Goal: Task Accomplishment & Management: Complete application form

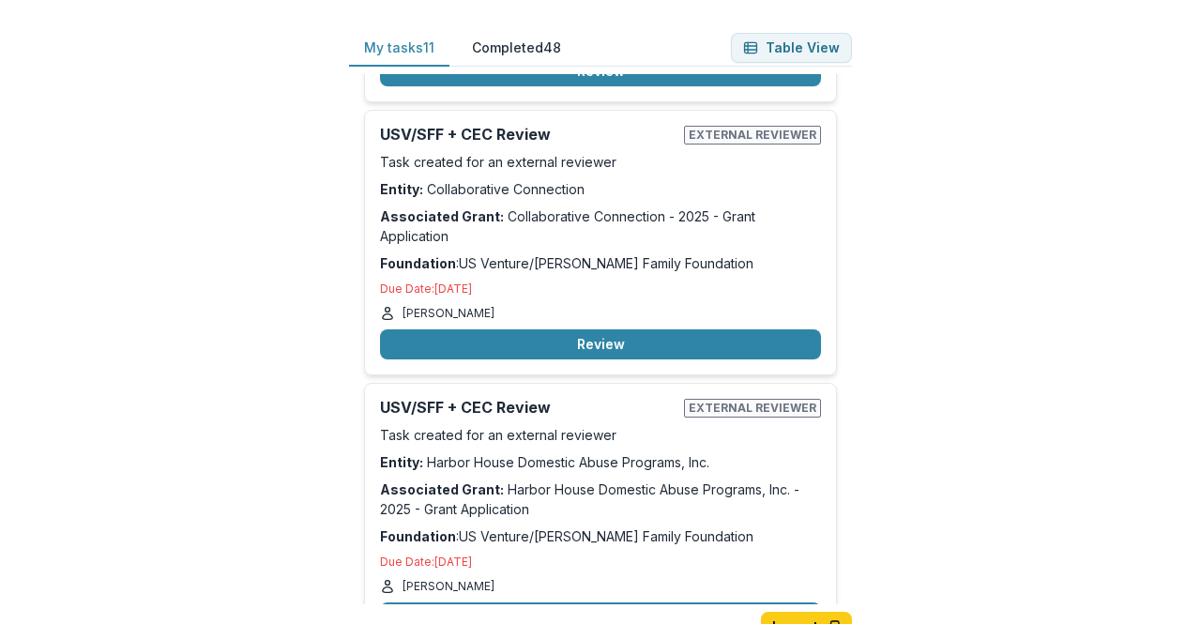
scroll to position [2403, 0]
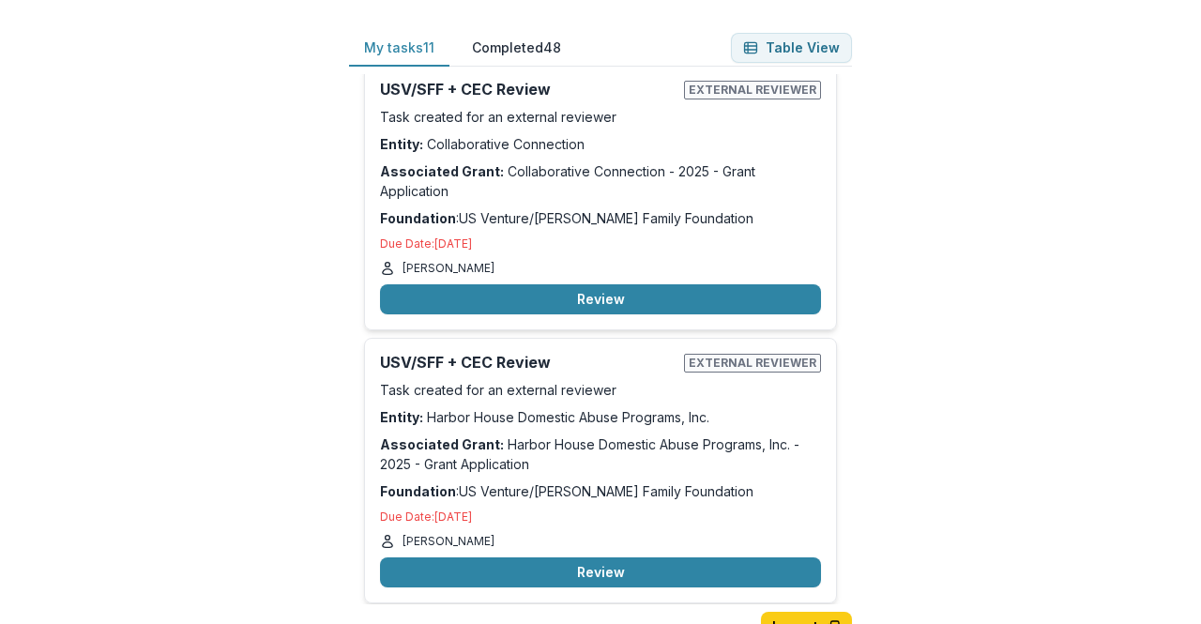
click at [591, 557] on button "Review" at bounding box center [600, 572] width 441 height 30
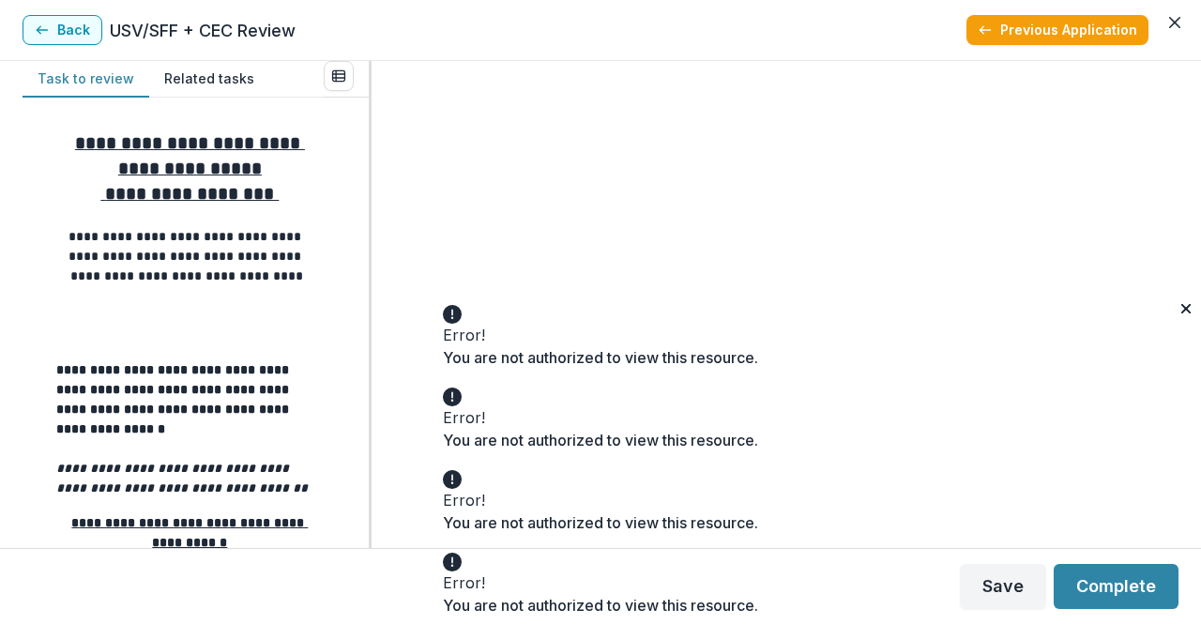
click at [1181, 313] on icon "Close" at bounding box center [1185, 308] width 9 height 9
click at [1181, 396] on icon "Close" at bounding box center [1185, 391] width 9 height 9
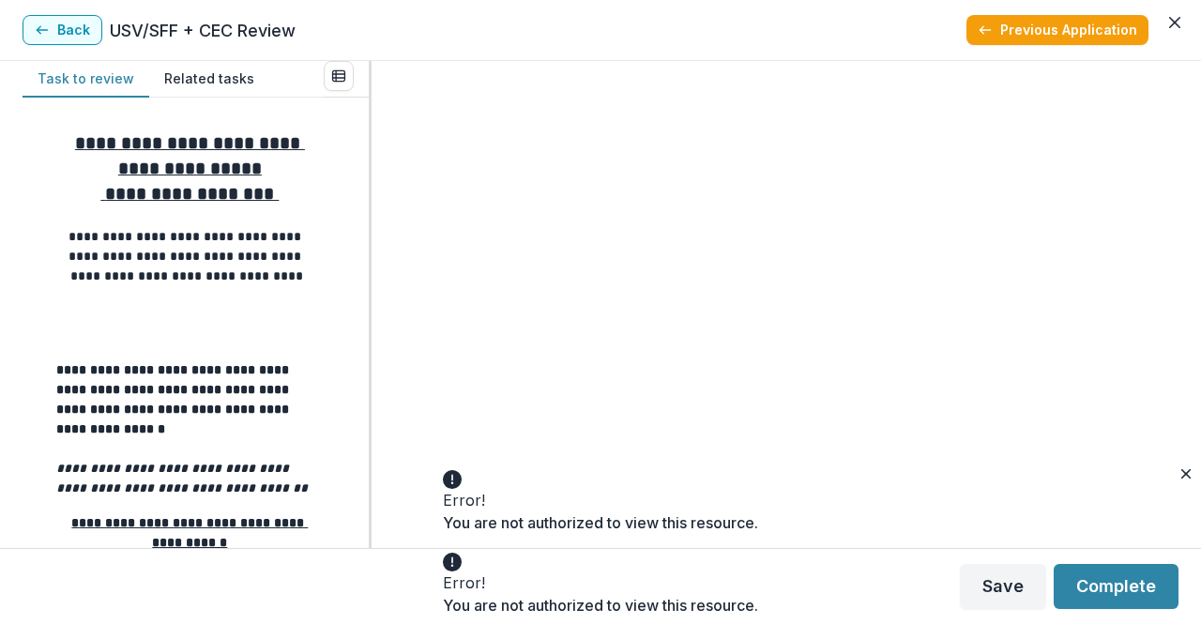
click at [758, 496] on div "Error! You are not authorized to view this resource." at bounding box center [600, 500] width 315 height 68
click at [1181, 478] on icon "Close" at bounding box center [1185, 473] width 9 height 9
click at [1181, 561] on icon "Close" at bounding box center [1185, 556] width 9 height 9
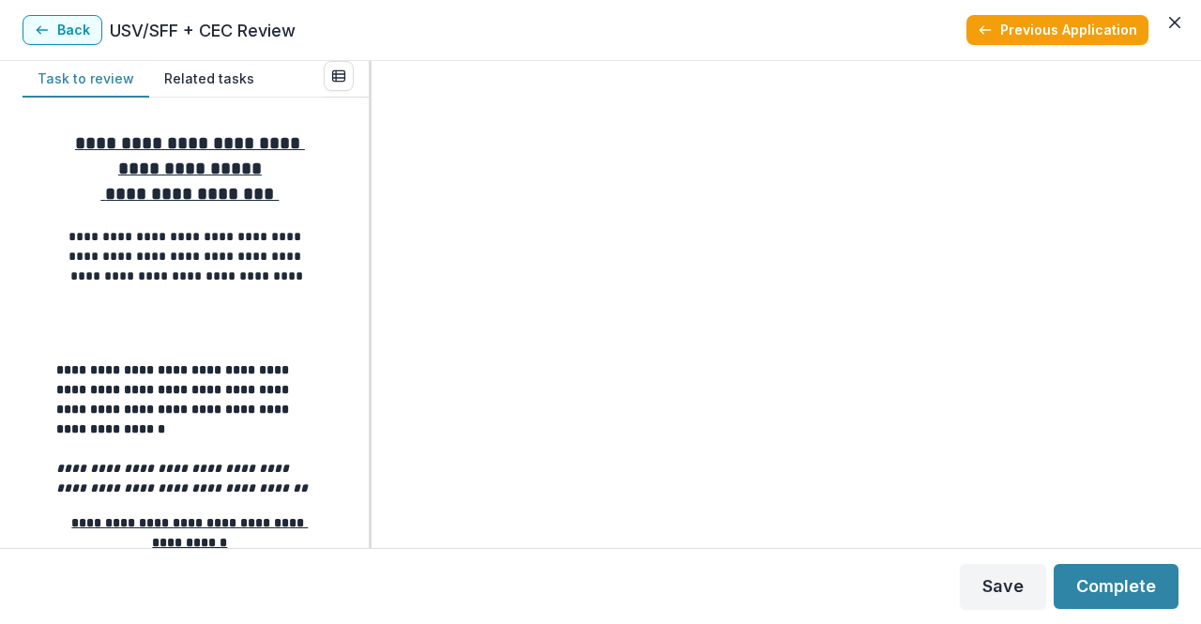
click at [1030, 18] on button "Previous Application" at bounding box center [1057, 30] width 182 height 30
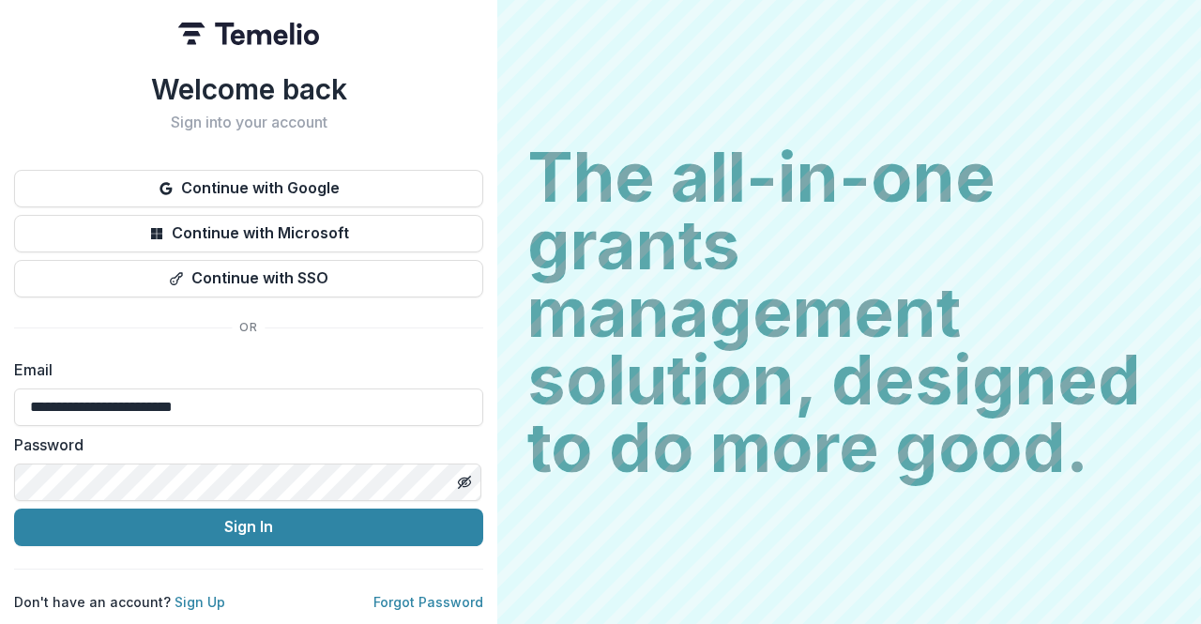
click at [240, 529] on button "Sign In" at bounding box center [248, 528] width 469 height 38
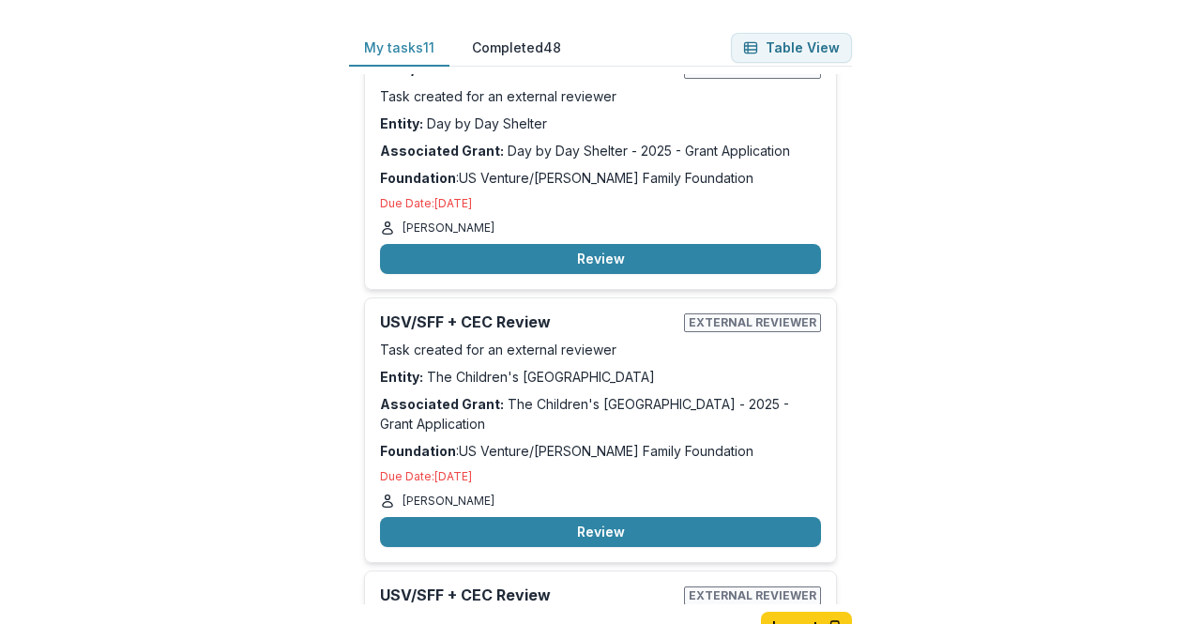
scroll to position [2403, 0]
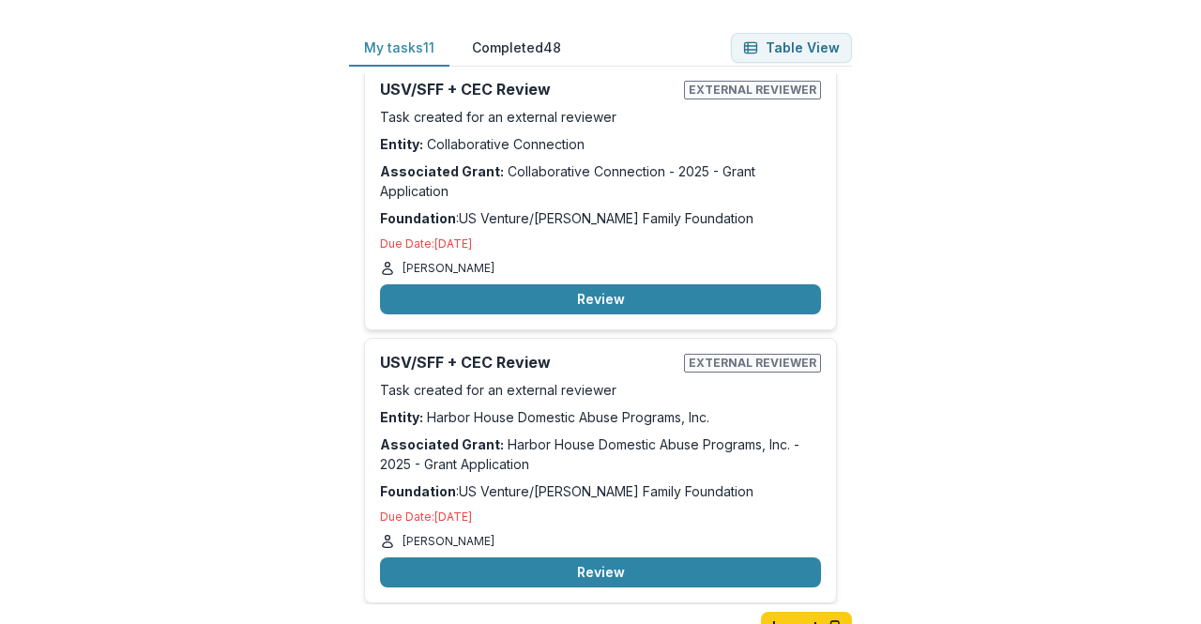
click at [607, 557] on button "Review" at bounding box center [600, 572] width 441 height 30
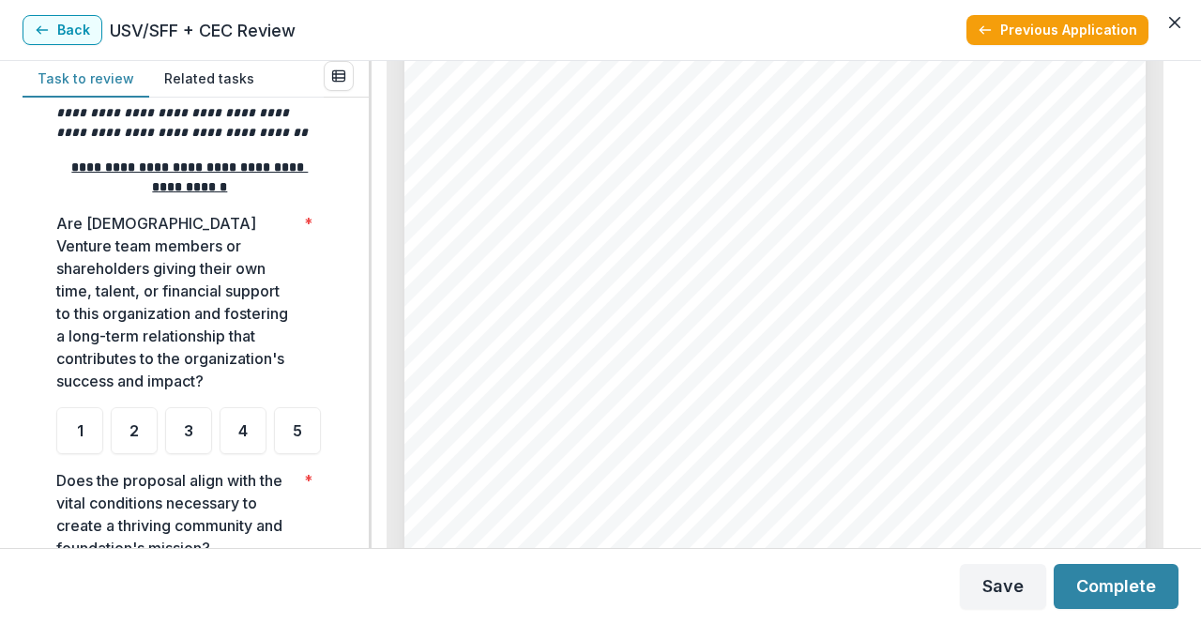
scroll to position [357, 0]
click at [192, 432] on span "3" at bounding box center [188, 429] width 9 height 15
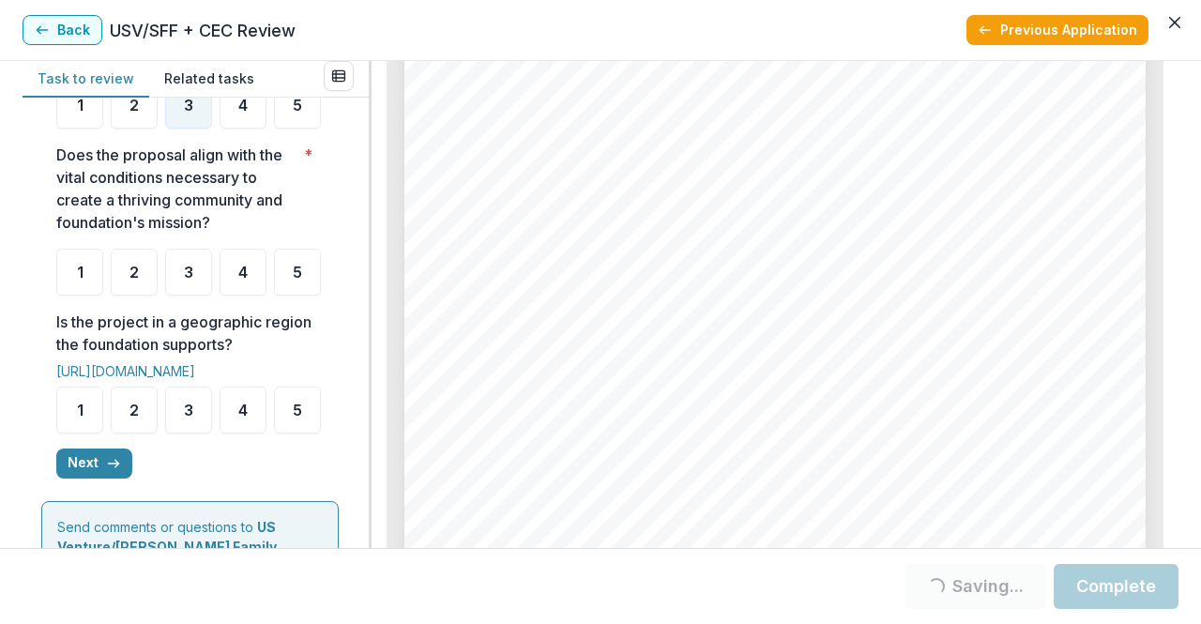
scroll to position [682, 0]
click at [293, 279] on span "5" at bounding box center [297, 271] width 9 height 15
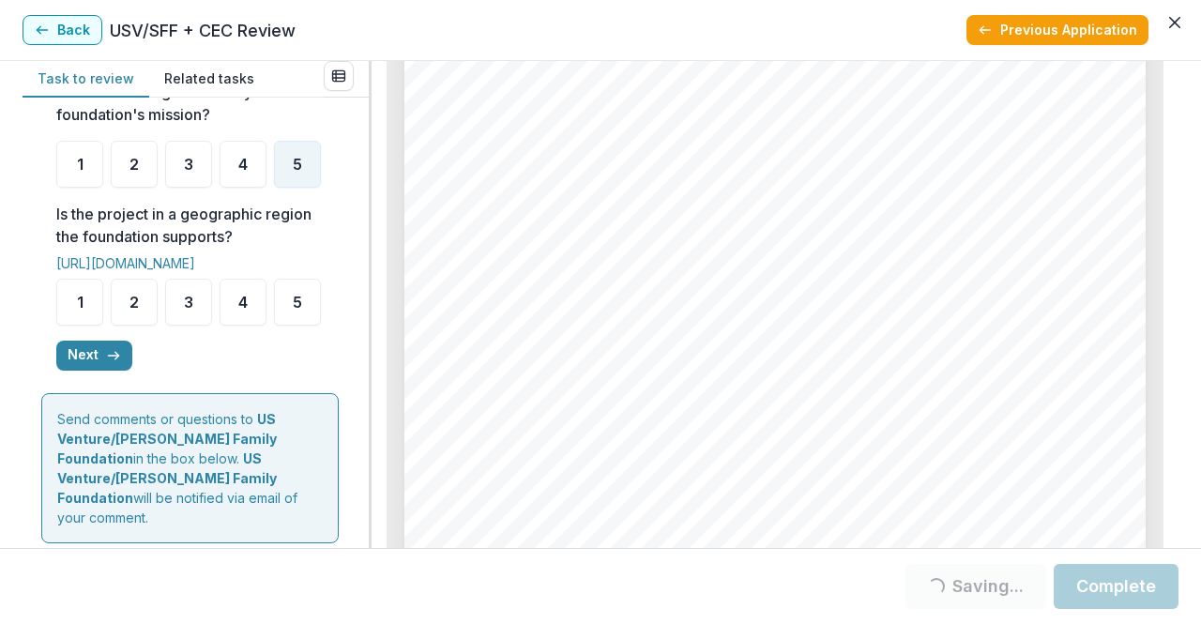
scroll to position [792, 0]
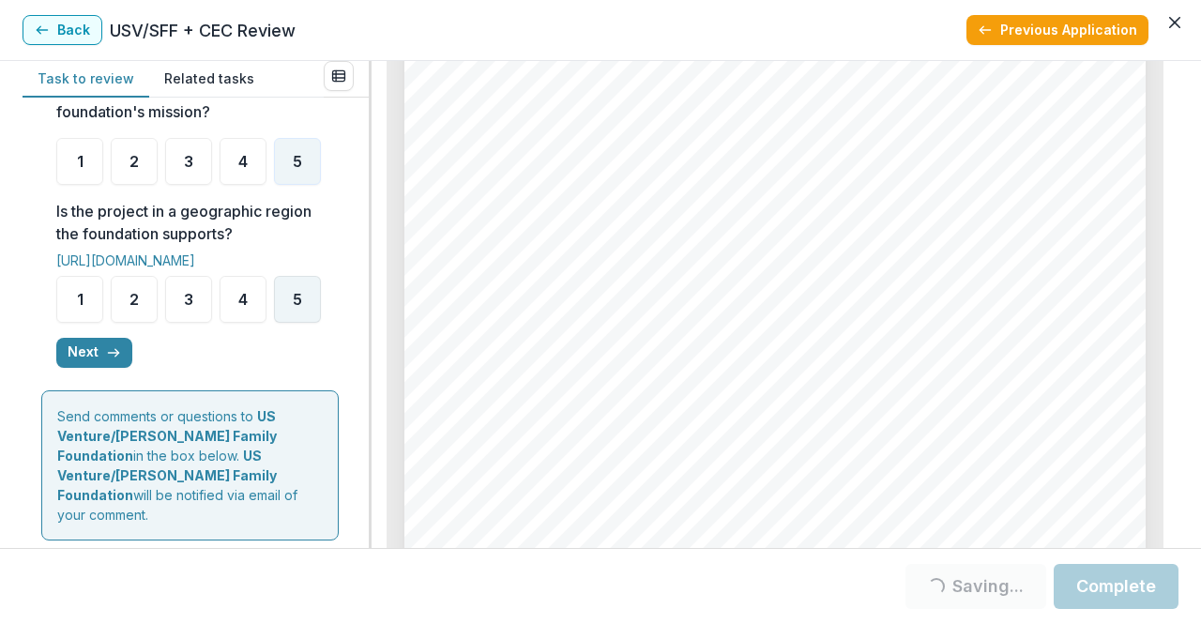
click at [274, 323] on div "5" at bounding box center [297, 299] width 47 height 47
click at [163, 323] on ul "1 2 3 4 5" at bounding box center [189, 299] width 267 height 47
click at [293, 307] on span "5" at bounding box center [297, 299] width 9 height 15
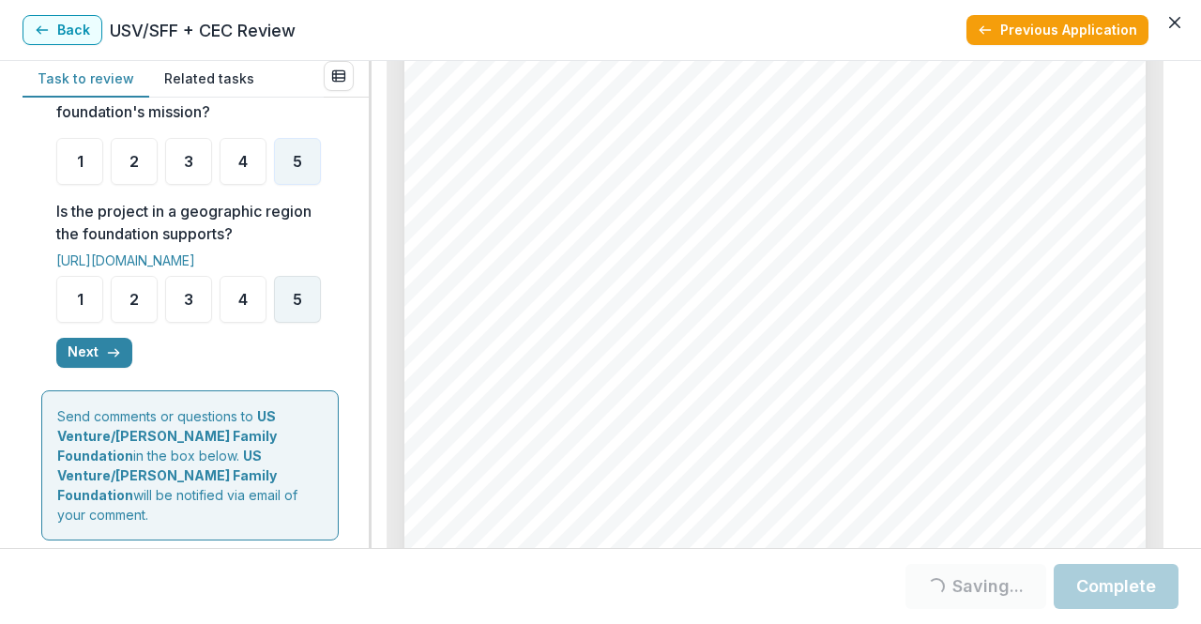
click at [293, 307] on span "5" at bounding box center [297, 299] width 9 height 15
click at [90, 368] on button "Next" at bounding box center [94, 353] width 76 height 30
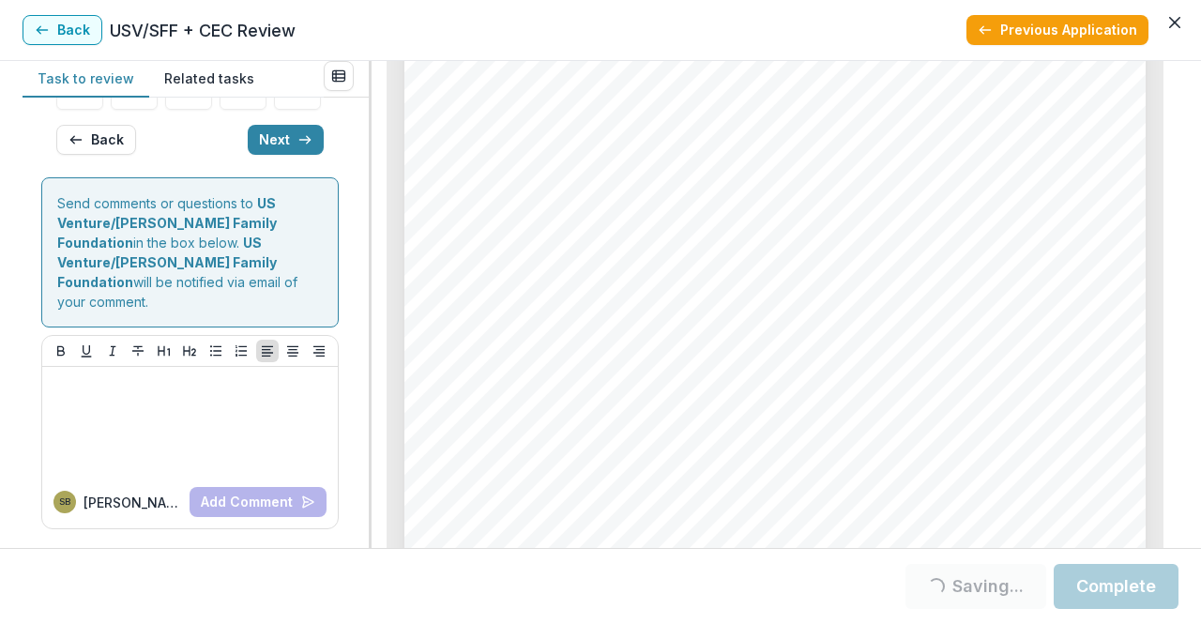
scroll to position [195, 0]
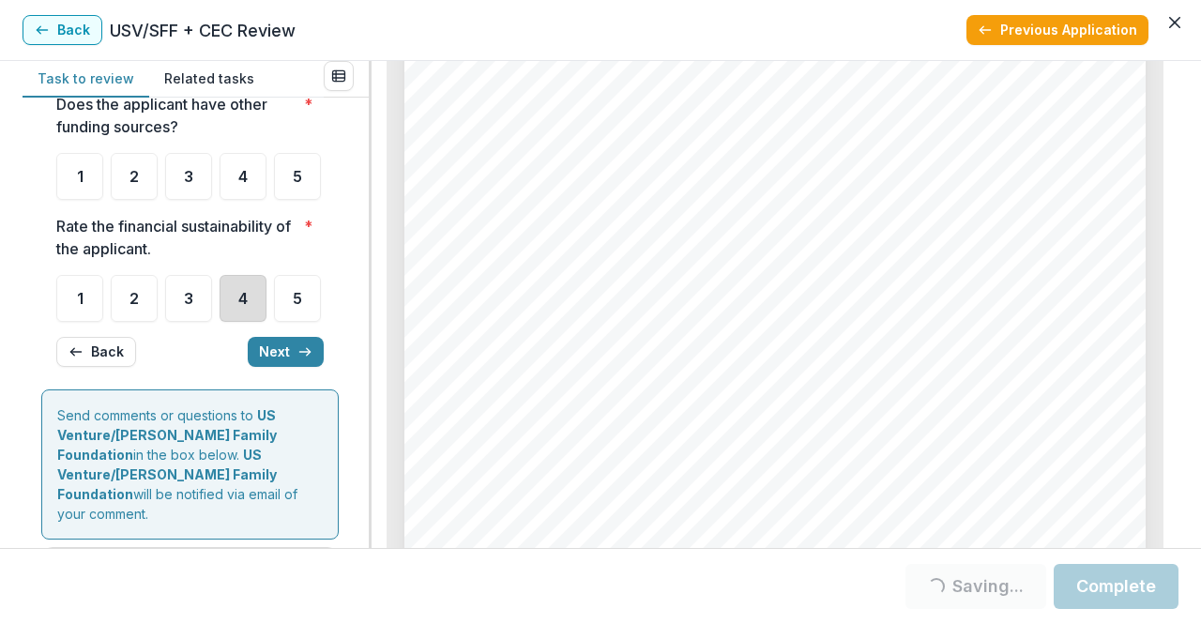
click at [244, 322] on div "4" at bounding box center [243, 298] width 47 height 47
click at [174, 322] on div "3" at bounding box center [188, 298] width 47 height 47
click at [179, 322] on div "3" at bounding box center [188, 298] width 47 height 47
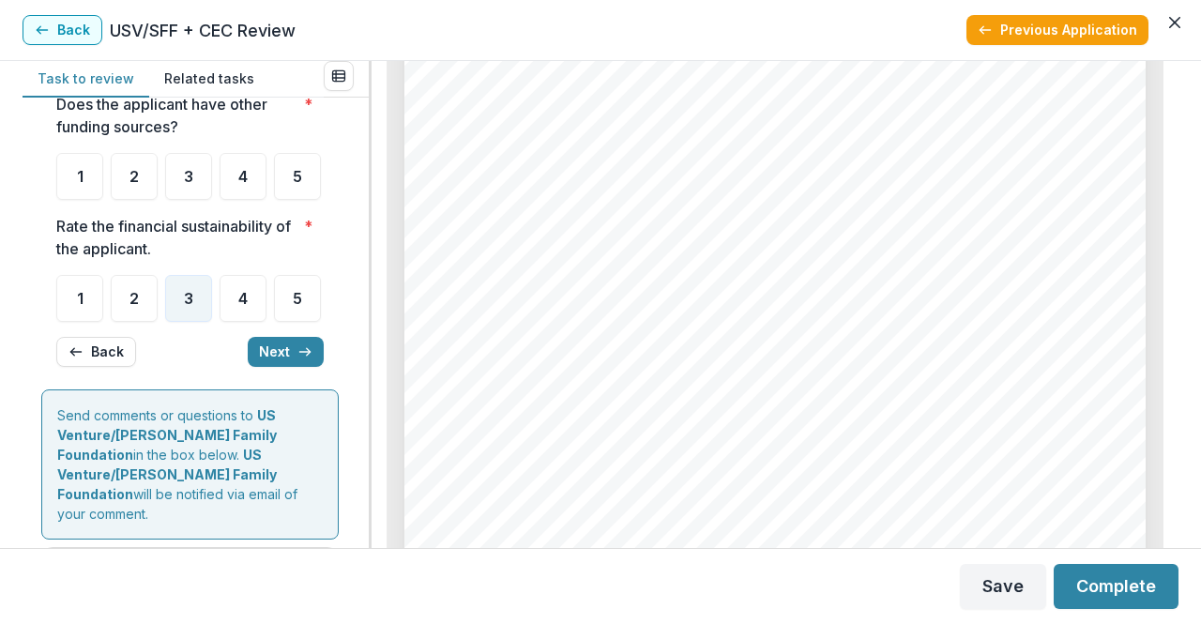
click at [179, 322] on div "3" at bounding box center [188, 298] width 47 height 47
click at [180, 322] on ul "1 2 3 4 5" at bounding box center [189, 298] width 267 height 47
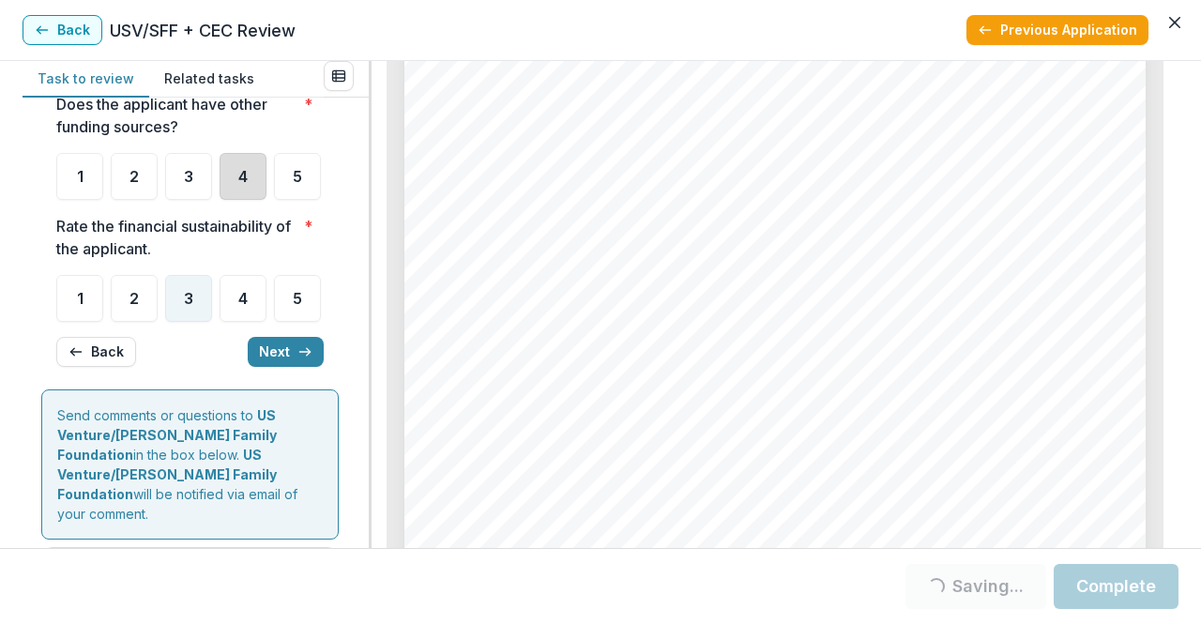
click at [229, 200] on div "4" at bounding box center [243, 176] width 47 height 47
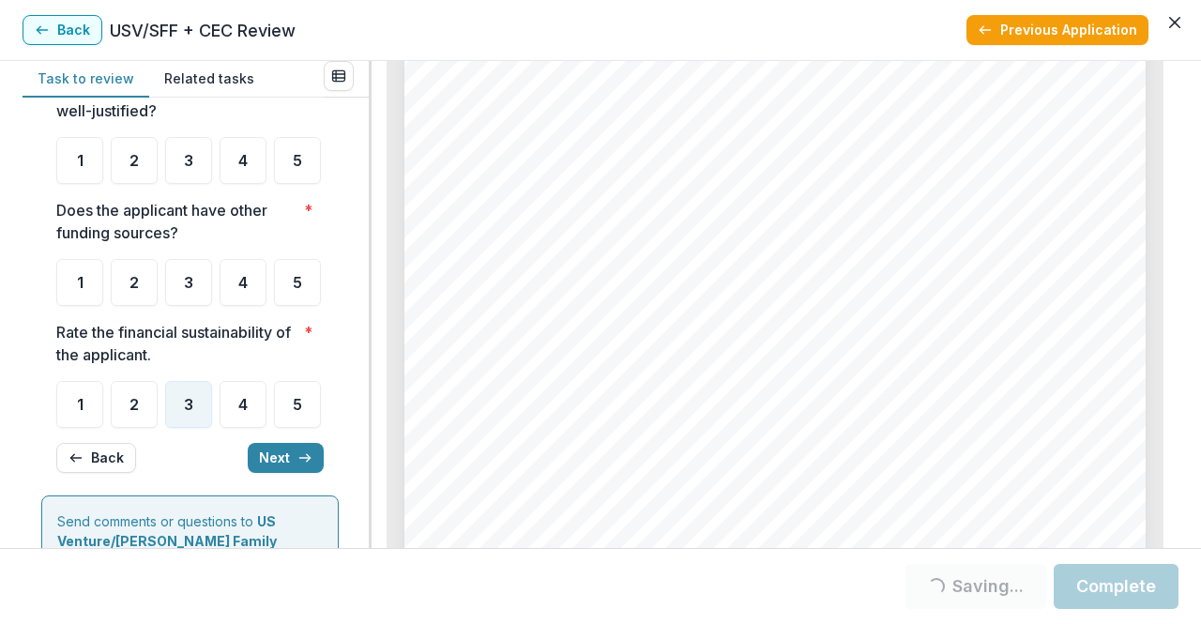
scroll to position [88, 0]
click at [242, 291] on span "4" at bounding box center [242, 283] width 9 height 15
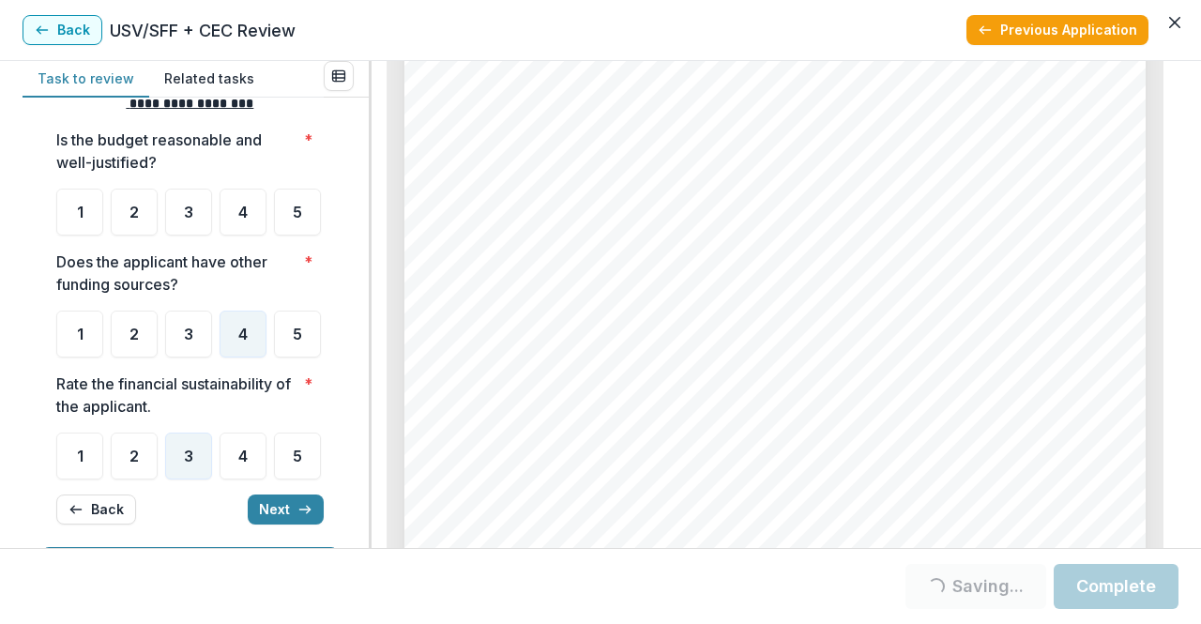
scroll to position [0, 0]
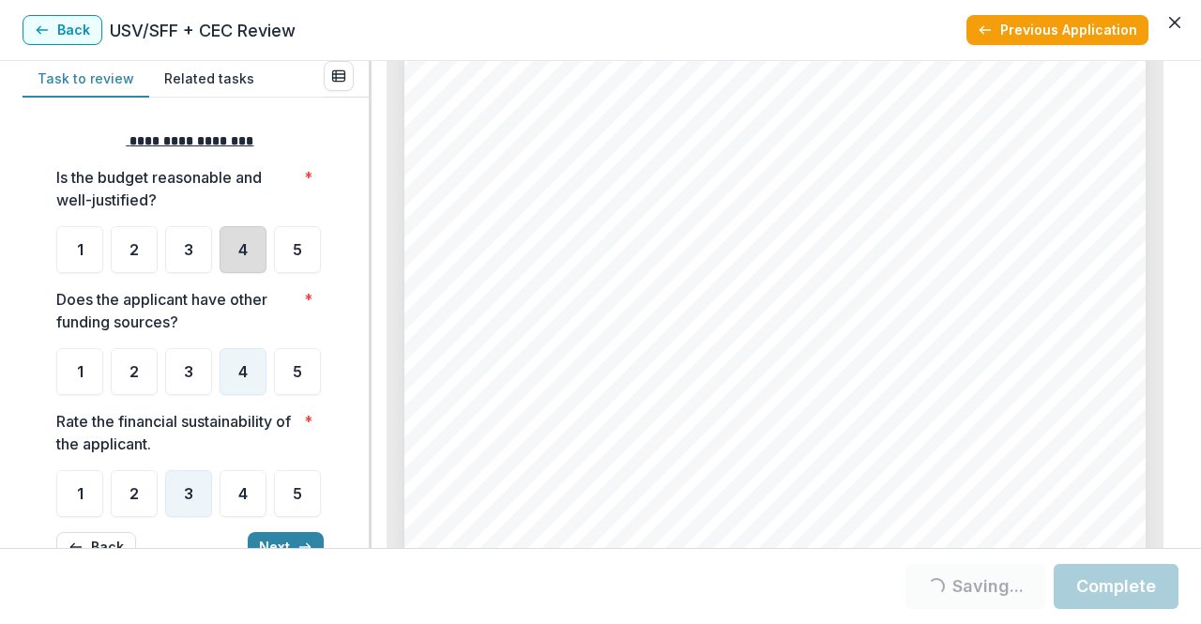
click at [234, 267] on div "4" at bounding box center [243, 249] width 47 height 47
click at [246, 273] on ul "1 2 3 4 5" at bounding box center [189, 249] width 267 height 47
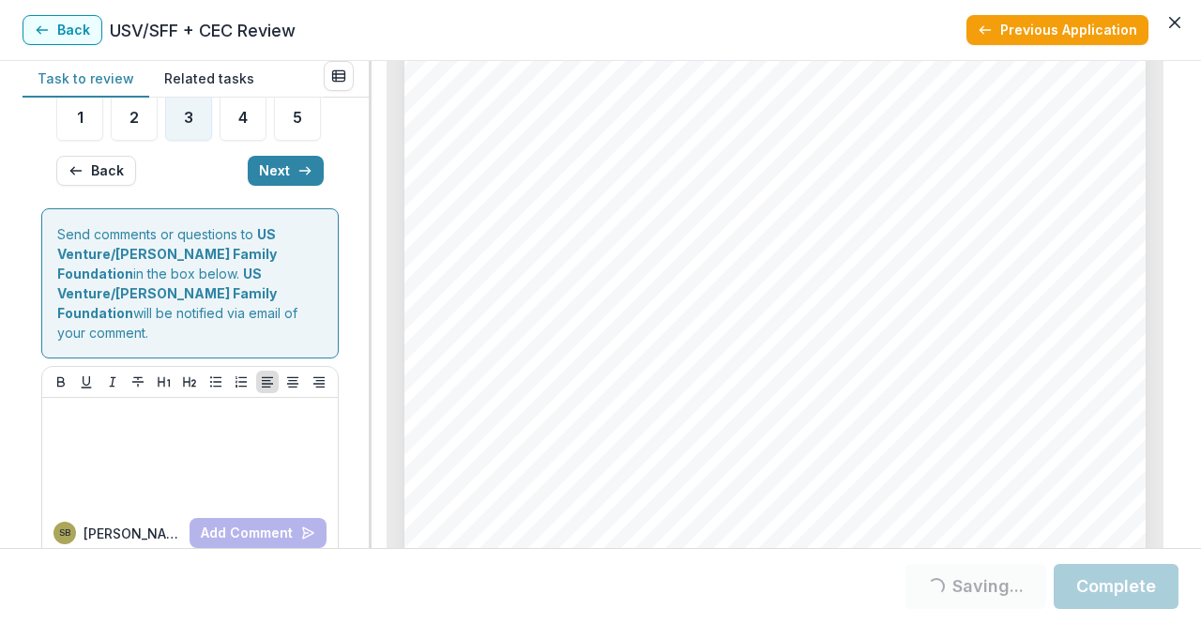
click at [255, 186] on button "Next" at bounding box center [286, 171] width 76 height 30
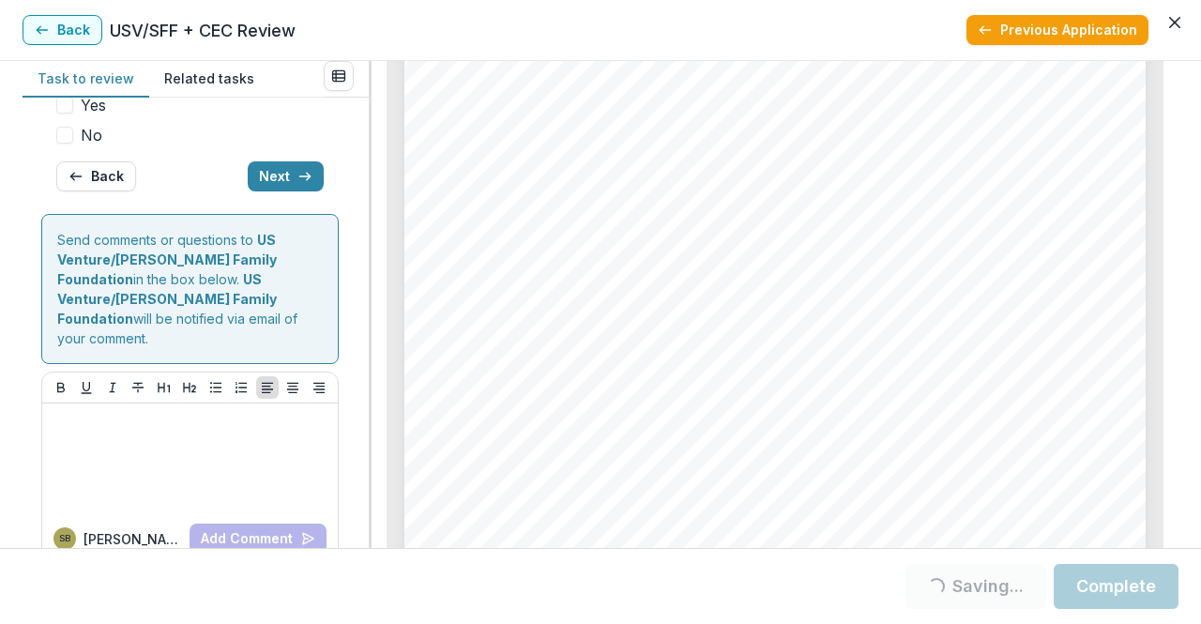
scroll to position [350, 0]
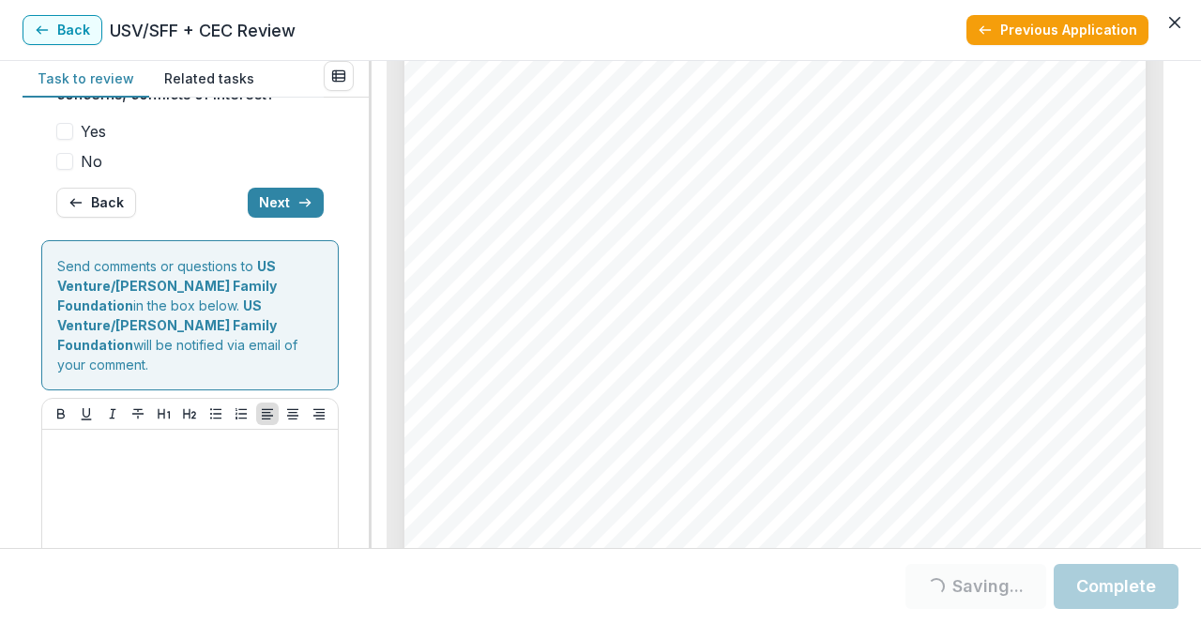
click at [66, 170] on span at bounding box center [64, 161] width 17 height 17
click at [65, 170] on span at bounding box center [64, 161] width 17 height 17
click at [65, 169] on div at bounding box center [64, 161] width 11 height 15
click at [65, 170] on span at bounding box center [64, 161] width 17 height 17
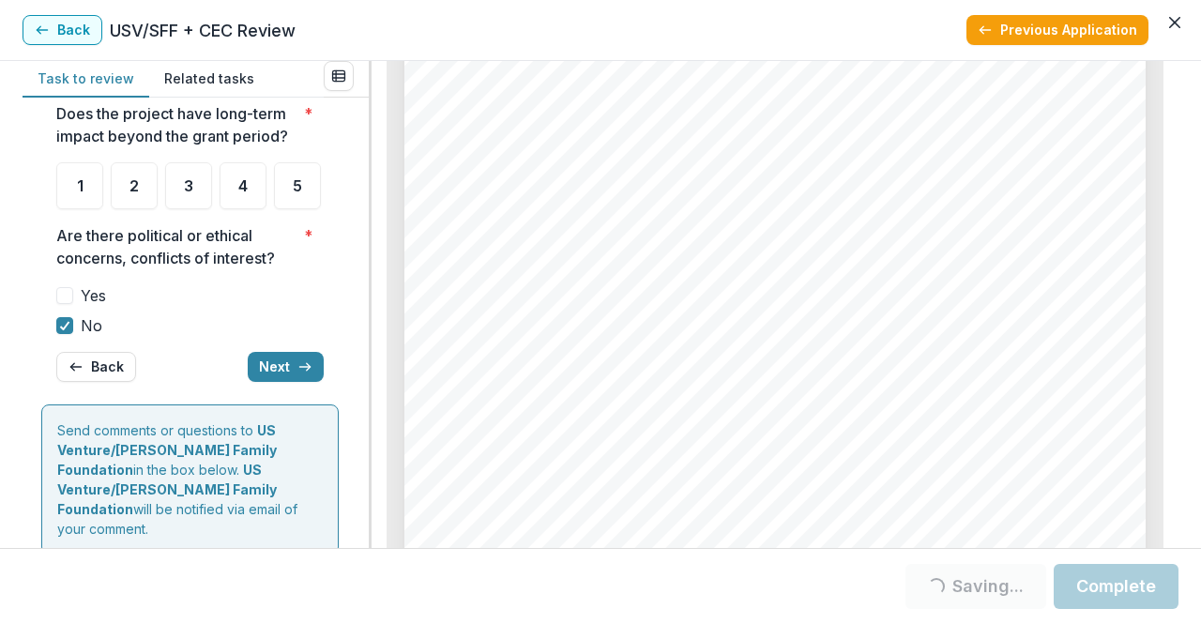
scroll to position [144, 0]
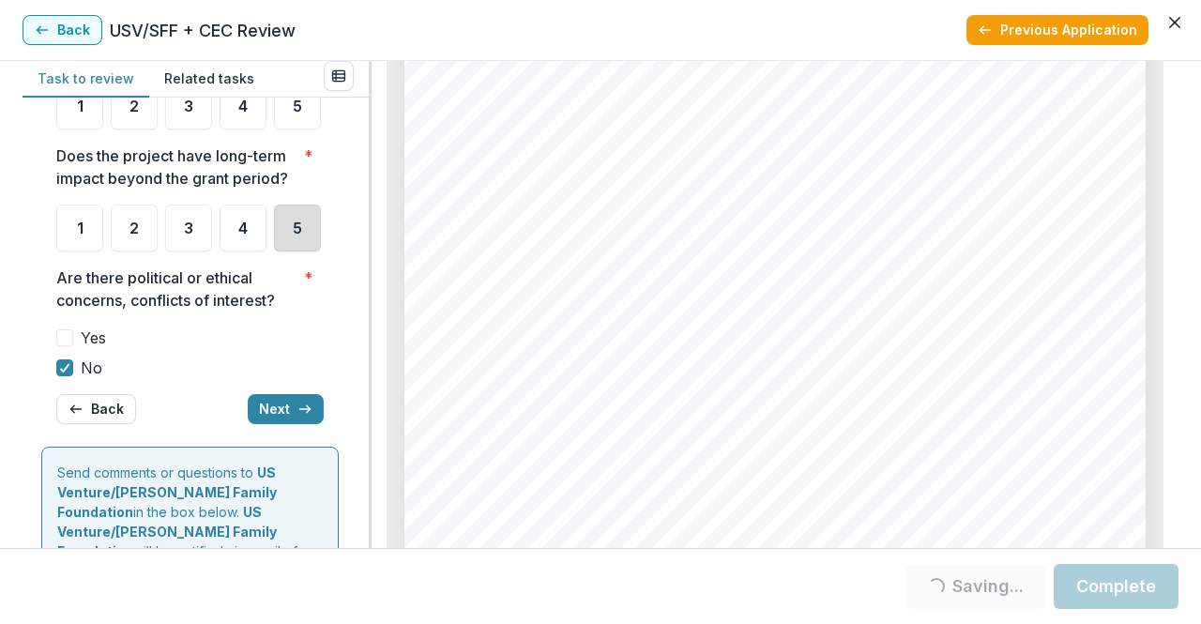
click at [274, 251] on div "5" at bounding box center [297, 228] width 47 height 47
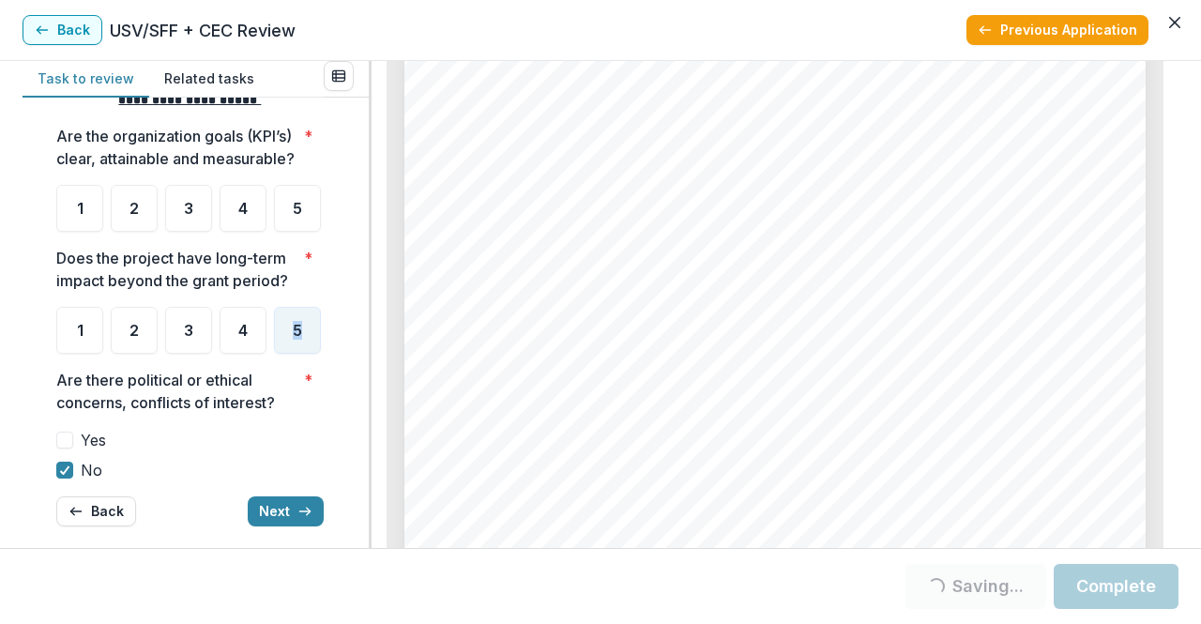
scroll to position [0, 0]
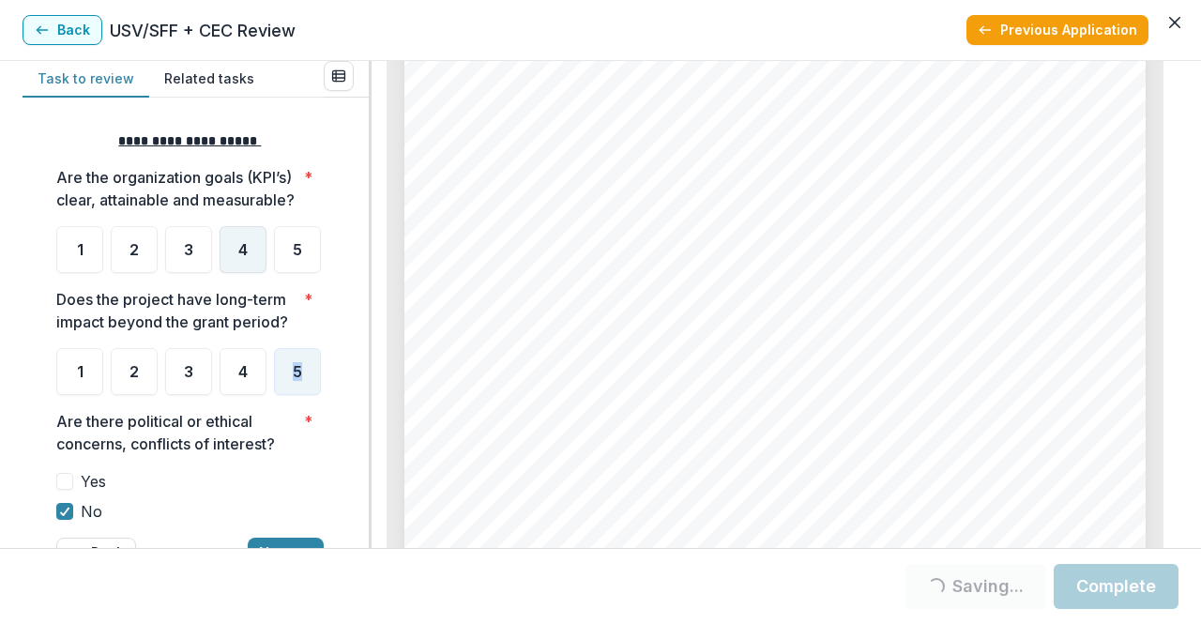
click at [240, 257] on span "4" at bounding box center [242, 249] width 9 height 15
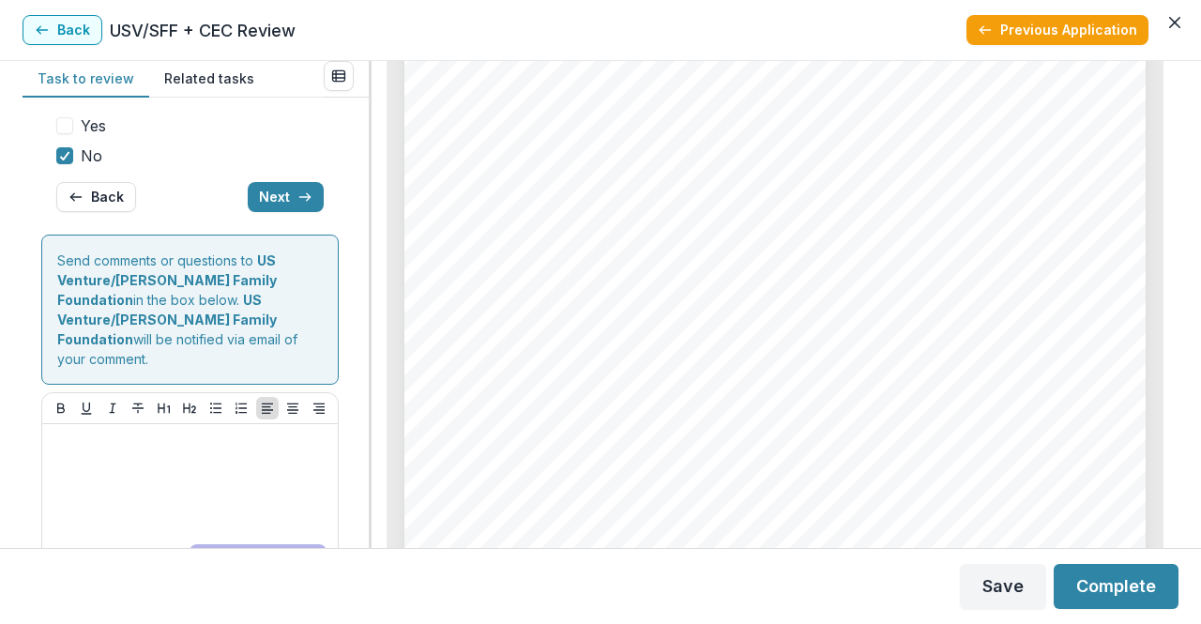
scroll to position [522, 0]
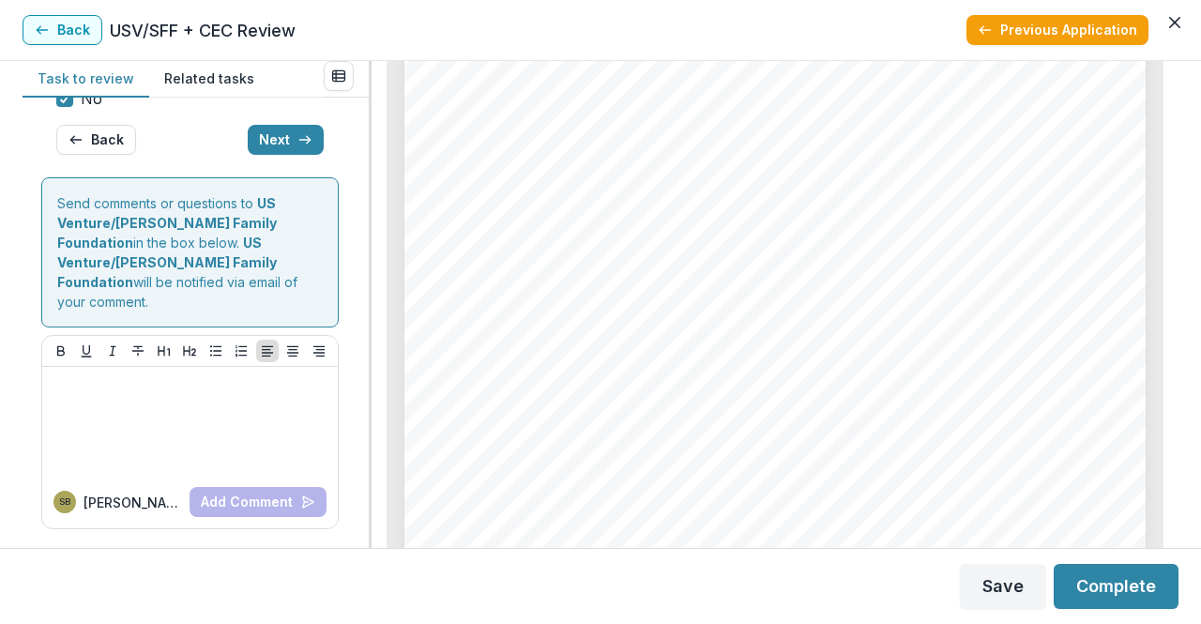
click at [270, 155] on button "Next" at bounding box center [286, 140] width 76 height 30
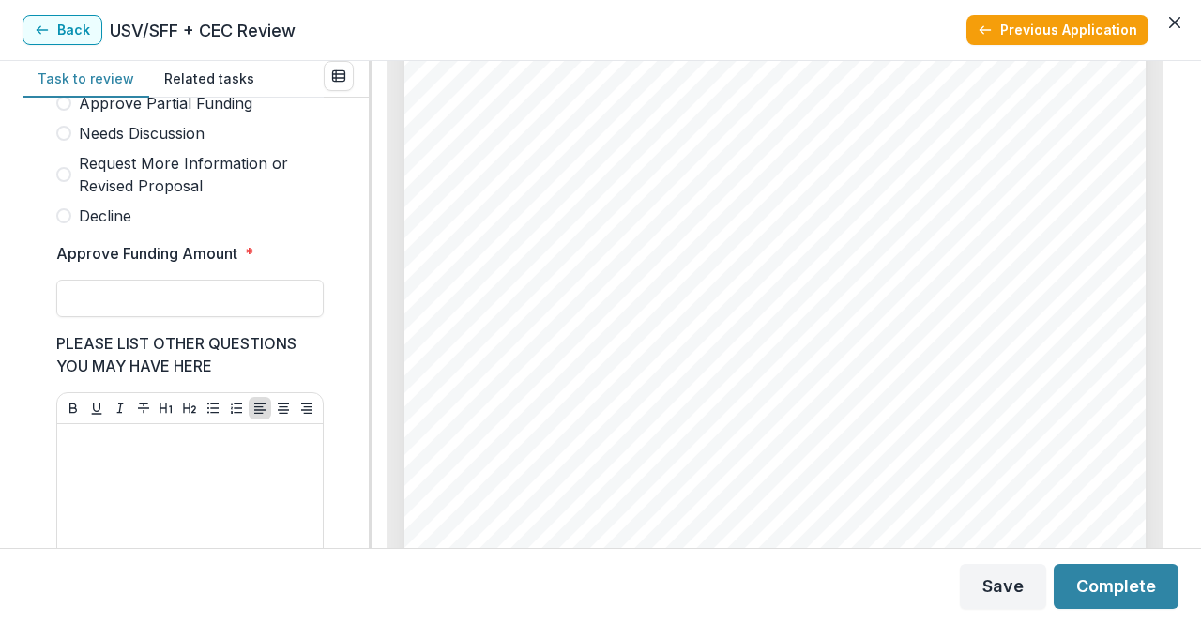
scroll to position [423, 0]
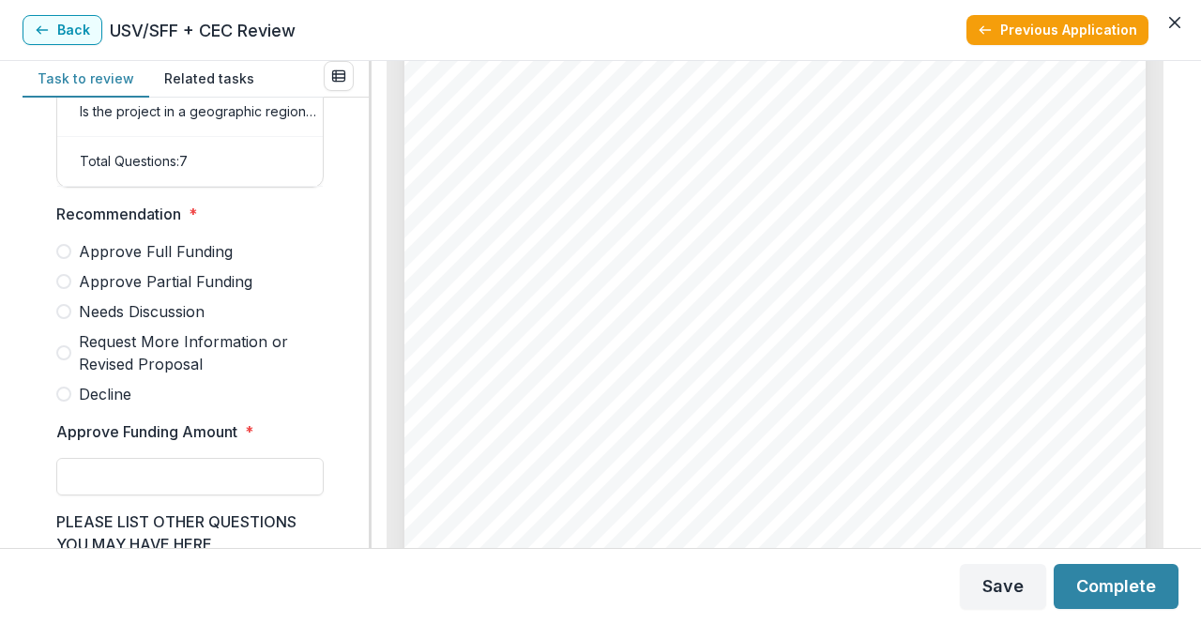
click at [173, 323] on span "Needs Discussion" at bounding box center [142, 311] width 126 height 23
click at [1128, 584] on button "Complete" at bounding box center [1116, 586] width 125 height 45
type input "*******"
click at [1088, 591] on button "Complete" at bounding box center [1116, 586] width 125 height 45
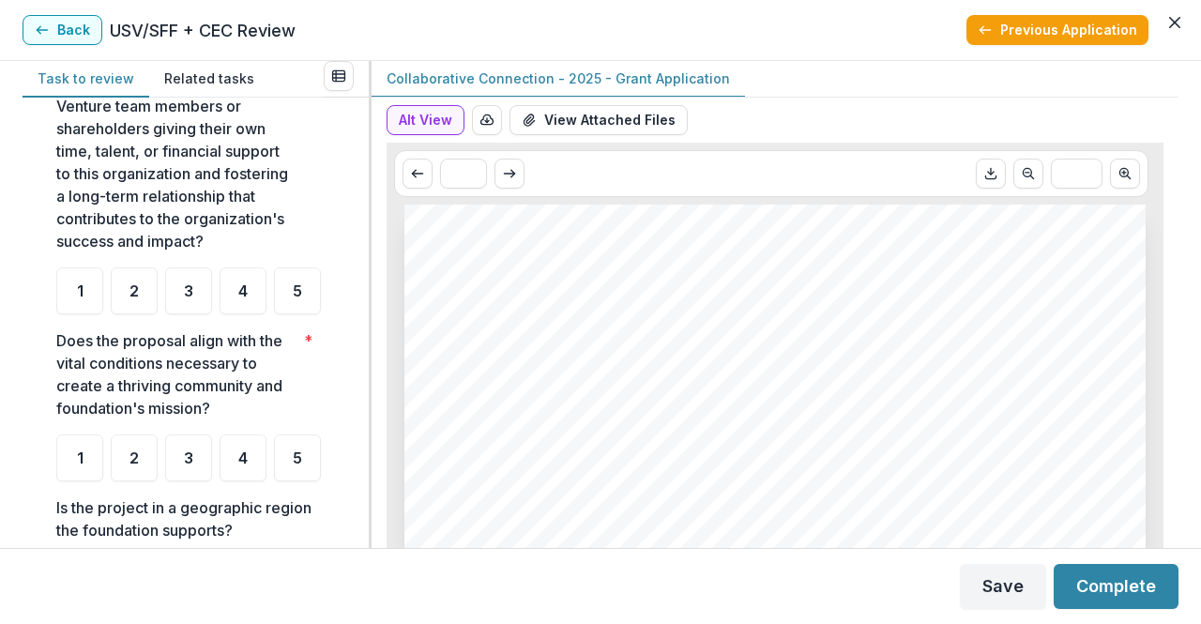
scroll to position [496, 0]
click at [238, 297] on span "4" at bounding box center [242, 289] width 9 height 15
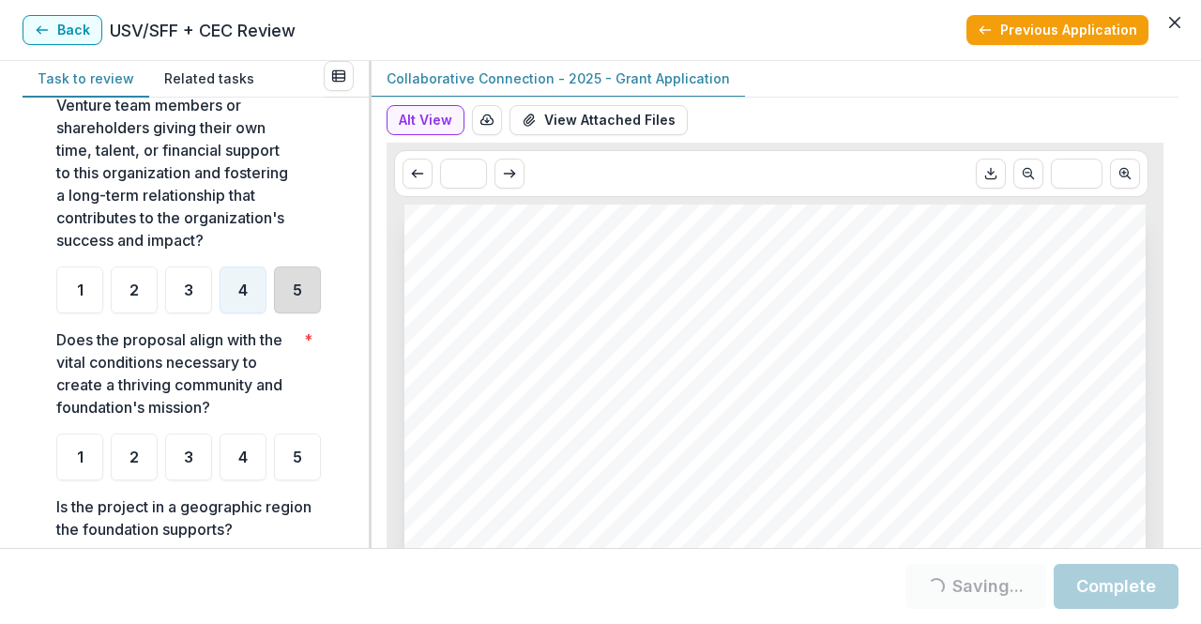
click at [274, 313] on div "5" at bounding box center [297, 289] width 47 height 47
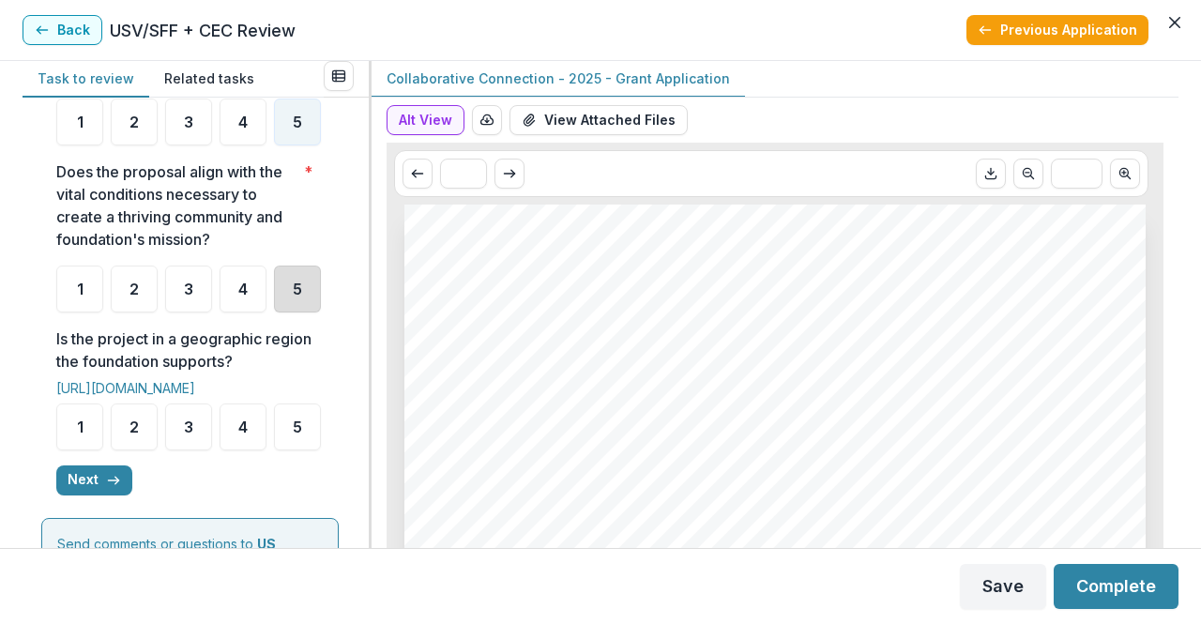
click at [274, 312] on div "5" at bounding box center [297, 289] width 47 height 47
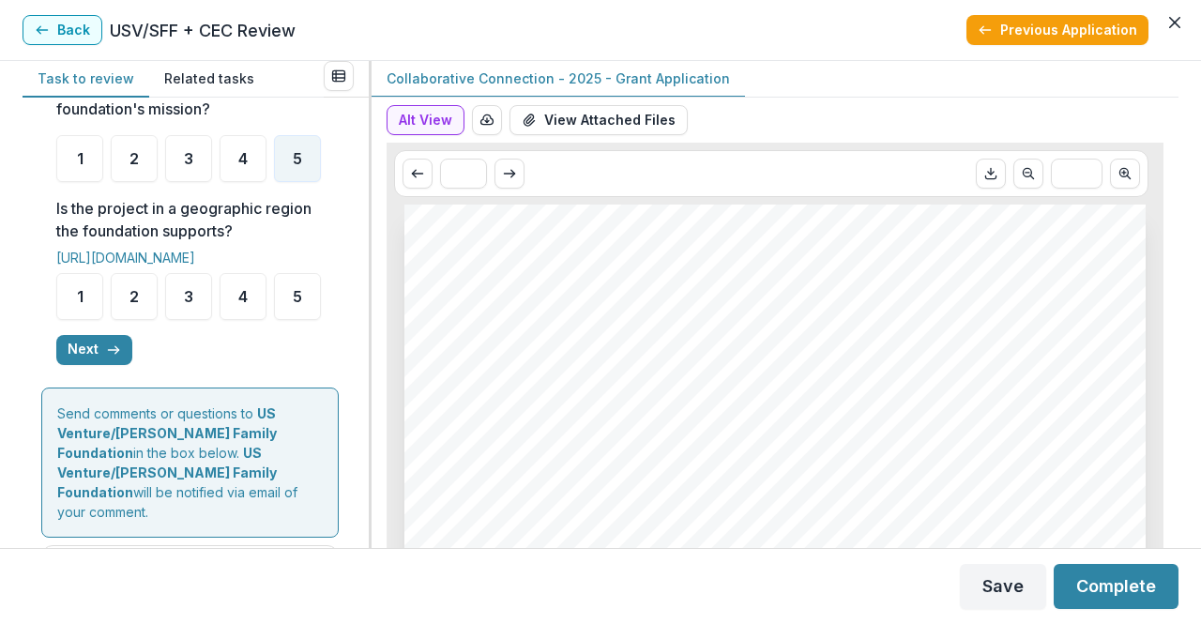
scroll to position [796, 0]
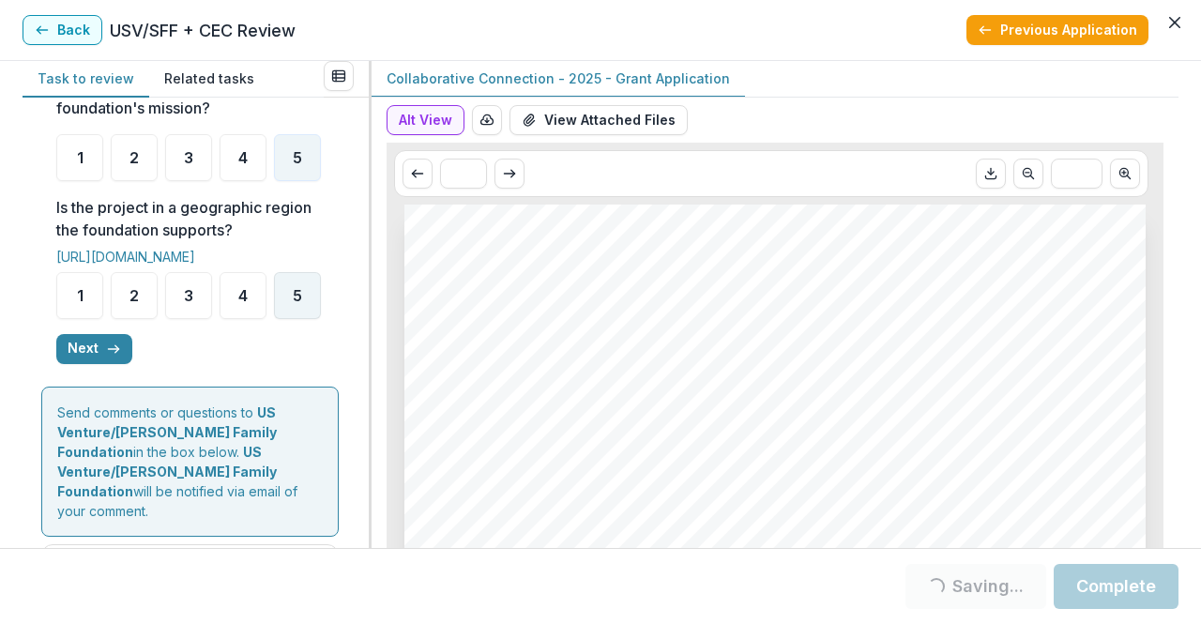
click at [293, 303] on span "5" at bounding box center [297, 295] width 9 height 15
click at [114, 357] on icon "button" at bounding box center [113, 349] width 15 height 15
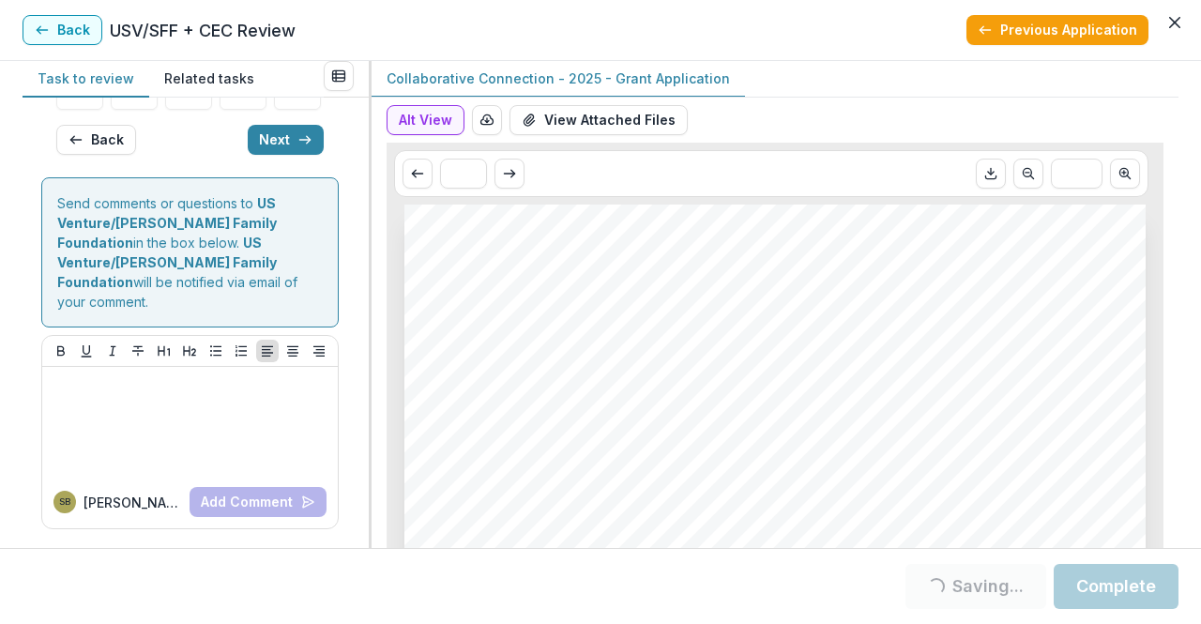
scroll to position [199, 0]
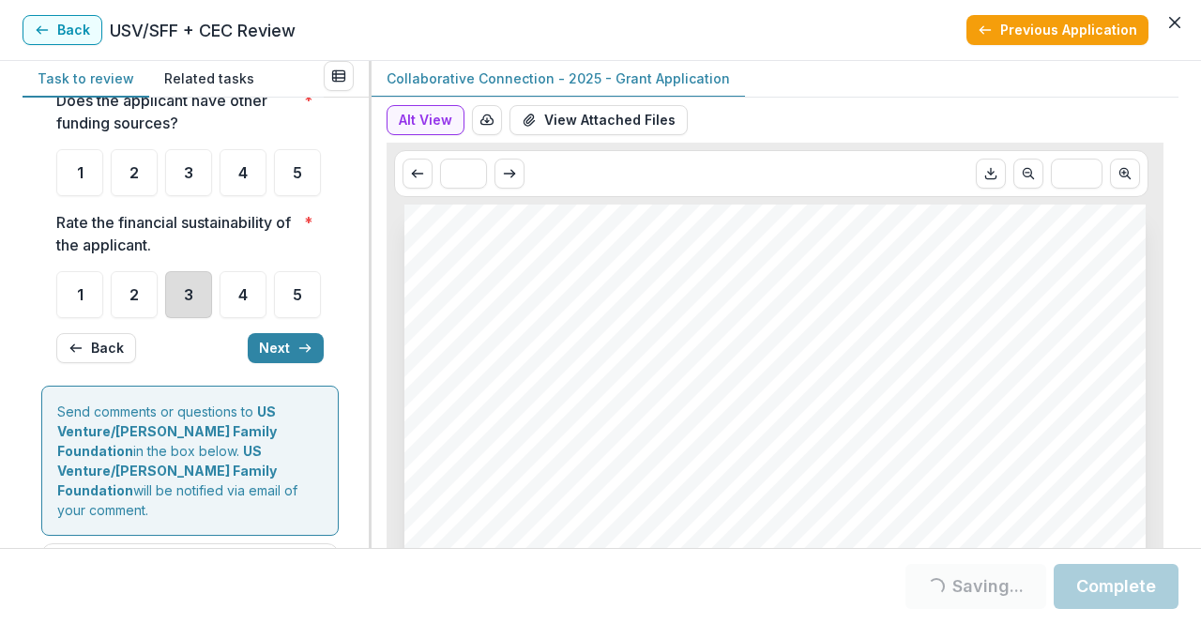
click at [206, 318] on div "3" at bounding box center [188, 294] width 47 height 47
click at [191, 271] on div at bounding box center [189, 268] width 267 height 8
click at [191, 318] on div "3" at bounding box center [188, 294] width 47 height 47
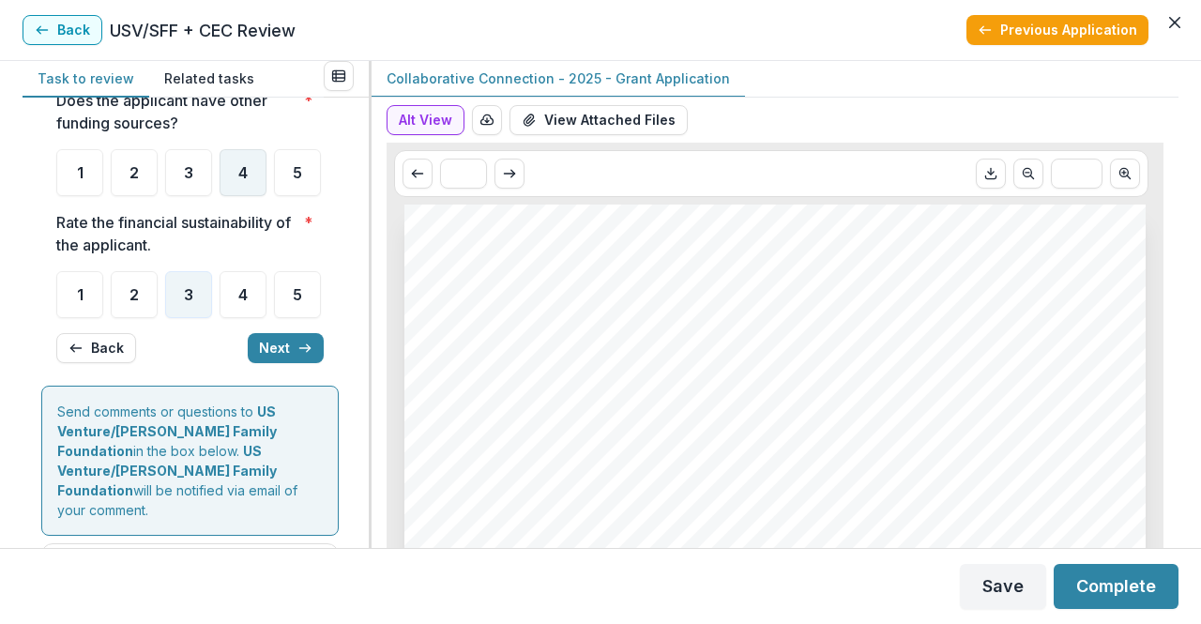
click at [234, 196] on div "4" at bounding box center [243, 172] width 47 height 47
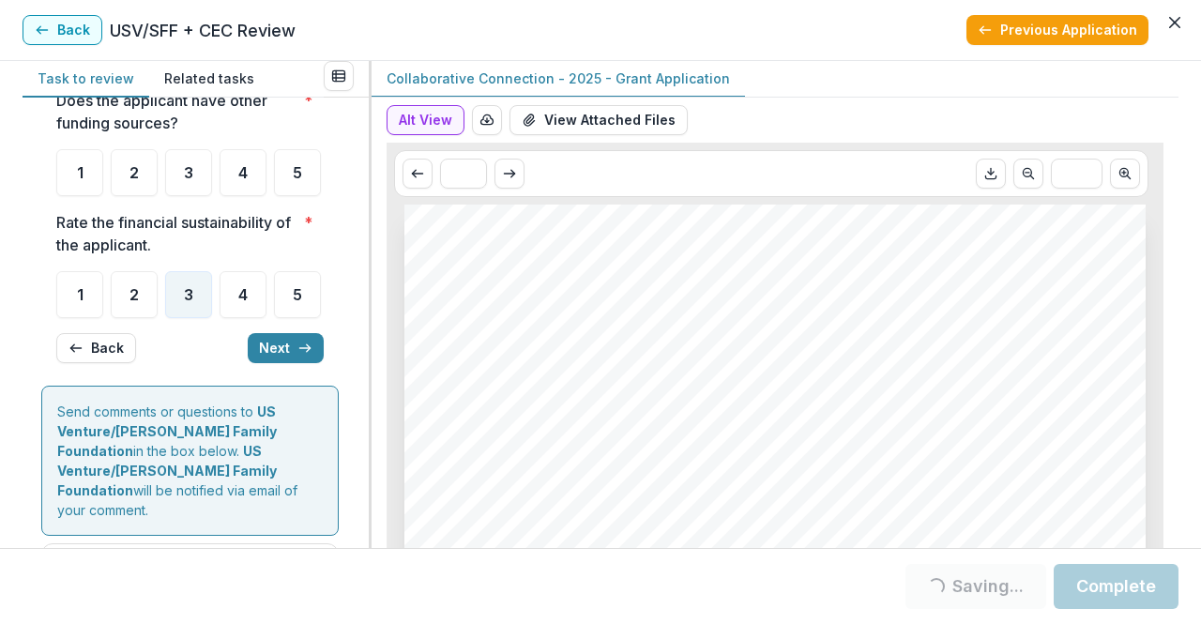
click at [235, 196] on ul "1 2 3 4 5" at bounding box center [189, 172] width 267 height 47
click at [236, 196] on div "4" at bounding box center [243, 172] width 47 height 47
click at [261, 196] on div "4" at bounding box center [243, 172] width 47 height 47
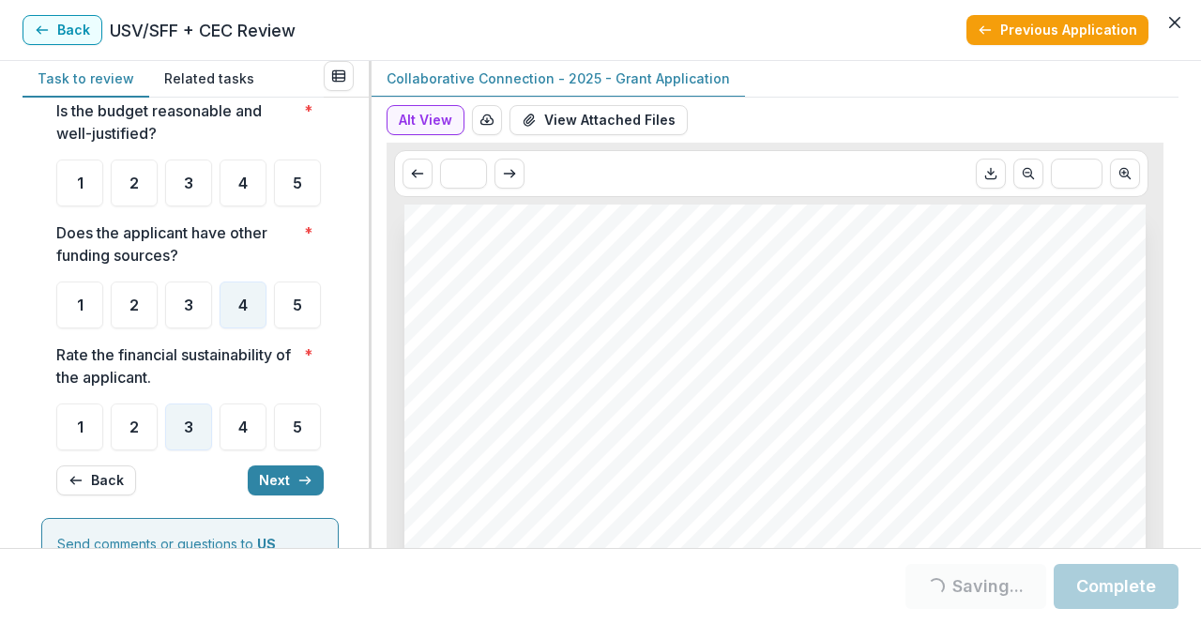
scroll to position [23, 0]
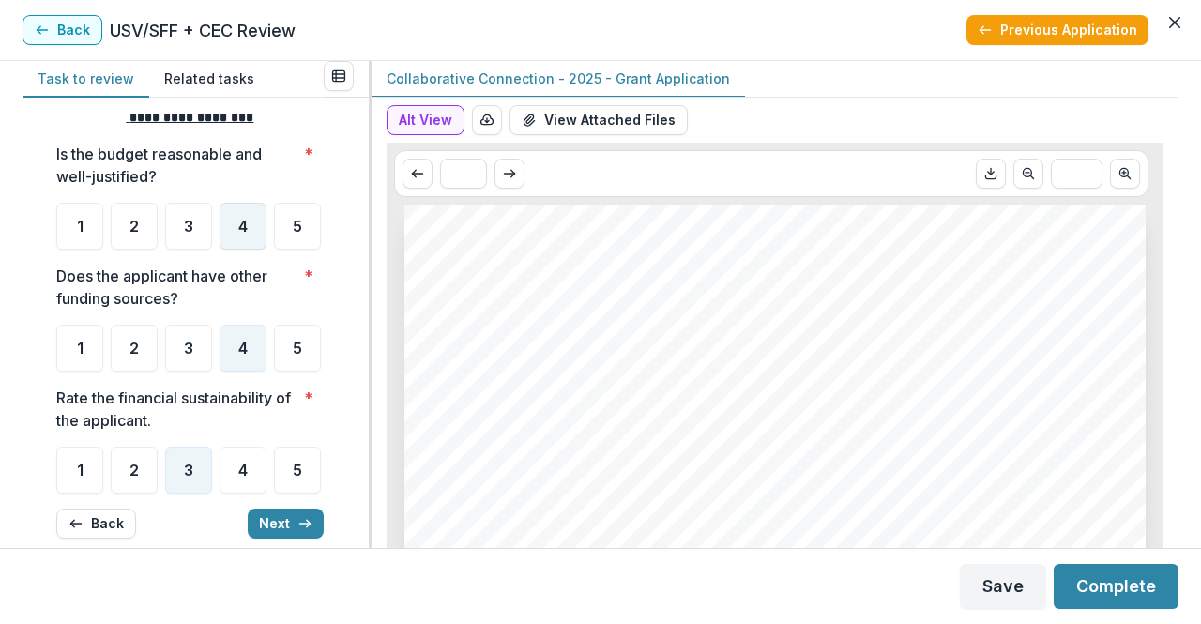
click at [223, 235] on div "4" at bounding box center [243, 226] width 47 height 47
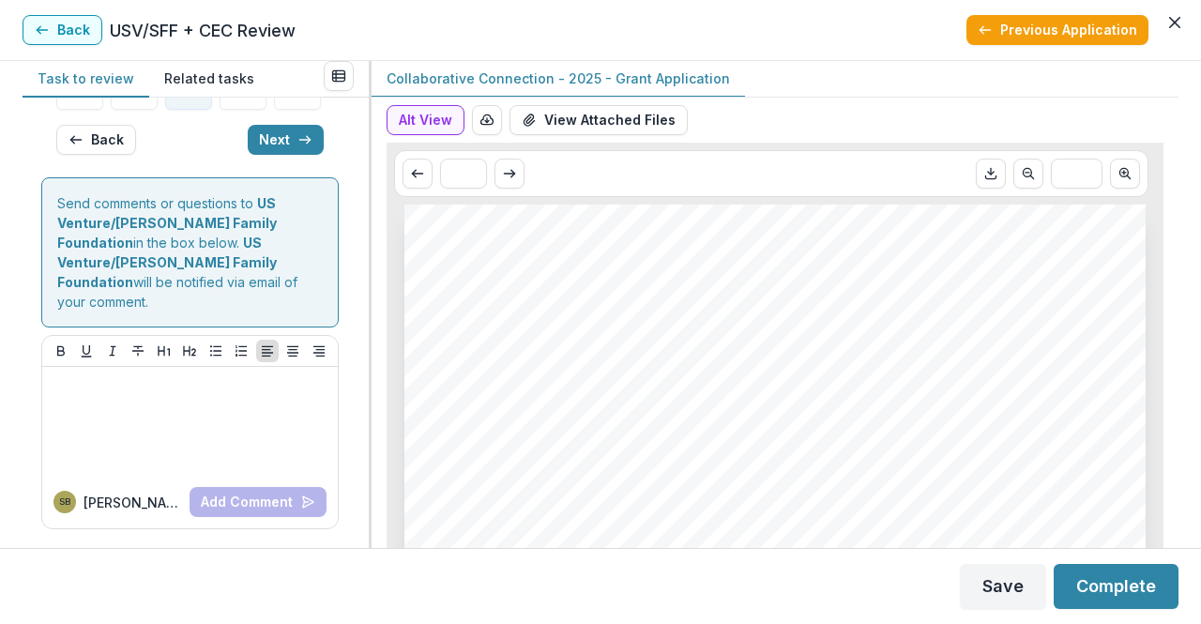
scroll to position [464, 0]
click at [248, 155] on button "Next" at bounding box center [286, 140] width 76 height 30
click at [65, 107] on span at bounding box center [64, 98] width 17 height 17
click at [76, 110] on label "No" at bounding box center [189, 98] width 267 height 23
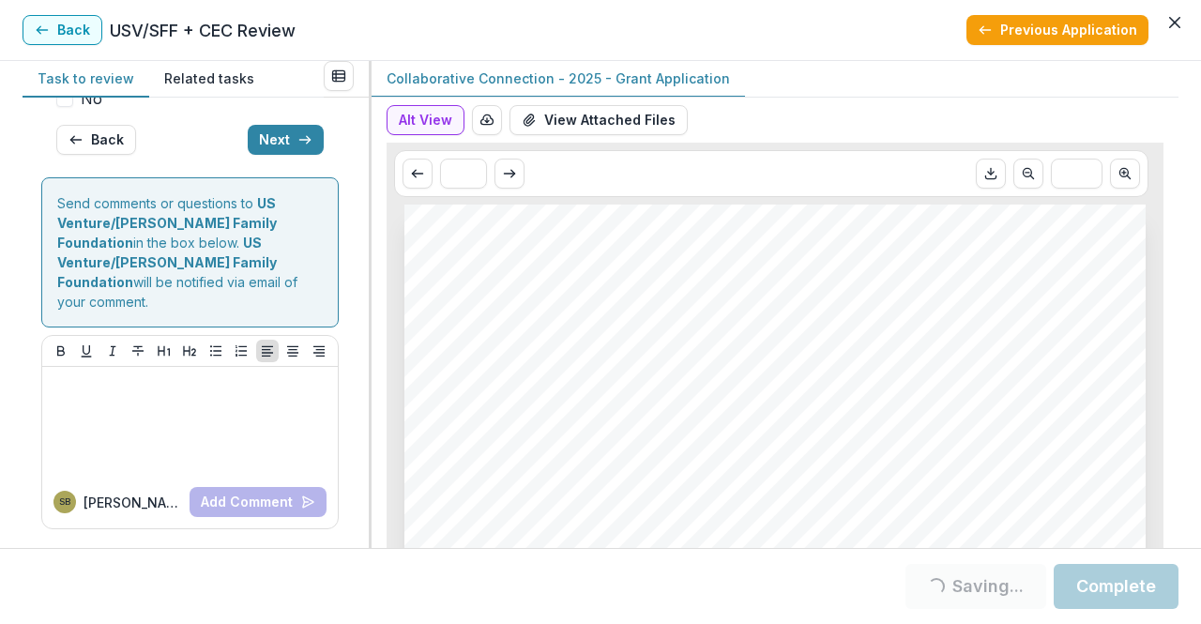
click at [63, 107] on span at bounding box center [64, 98] width 17 height 17
click at [69, 107] on span at bounding box center [64, 98] width 17 height 17
click at [69, 103] on icon at bounding box center [64, 98] width 11 height 9
click at [83, 110] on span "No" at bounding box center [92, 98] width 22 height 23
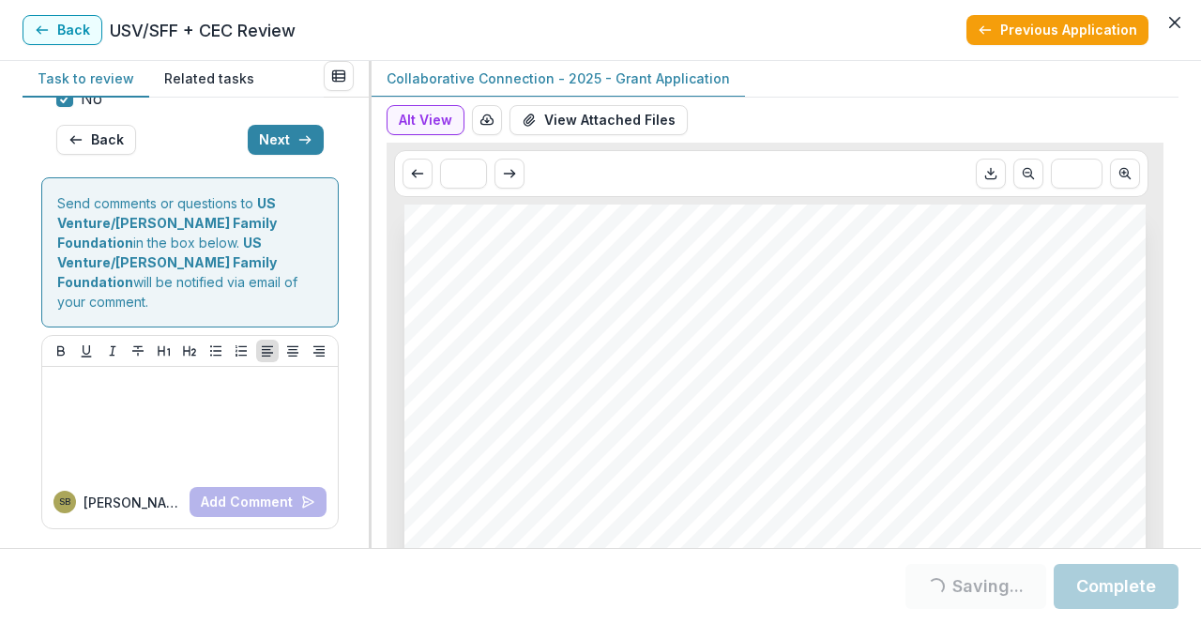
click at [83, 110] on span "No" at bounding box center [92, 98] width 22 height 23
click at [64, 107] on span at bounding box center [64, 98] width 17 height 17
drag, startPoint x: 64, startPoint y: 206, endPoint x: 26, endPoint y: 209, distance: 37.6
click at [26, 209] on div "**********" at bounding box center [196, 323] width 346 height 450
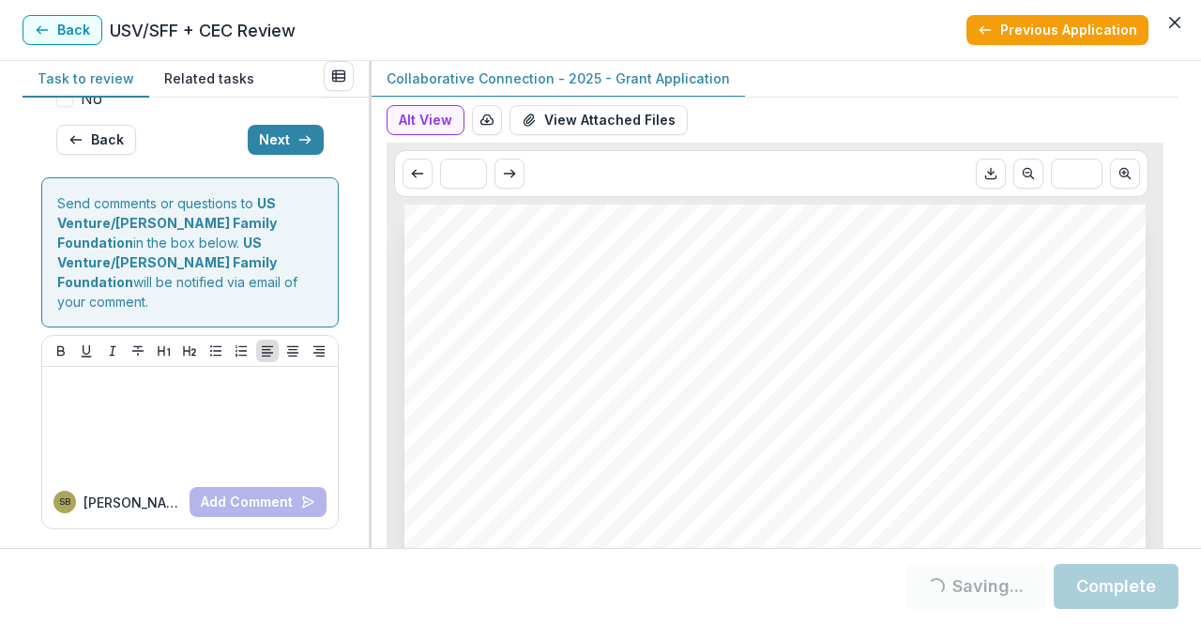
click at [66, 107] on span at bounding box center [64, 98] width 17 height 17
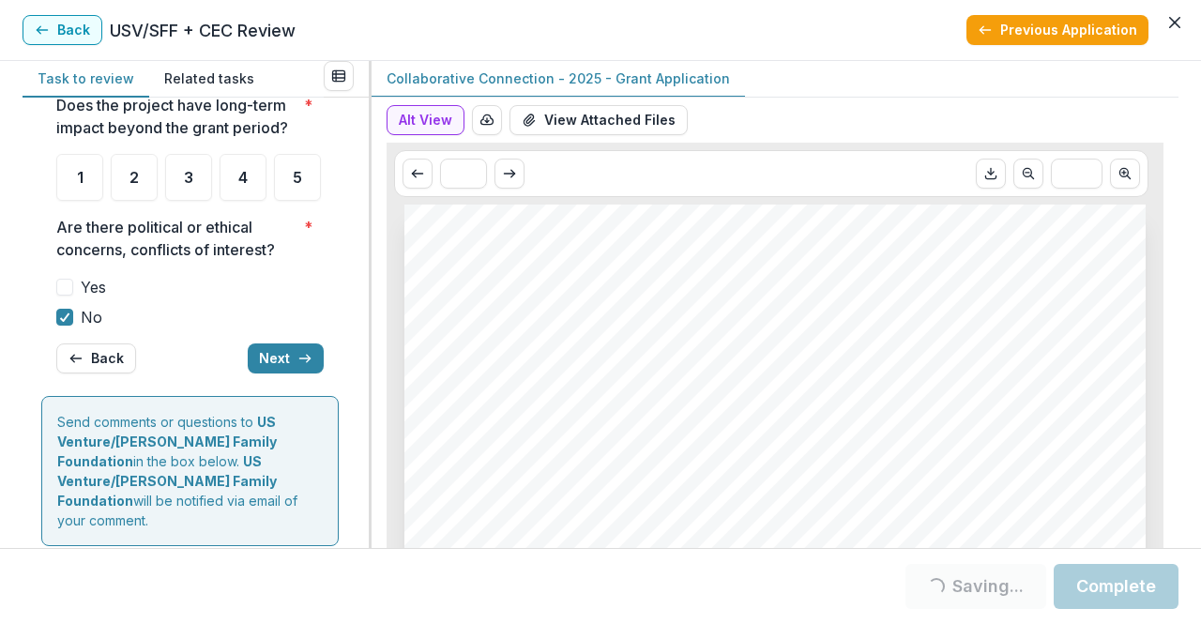
scroll to position [63, 0]
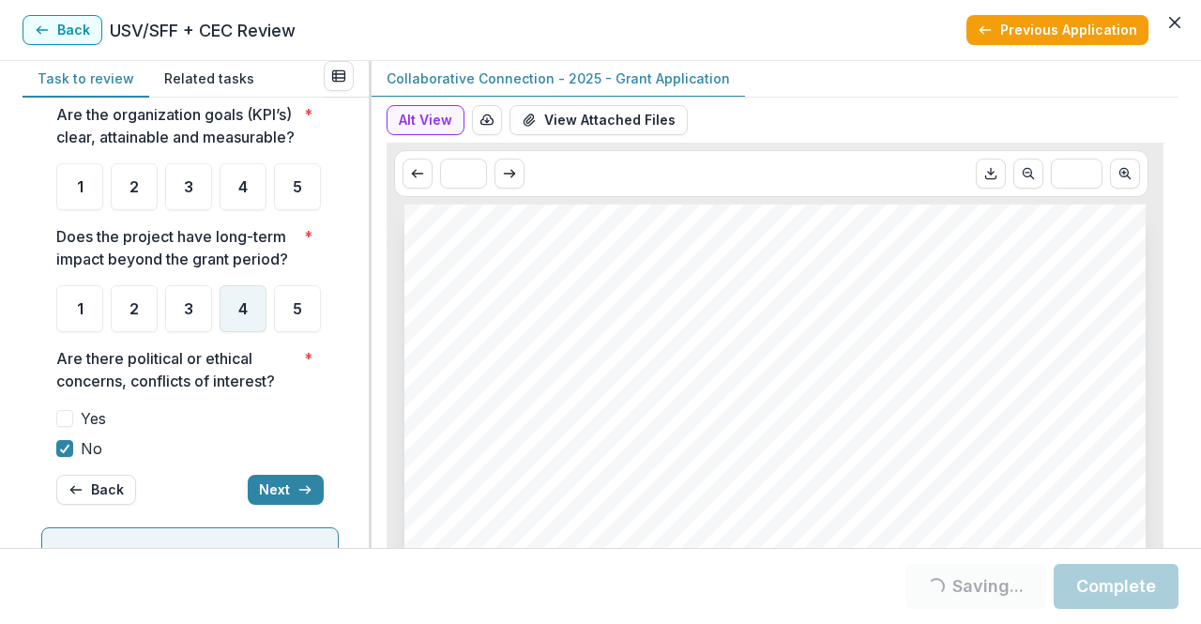
click at [228, 332] on div "4" at bounding box center [243, 308] width 47 height 47
click at [252, 210] on div "4" at bounding box center [243, 186] width 47 height 47
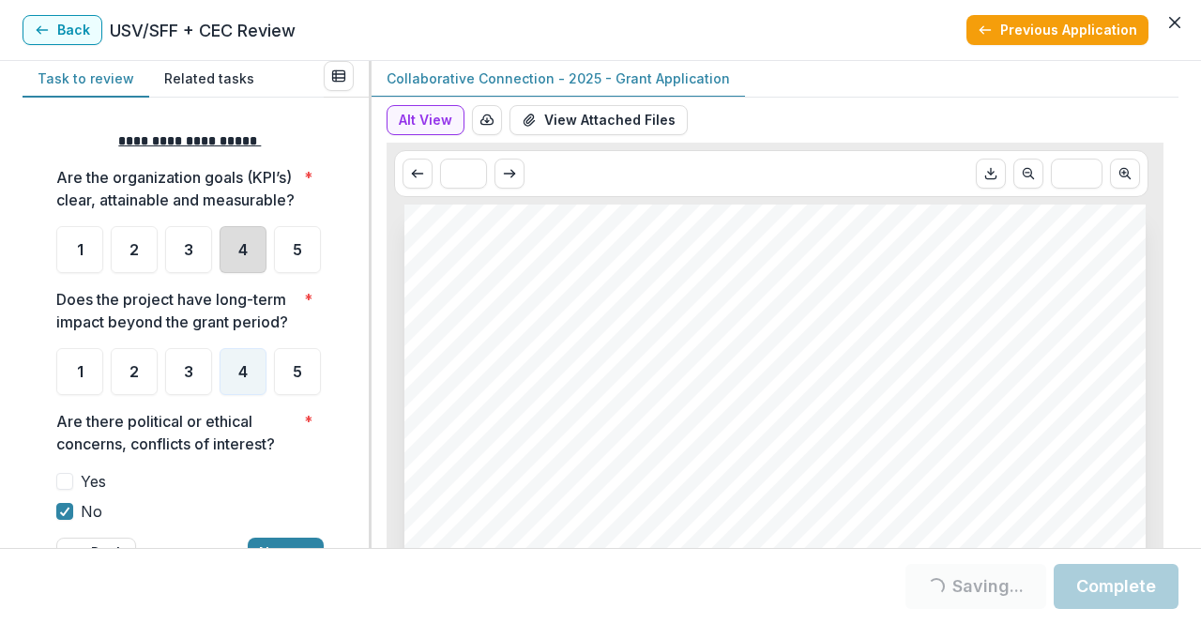
click at [240, 273] on div "4" at bounding box center [243, 249] width 47 height 47
click at [248, 273] on ul "1 2 3 4 5" at bounding box center [189, 249] width 267 height 47
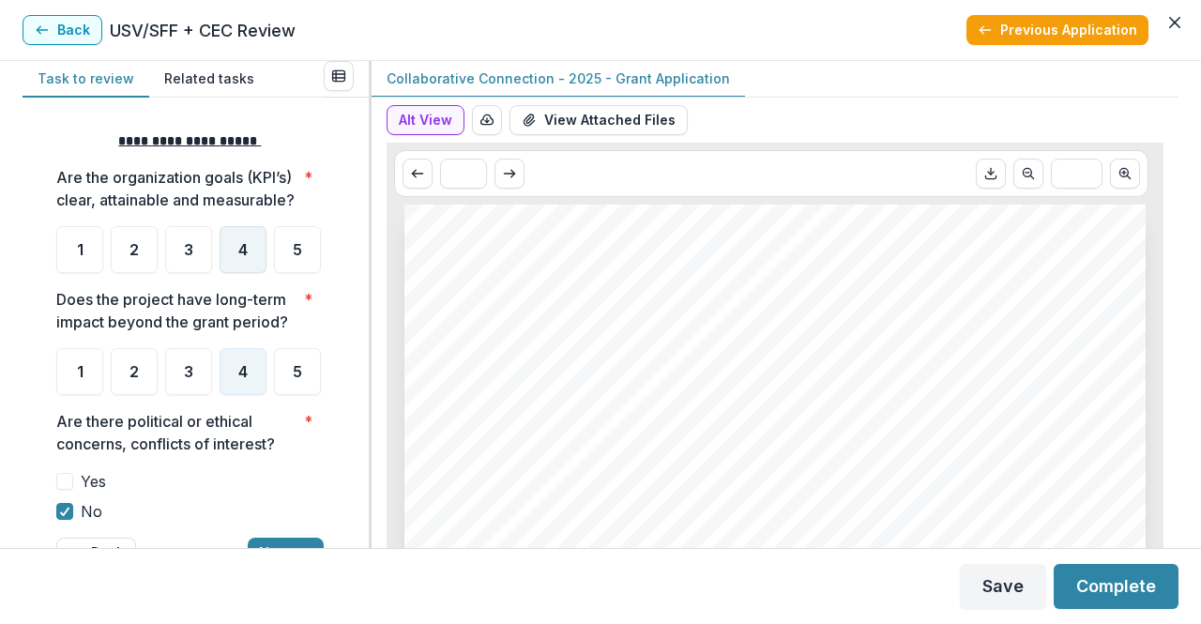
click at [248, 273] on div "4" at bounding box center [243, 249] width 47 height 47
click at [250, 273] on div "4" at bounding box center [243, 249] width 47 height 47
click at [248, 257] on span "4" at bounding box center [242, 249] width 9 height 15
click at [251, 273] on div "4" at bounding box center [243, 249] width 47 height 47
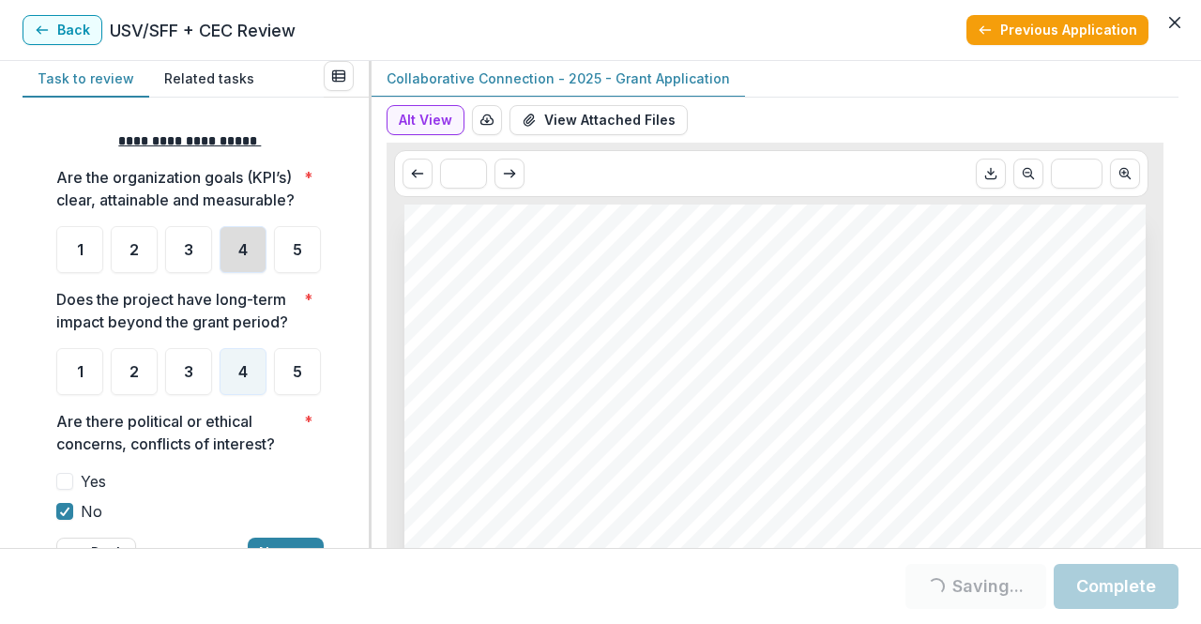
click at [251, 273] on div "4" at bounding box center [243, 249] width 47 height 47
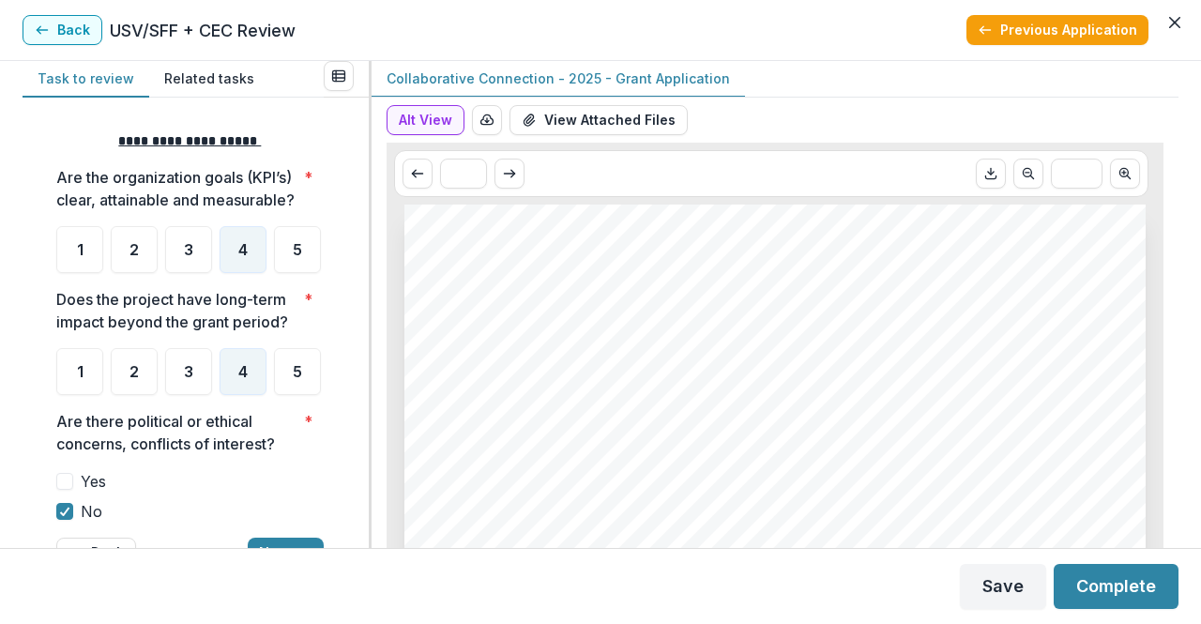
scroll to position [371, 0]
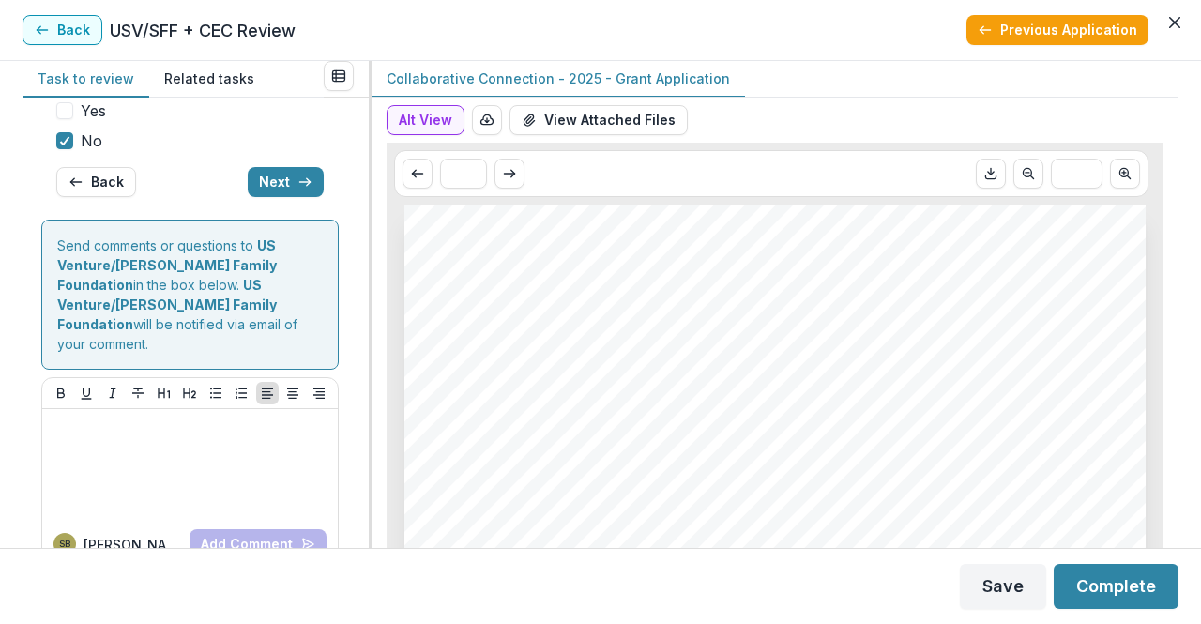
click at [285, 197] on button "Next" at bounding box center [286, 182] width 76 height 30
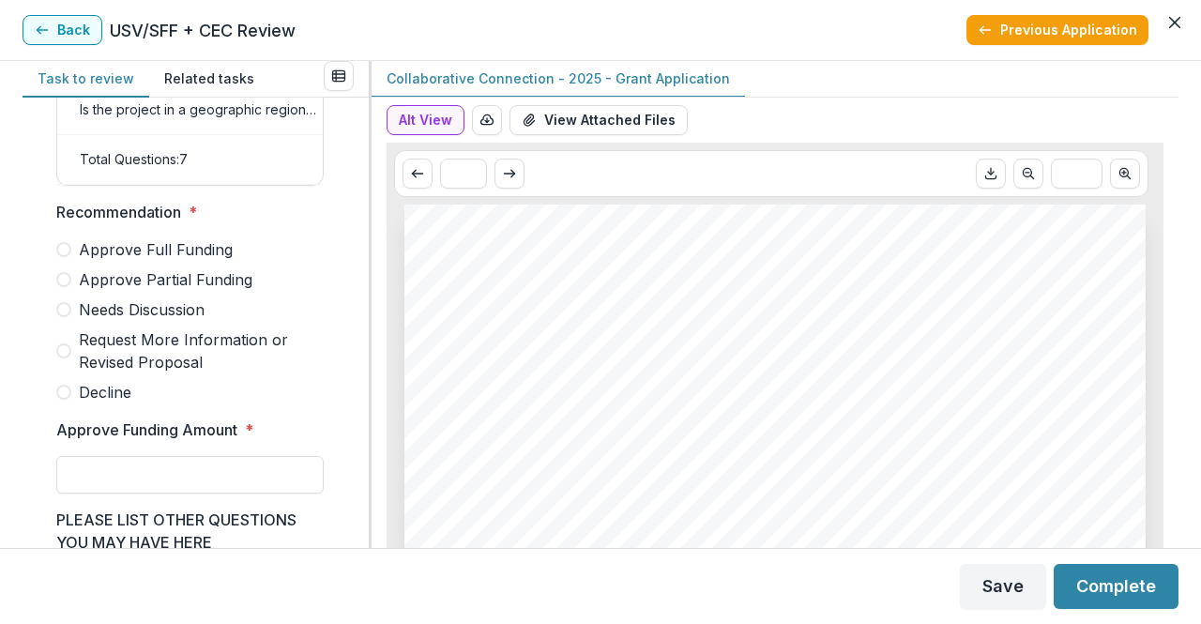
scroll to position [426, 0]
click at [201, 316] on span "Needs Discussion" at bounding box center [142, 308] width 126 height 23
click at [206, 483] on input "Approve Funding Amount *" at bounding box center [189, 474] width 267 height 38
type input "*******"
click at [1092, 589] on button "Complete" at bounding box center [1116, 586] width 125 height 45
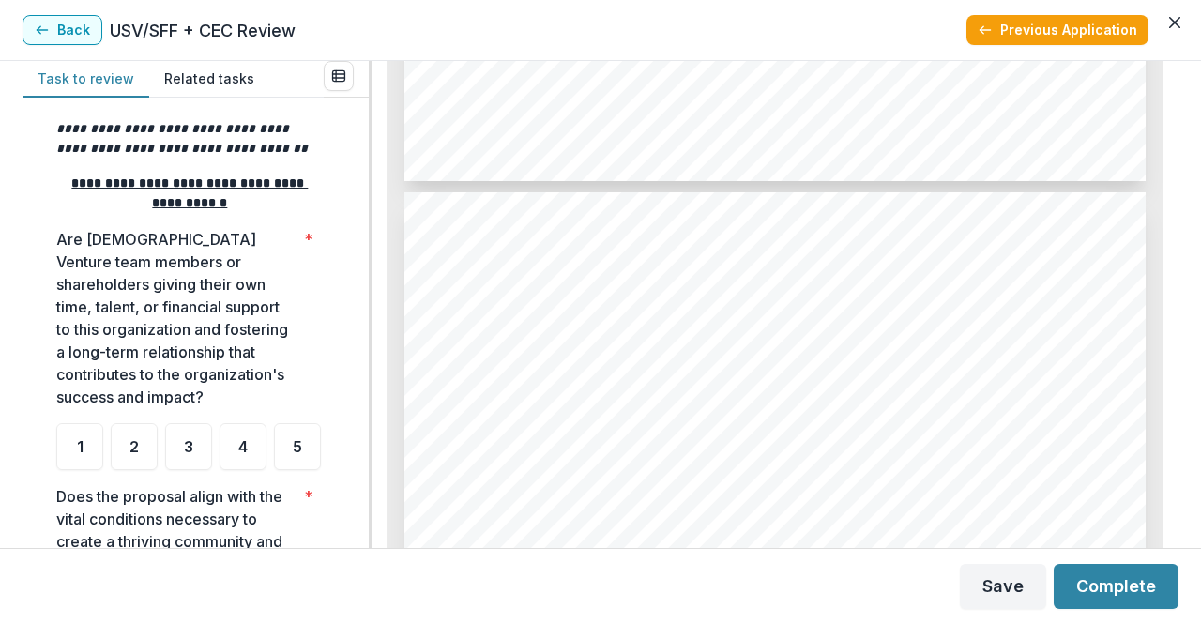
scroll to position [2128, 0]
click at [244, 442] on span "4" at bounding box center [242, 446] width 9 height 15
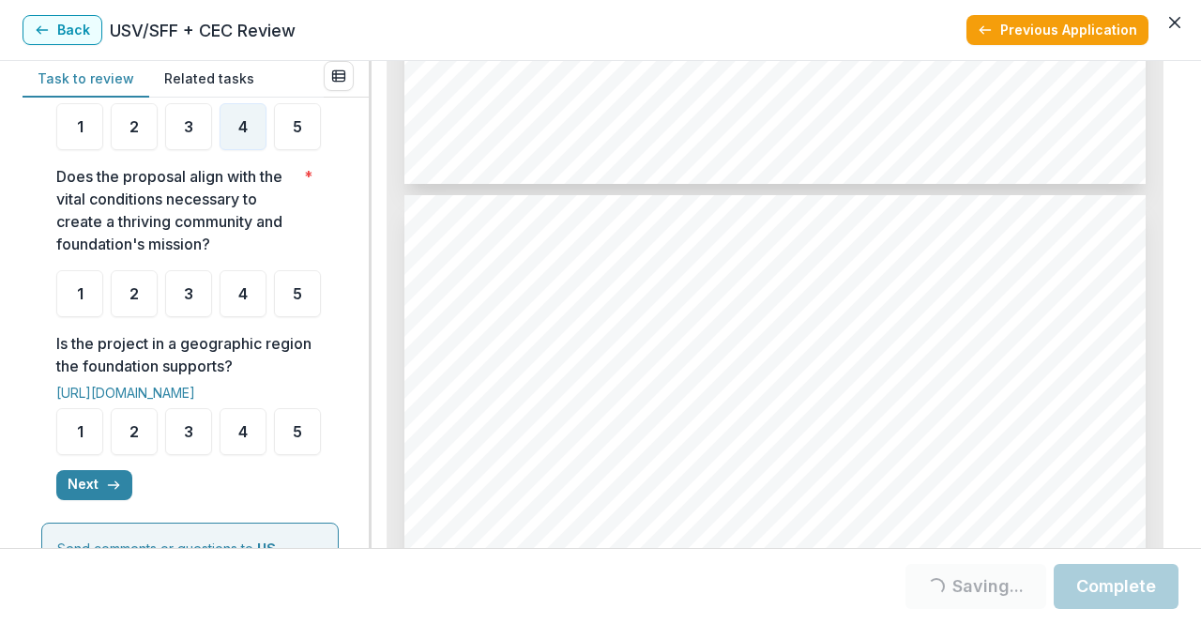
scroll to position [661, 0]
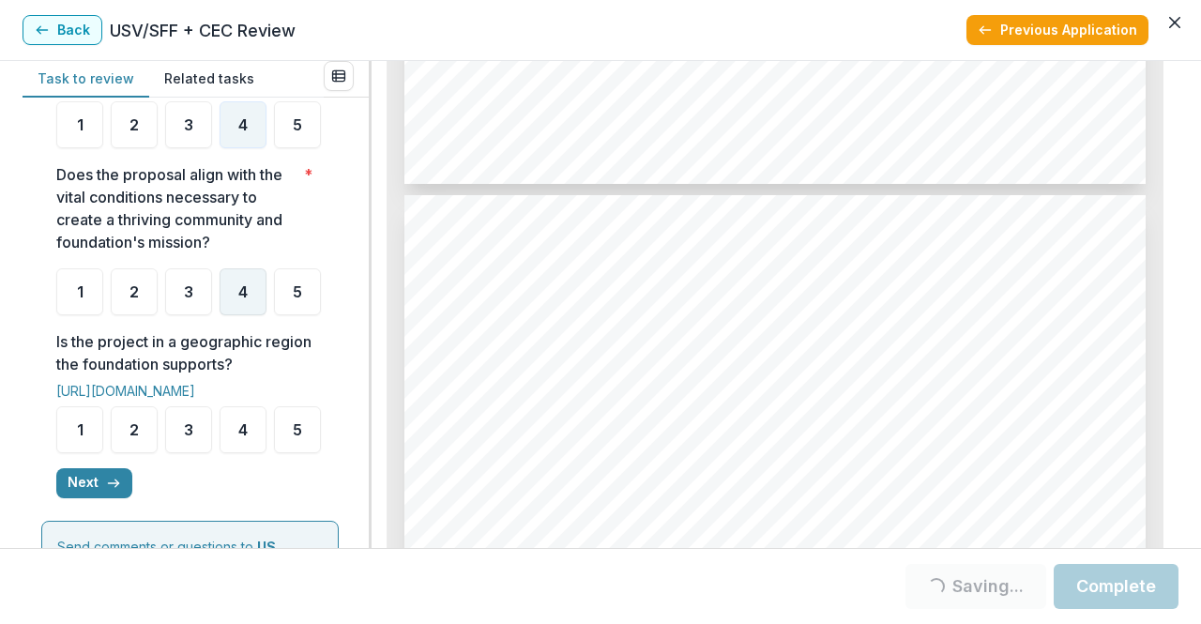
click at [241, 299] on span "4" at bounding box center [242, 291] width 9 height 15
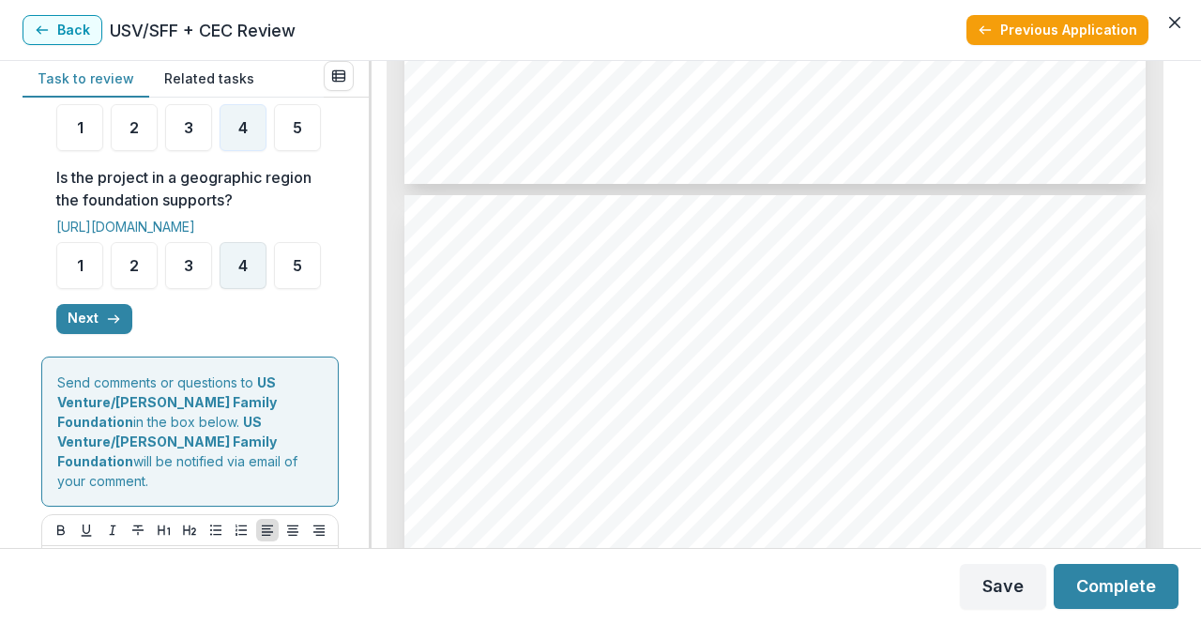
scroll to position [890, 0]
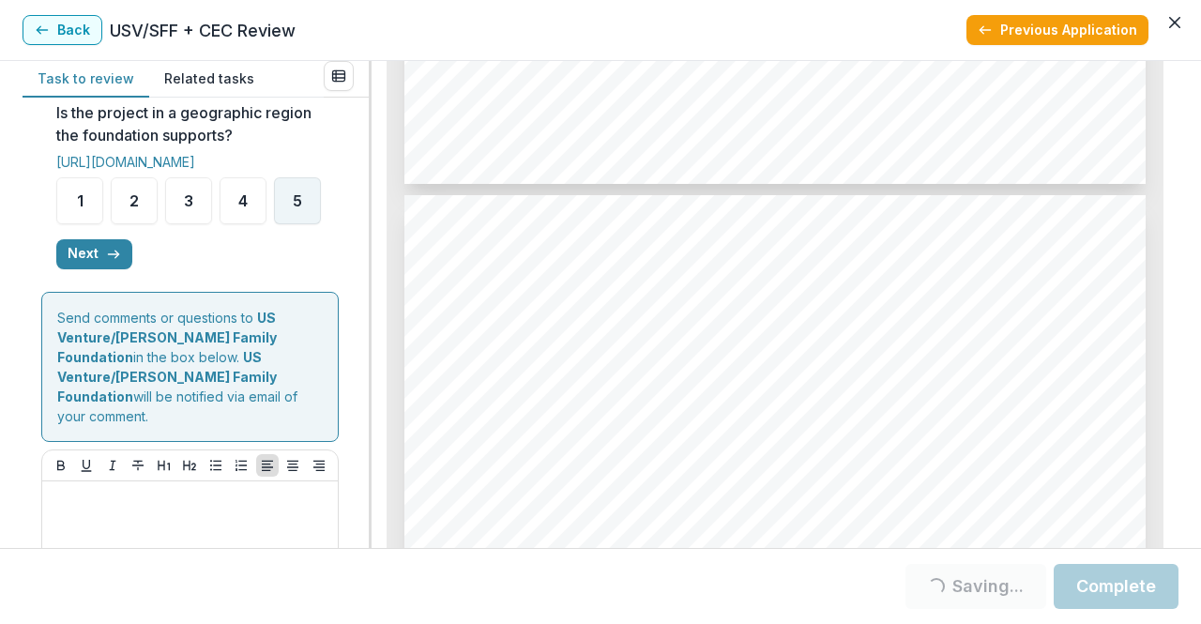
click at [293, 208] on span "5" at bounding box center [297, 200] width 9 height 15
click at [107, 262] on icon "button" at bounding box center [113, 254] width 15 height 15
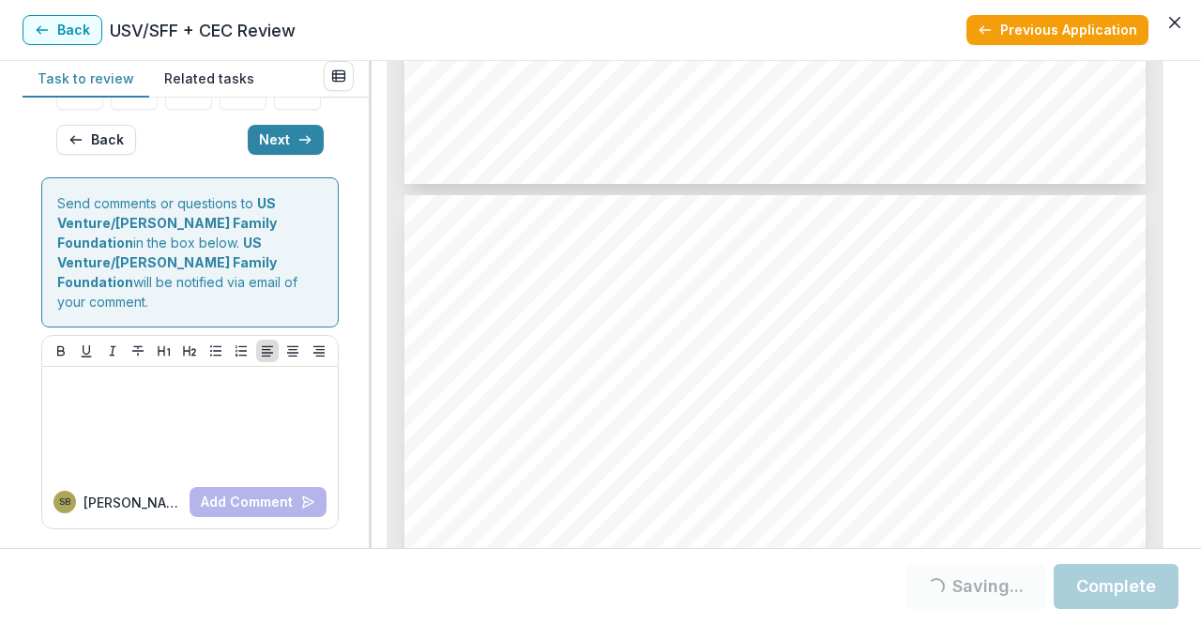
scroll to position [294, 0]
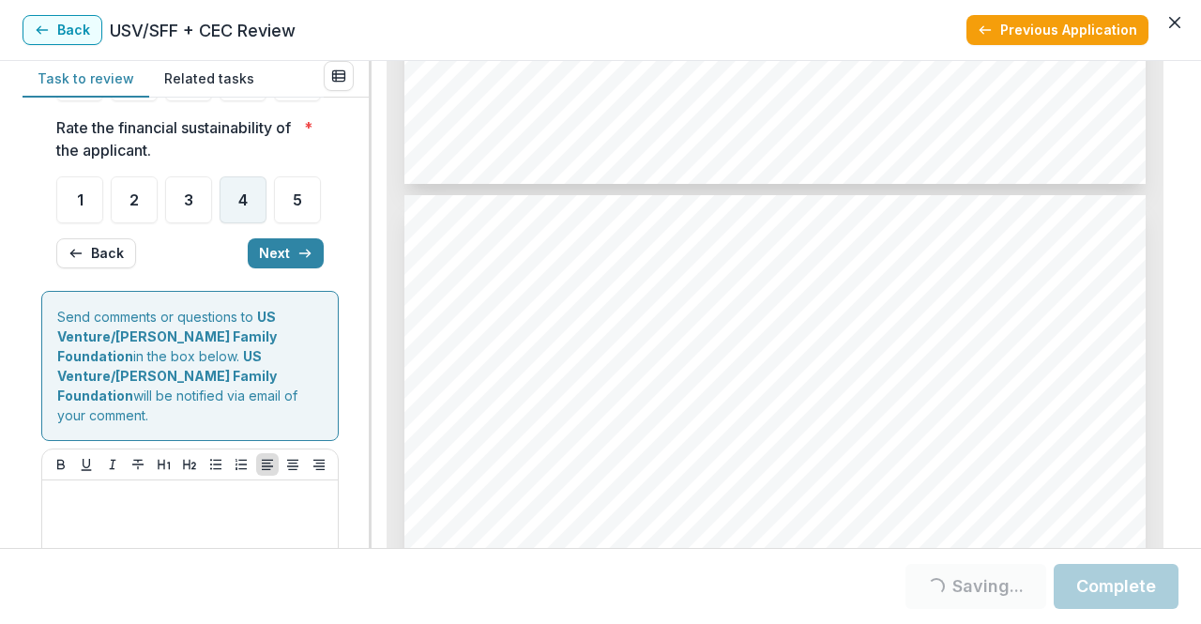
click at [244, 207] on span "4" at bounding box center [242, 199] width 9 height 15
click at [247, 223] on ul "1 2 3 4 5" at bounding box center [189, 199] width 267 height 47
click at [238, 207] on span "4" at bounding box center [242, 199] width 9 height 15
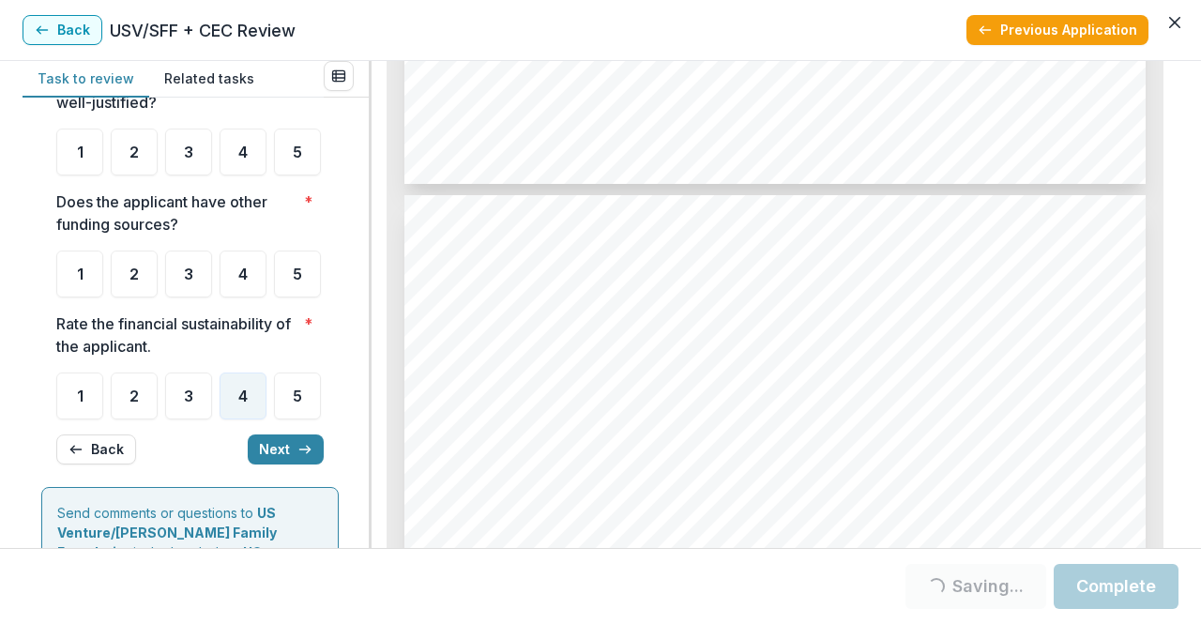
scroll to position [97, 0]
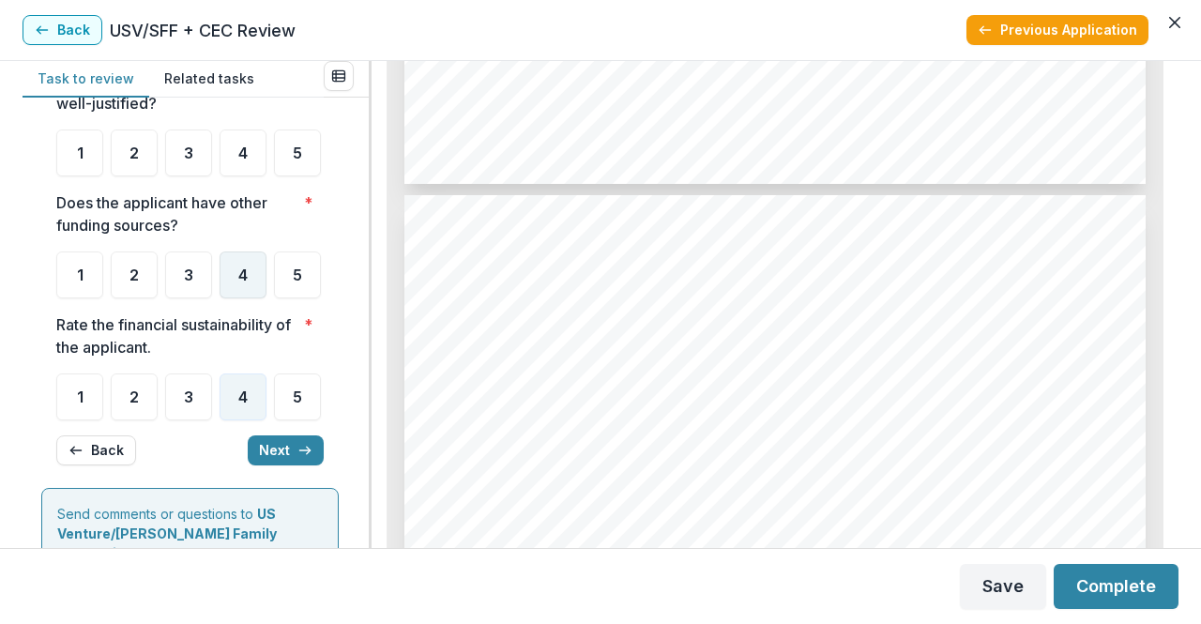
click at [251, 298] on div "4" at bounding box center [243, 274] width 47 height 47
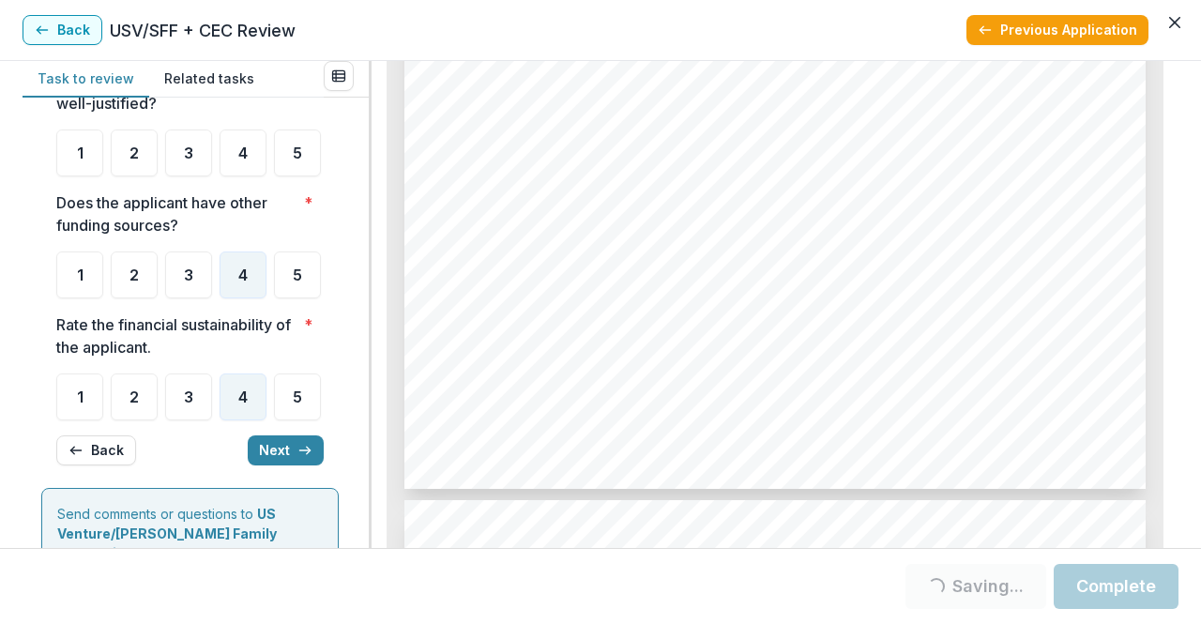
scroll to position [5002, 0]
click at [293, 282] on span "5" at bounding box center [297, 274] width 9 height 15
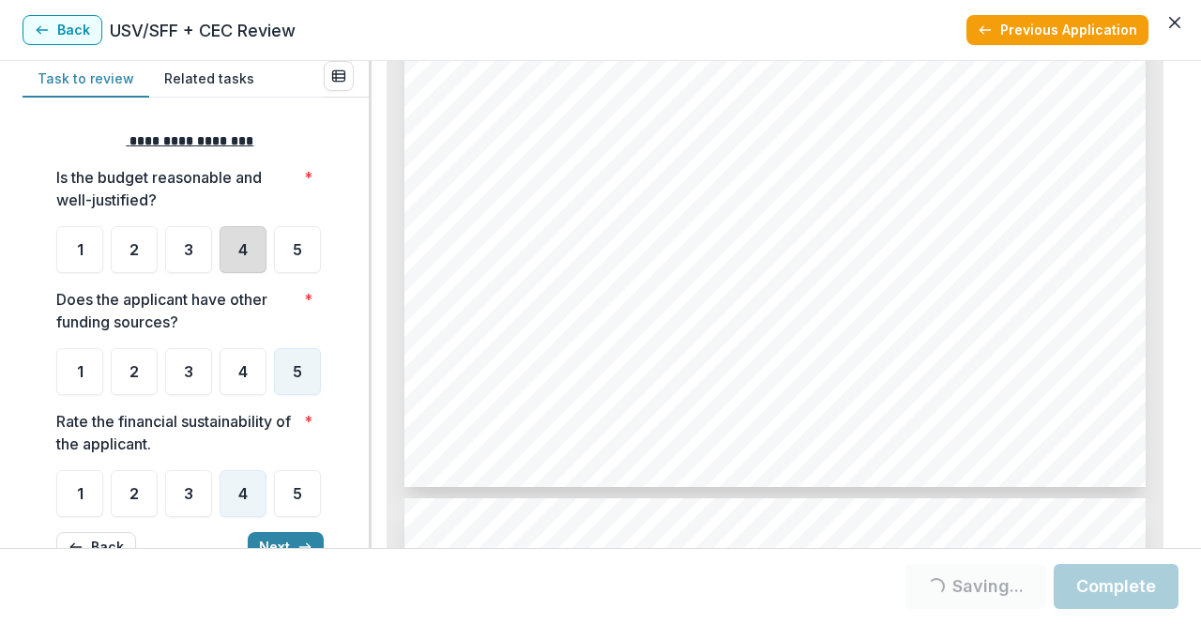
click at [229, 250] on div "4" at bounding box center [243, 249] width 47 height 47
click at [249, 236] on div "4" at bounding box center [243, 249] width 47 height 47
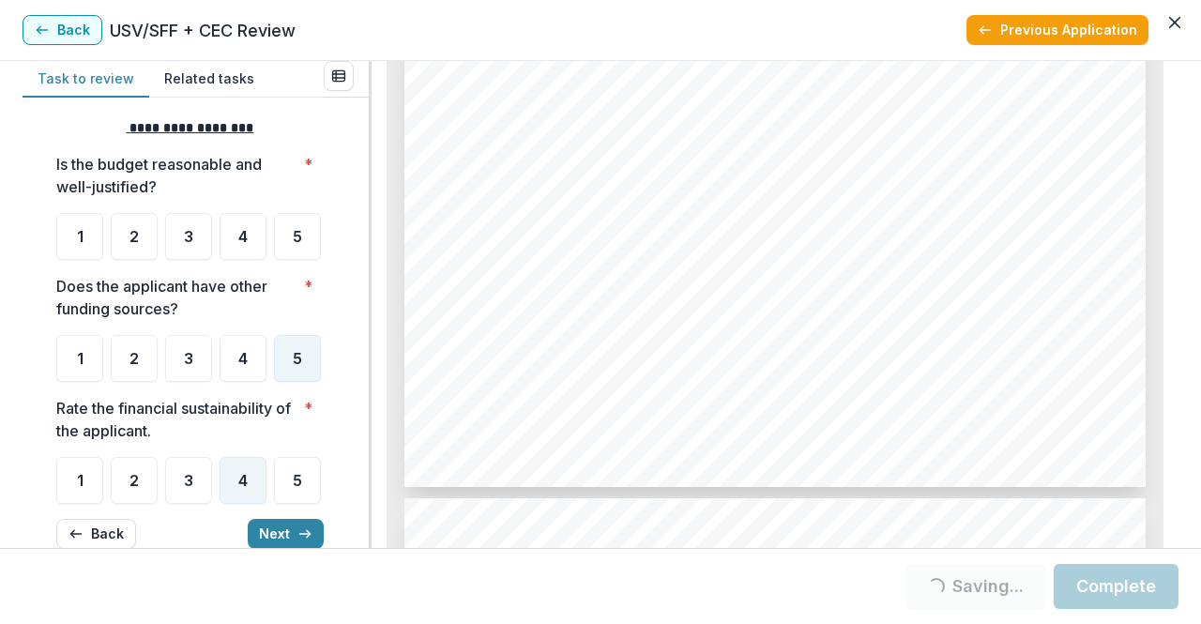
scroll to position [17, 0]
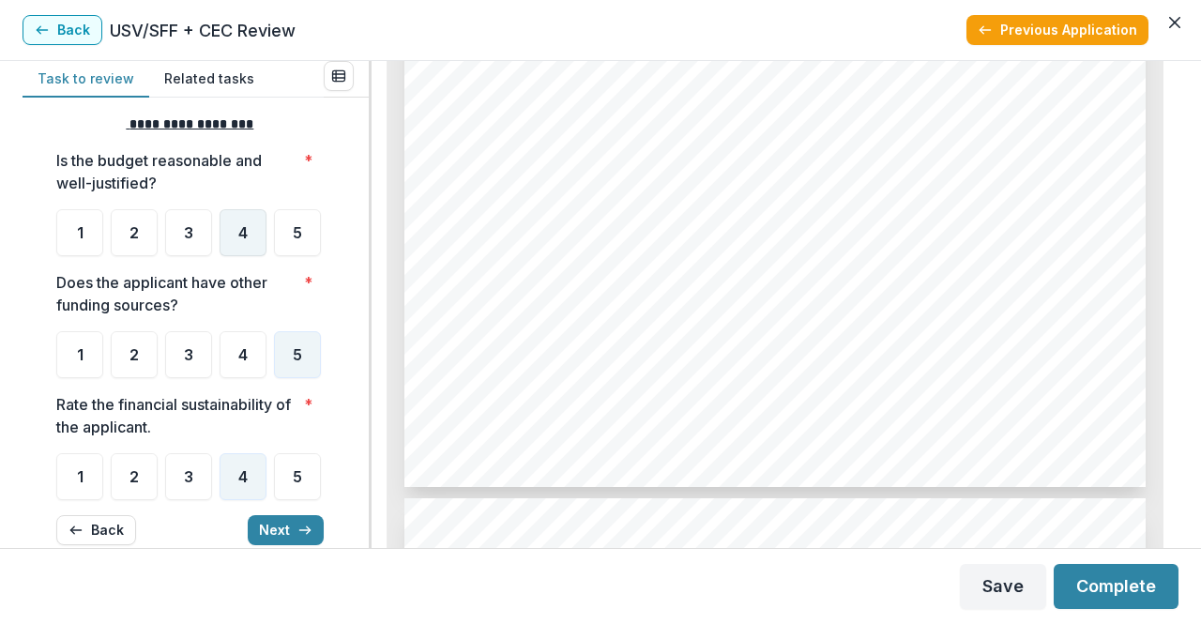
click at [246, 229] on span "4" at bounding box center [242, 232] width 9 height 15
click at [239, 251] on div "4" at bounding box center [243, 232] width 47 height 47
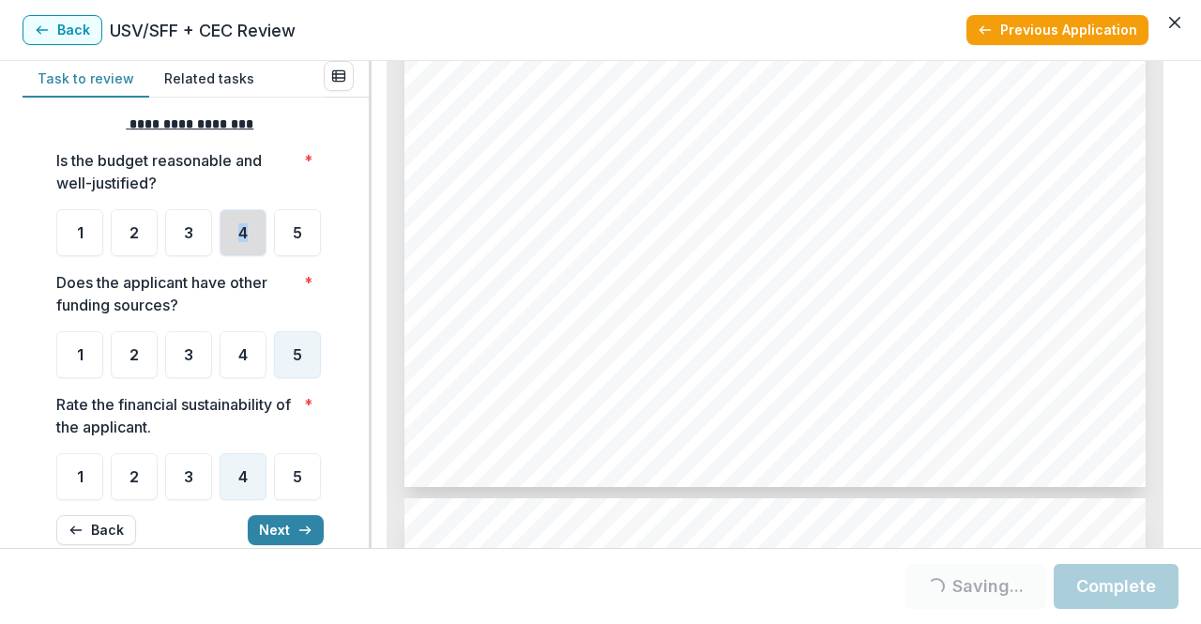
click at [239, 251] on div "4" at bounding box center [243, 232] width 47 height 47
click at [229, 256] on ul "1 2 3 4 5" at bounding box center [189, 232] width 267 height 47
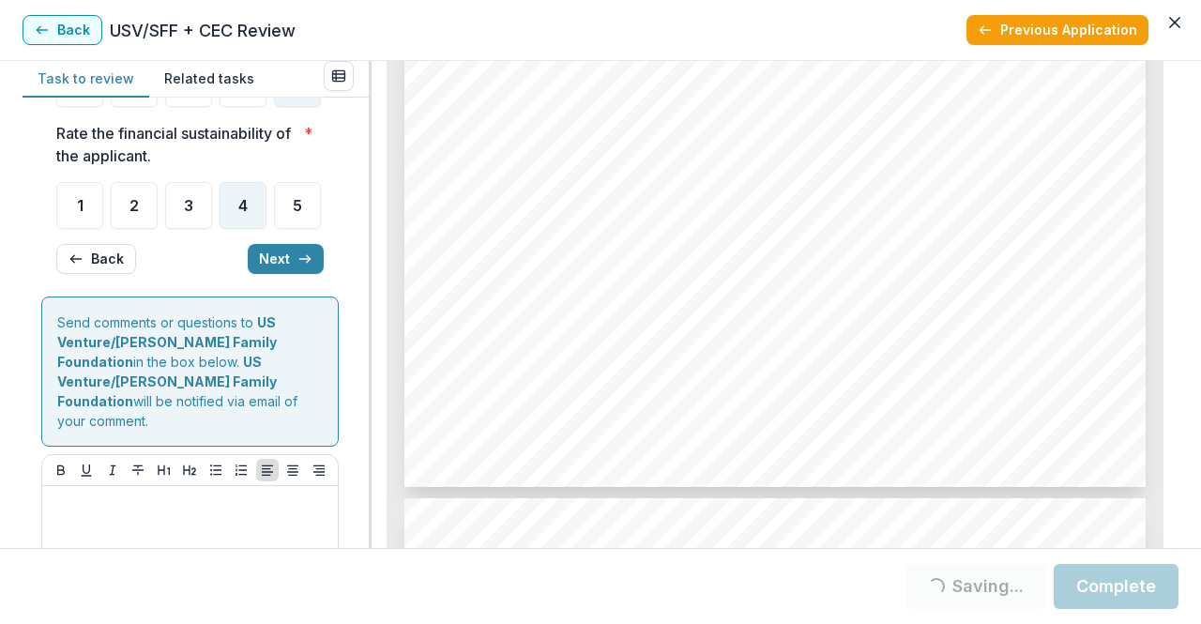
scroll to position [289, 0]
click at [270, 273] on button "Next" at bounding box center [286, 258] width 76 height 30
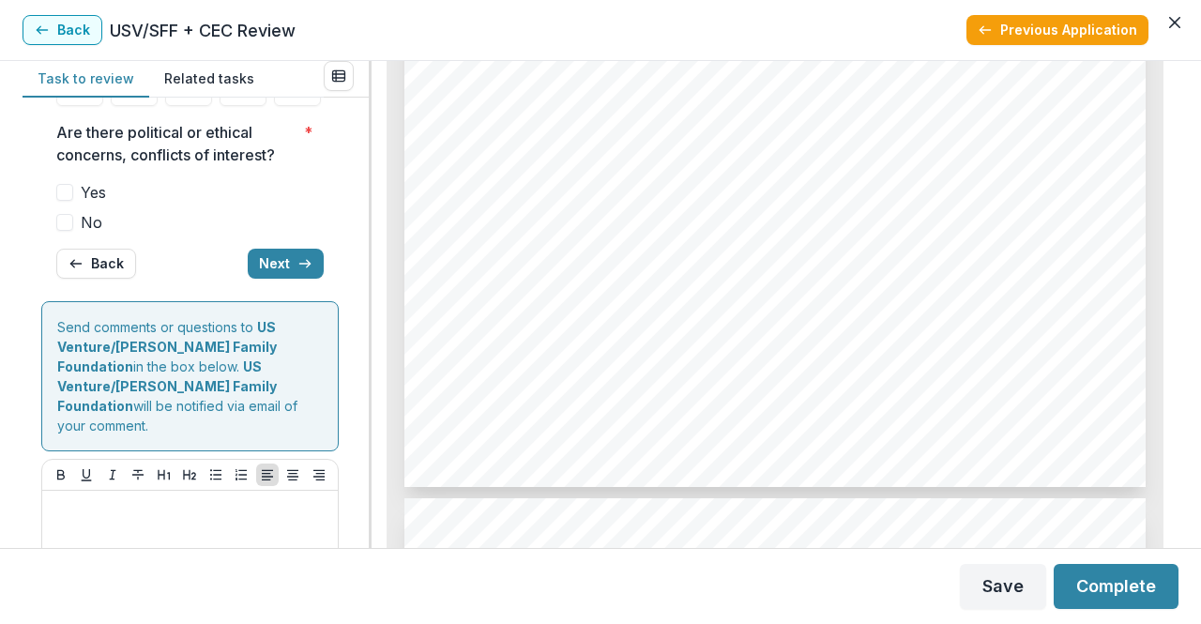
scroll to position [263, 0]
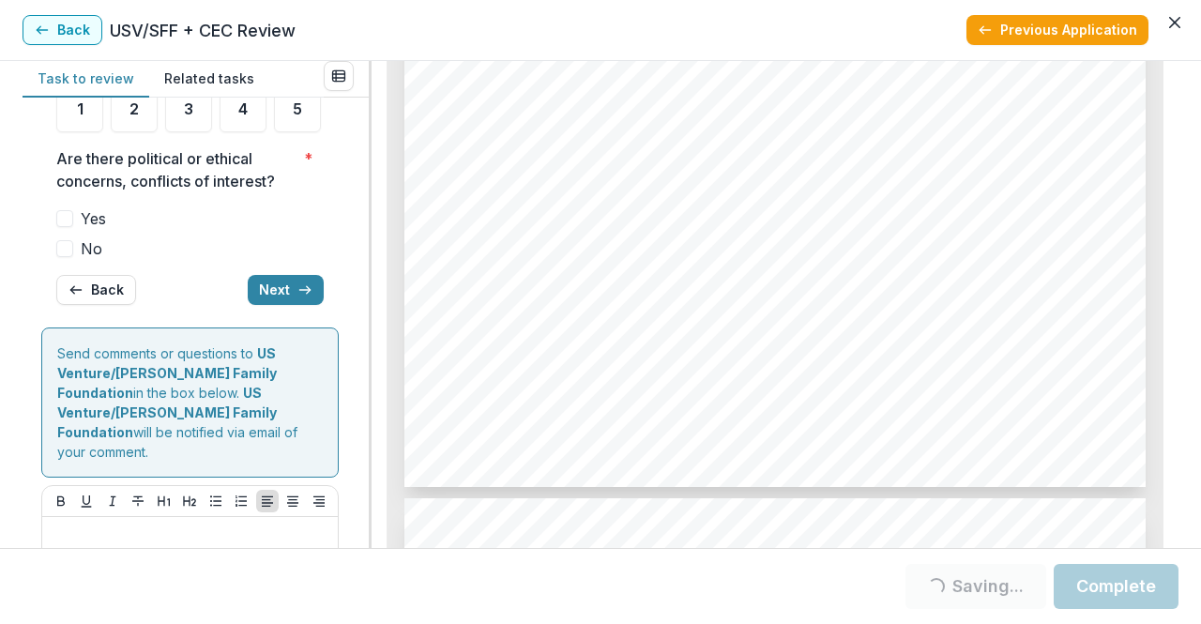
click at [68, 257] on span at bounding box center [64, 248] width 17 height 17
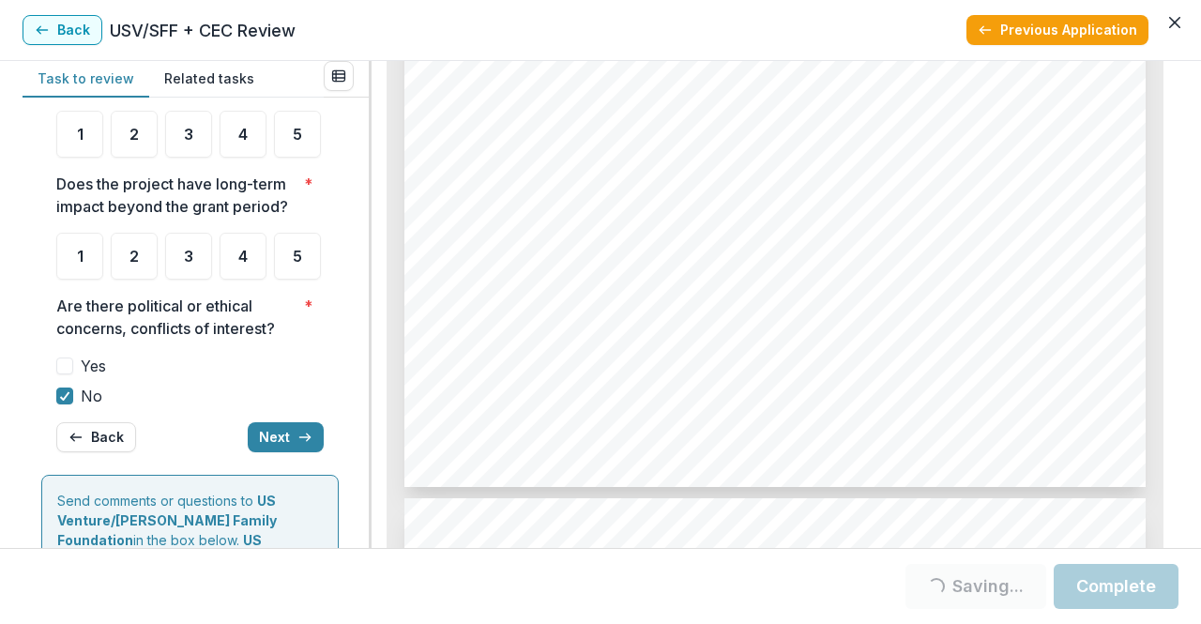
scroll to position [114, 0]
click at [242, 266] on span "4" at bounding box center [242, 257] width 9 height 15
click at [237, 281] on div "4" at bounding box center [243, 258] width 47 height 47
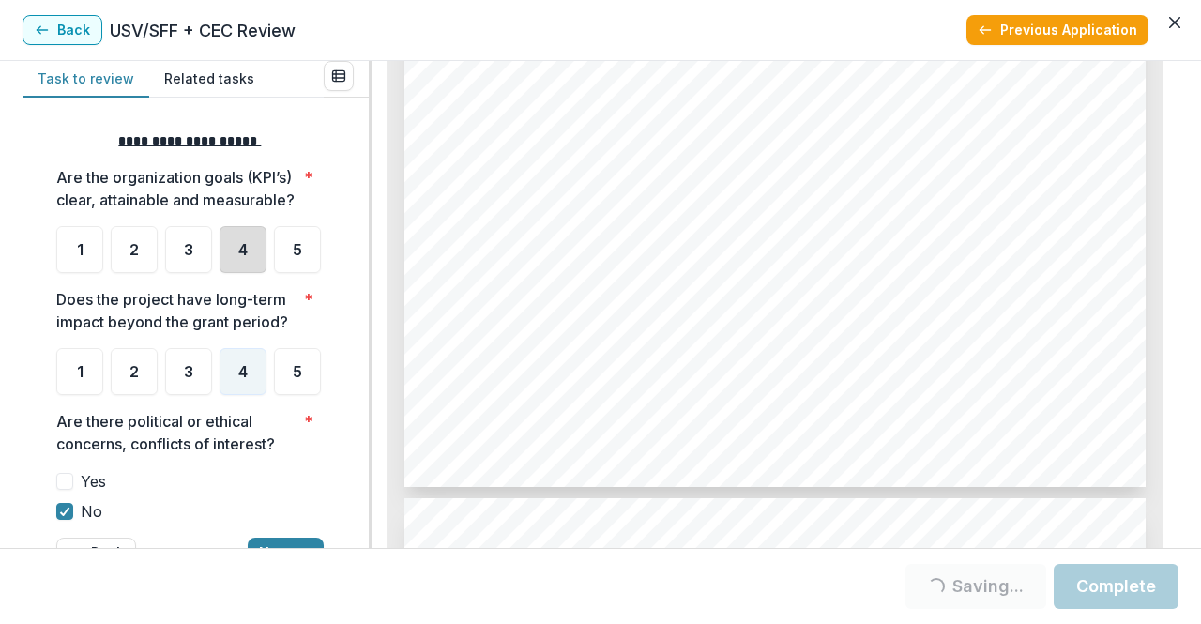
click at [231, 273] on div "4" at bounding box center [243, 249] width 47 height 47
click at [242, 273] on div "4" at bounding box center [243, 249] width 47 height 47
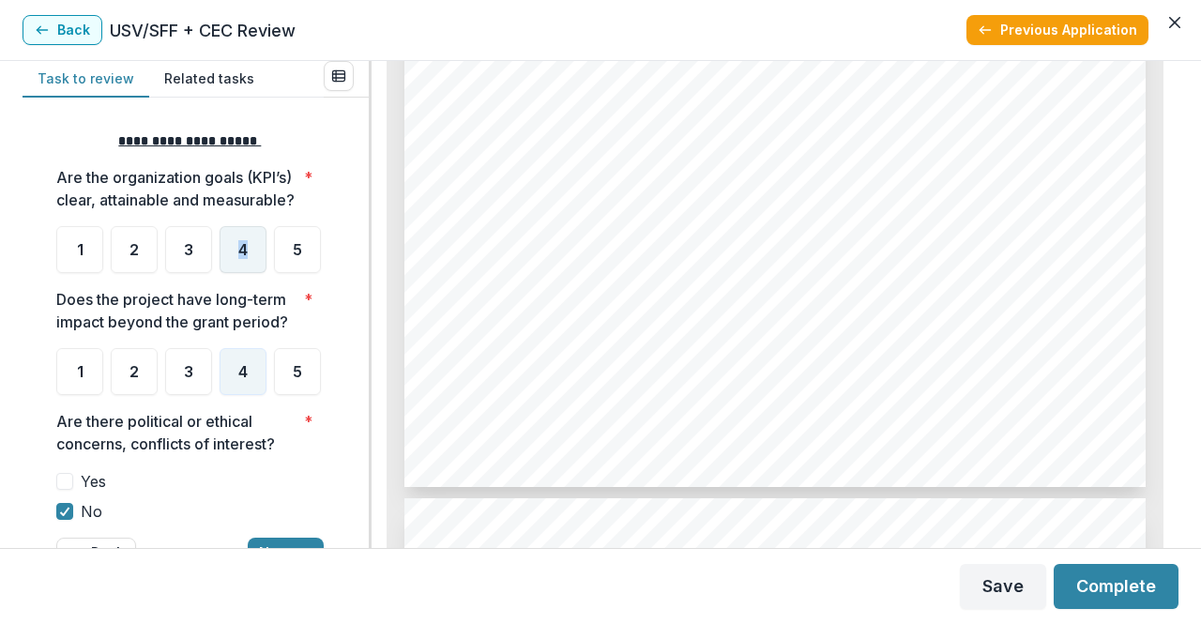
click at [235, 273] on ul "1 2 3 4 5" at bounding box center [189, 249] width 267 height 47
click at [243, 257] on span "4" at bounding box center [242, 249] width 9 height 15
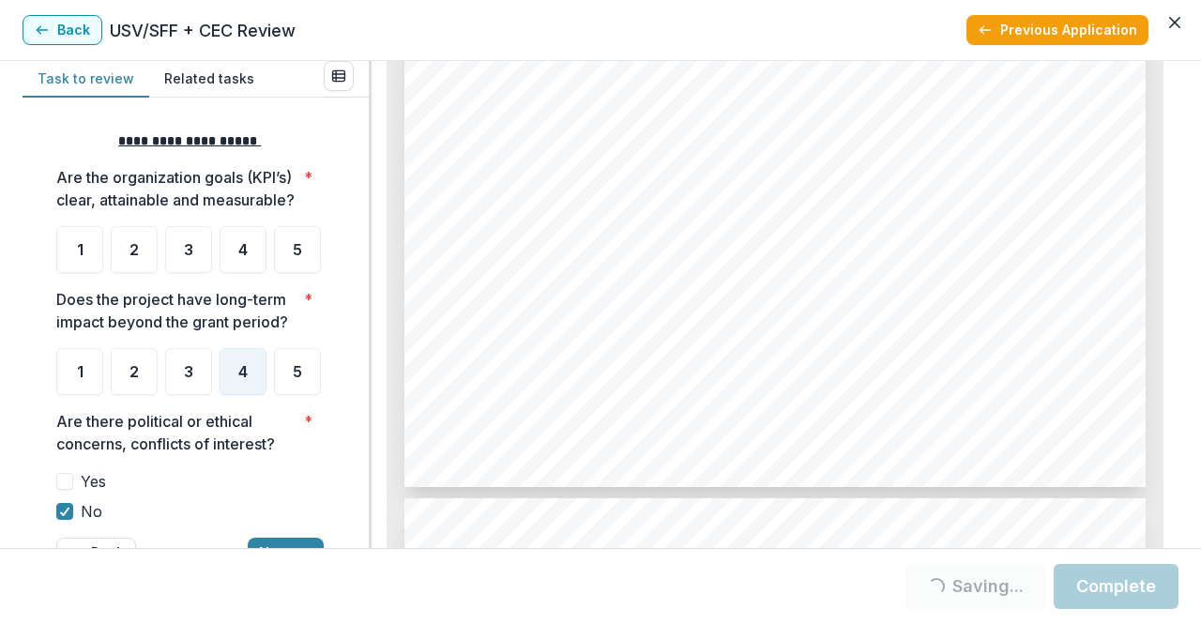
click at [242, 273] on ul "1 2 3 4 5" at bounding box center [189, 249] width 267 height 47
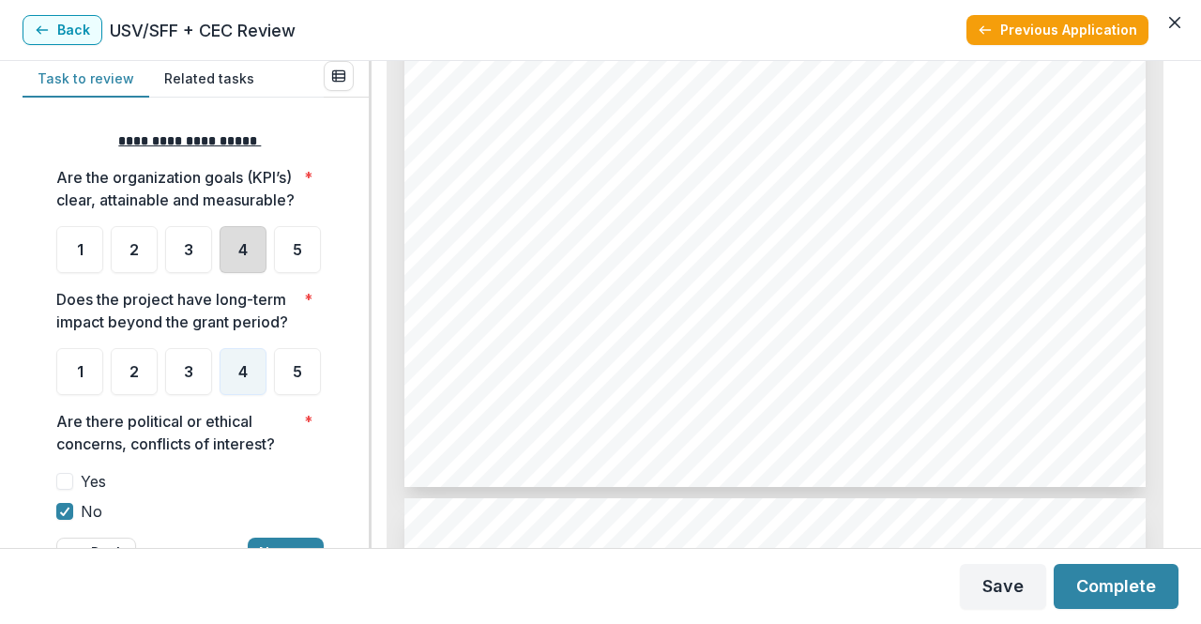
click at [244, 273] on div "4" at bounding box center [243, 249] width 47 height 47
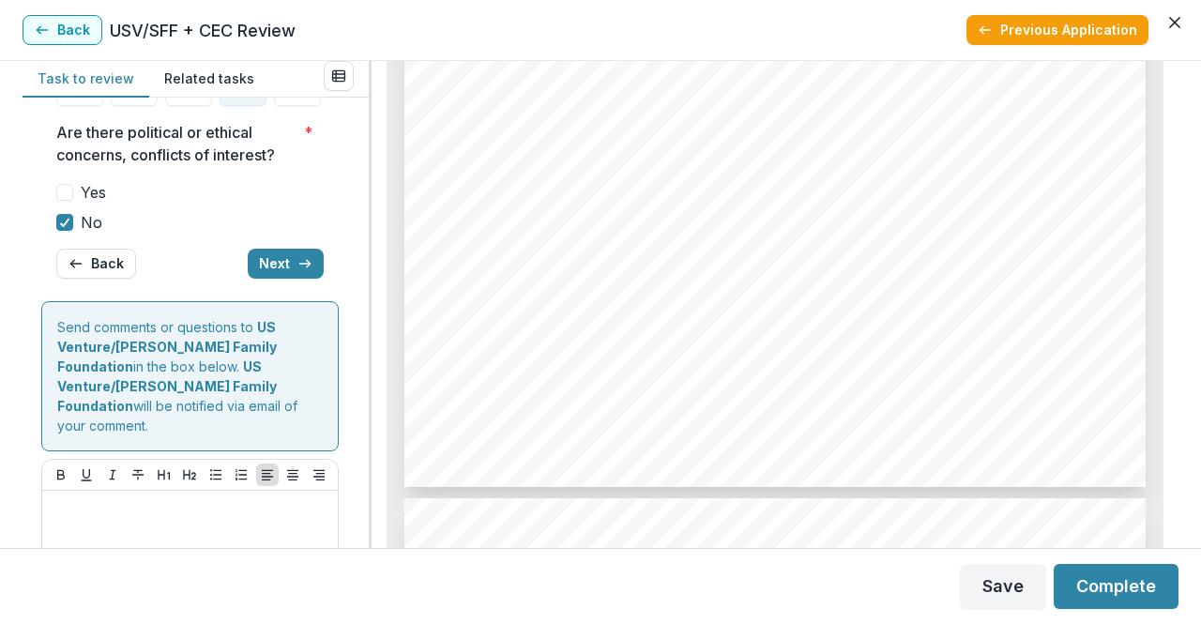
click at [288, 279] on button "Next" at bounding box center [286, 264] width 76 height 30
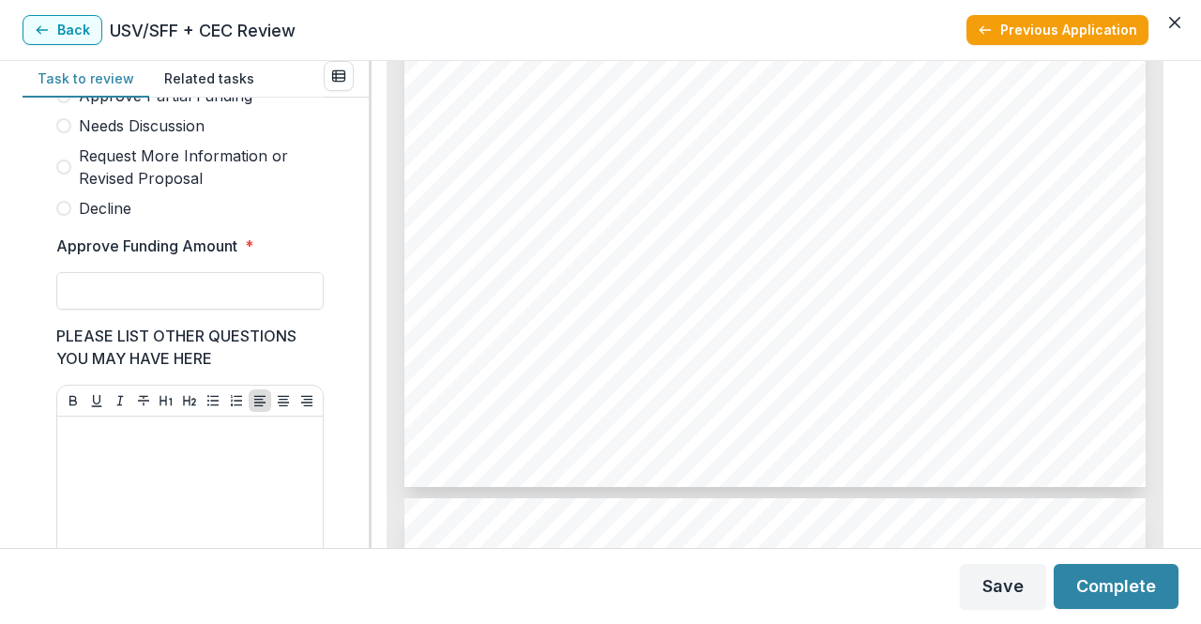
scroll to position [610, 0]
click at [259, 297] on input "Approve Funding Amount *" at bounding box center [189, 290] width 267 height 38
type input "*******"
click at [123, 122] on div "Approve Full Funding Approve Partial Funding Needs Discussion Request More Info…" at bounding box center [189, 135] width 267 height 165
click at [123, 130] on span "Needs Discussion" at bounding box center [142, 125] width 126 height 23
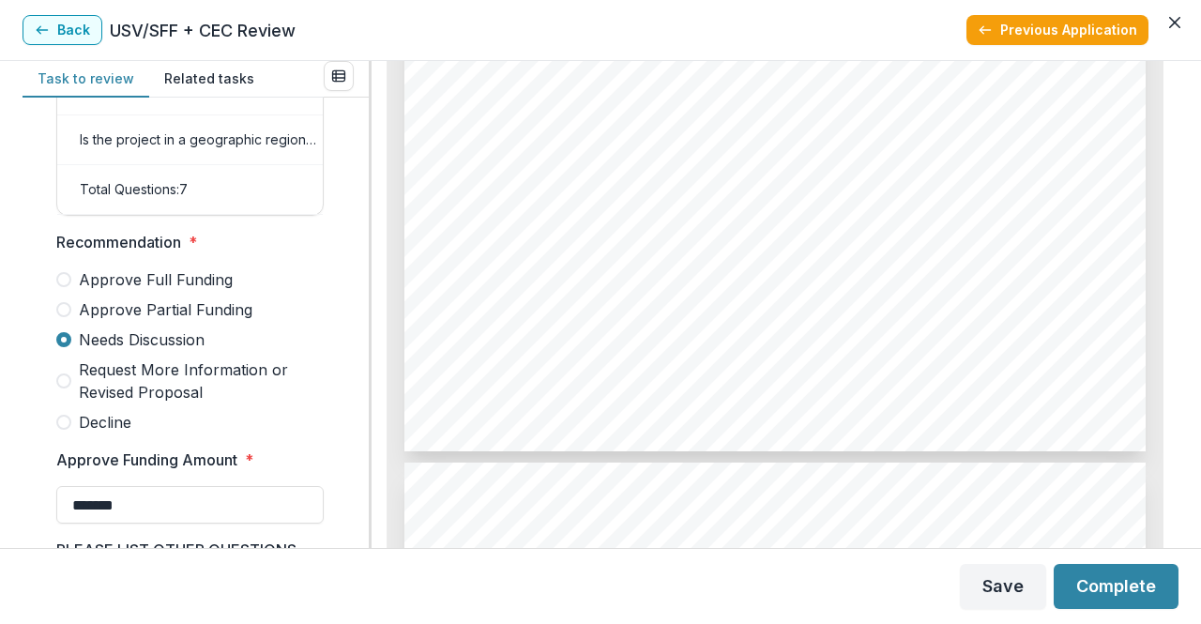
scroll to position [3991, 0]
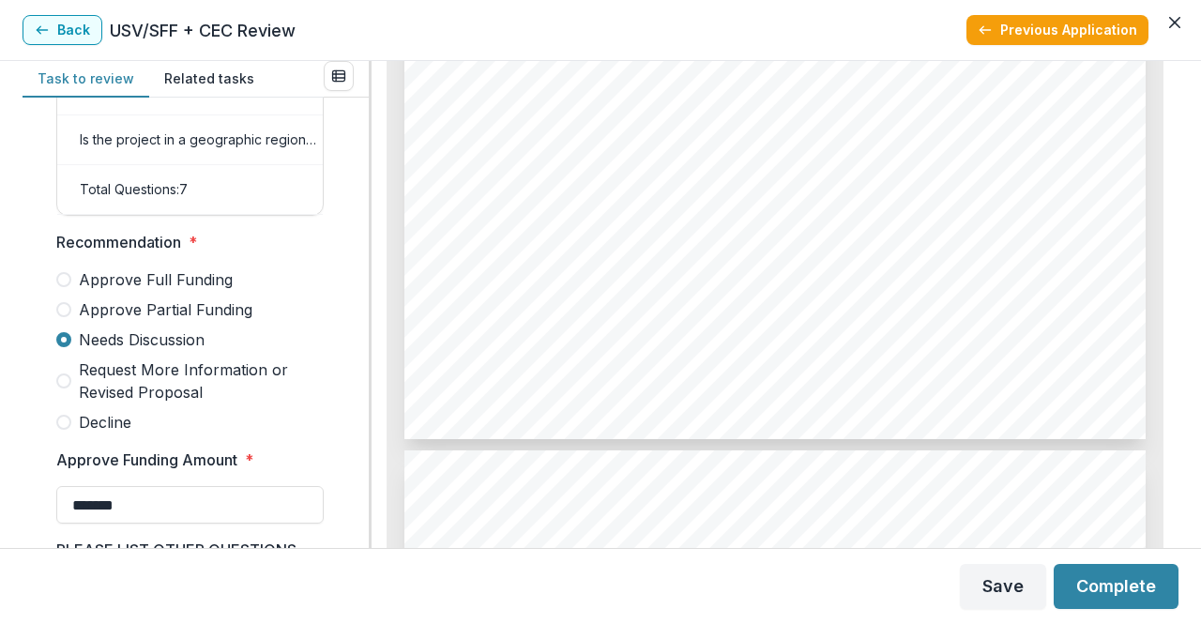
click at [1149, 589] on button "Complete" at bounding box center [1116, 586] width 125 height 45
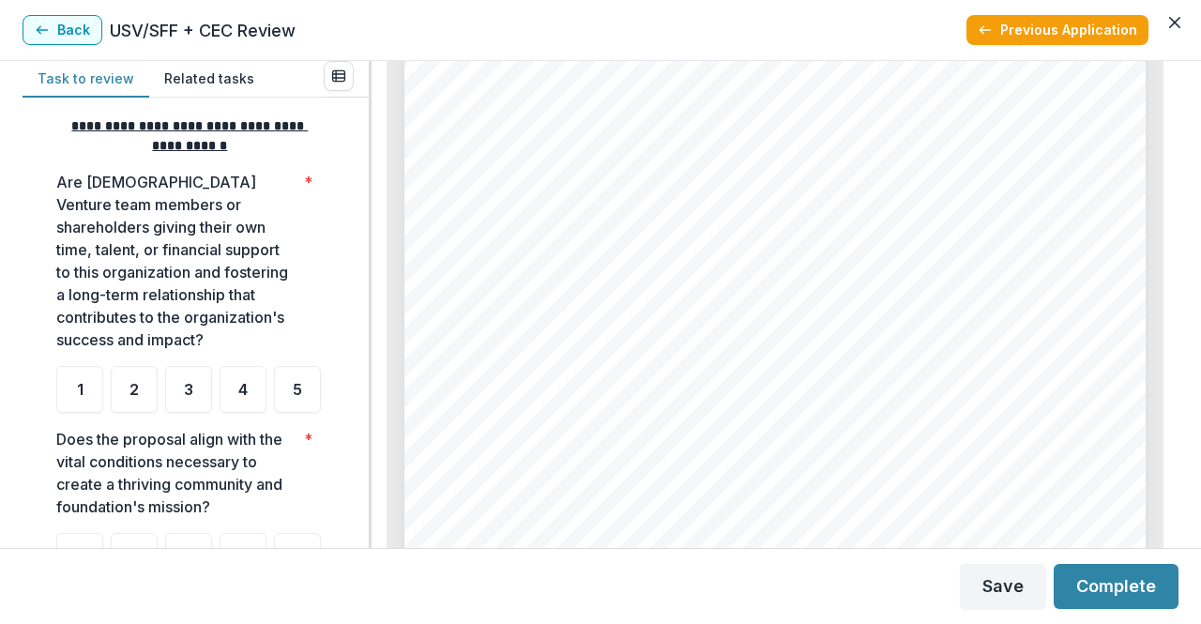
scroll to position [402, 0]
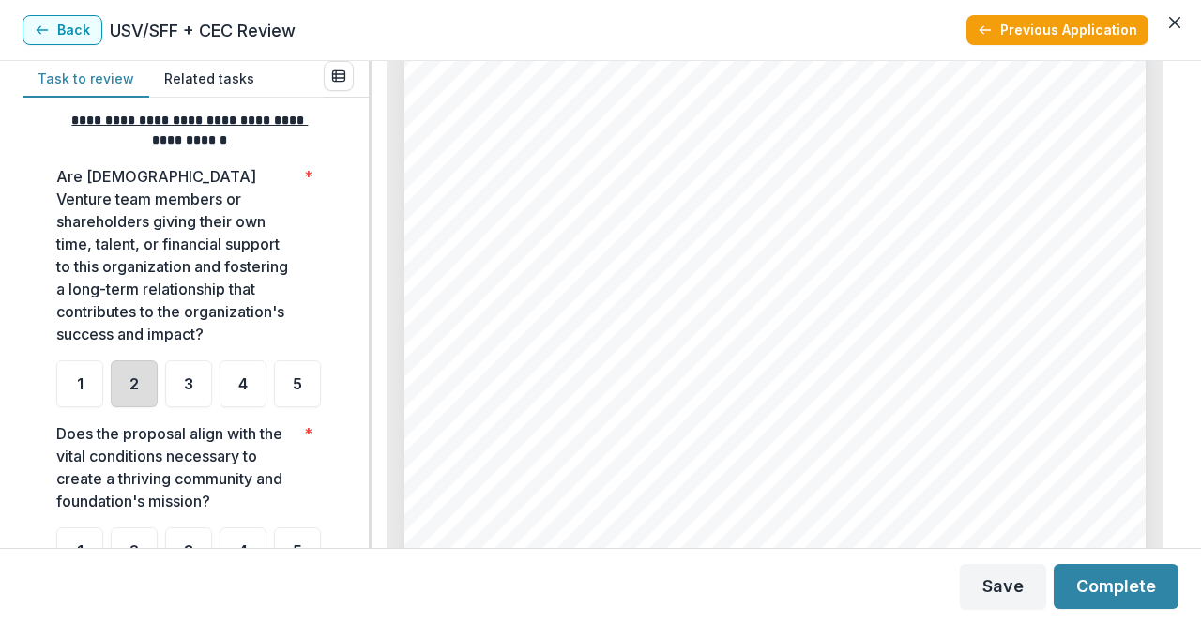
click at [154, 384] on div "2" at bounding box center [134, 383] width 47 height 47
click at [184, 384] on span "3" at bounding box center [188, 383] width 9 height 15
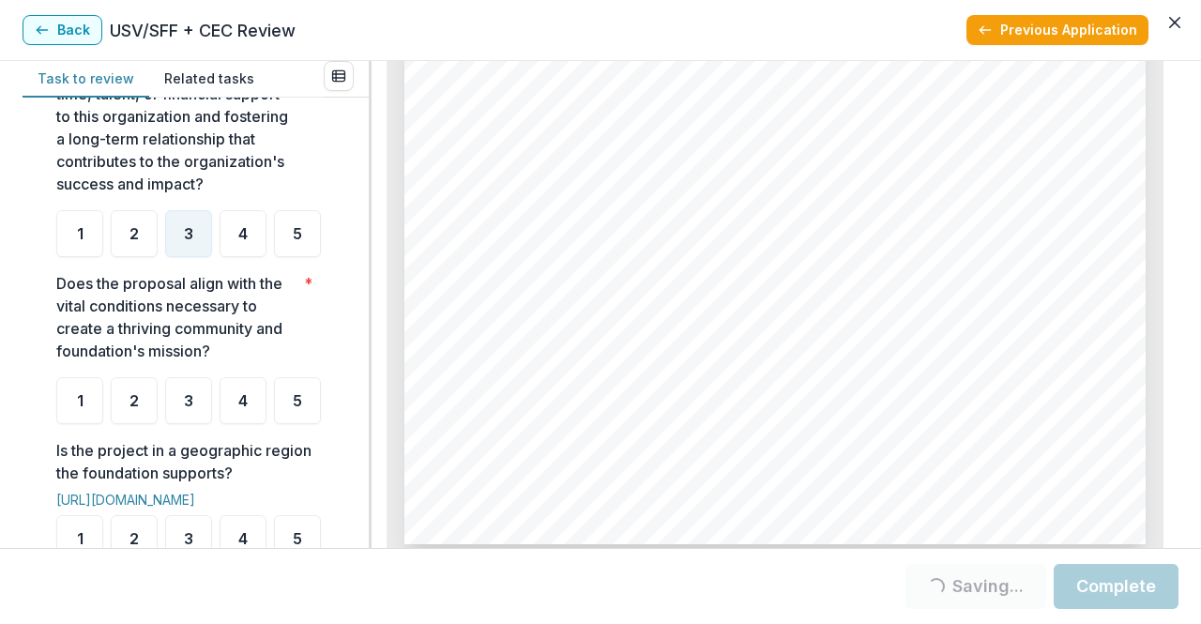
scroll to position [2828, 0]
click at [238, 408] on span "4" at bounding box center [242, 400] width 9 height 15
click at [248, 408] on span "4" at bounding box center [242, 400] width 9 height 15
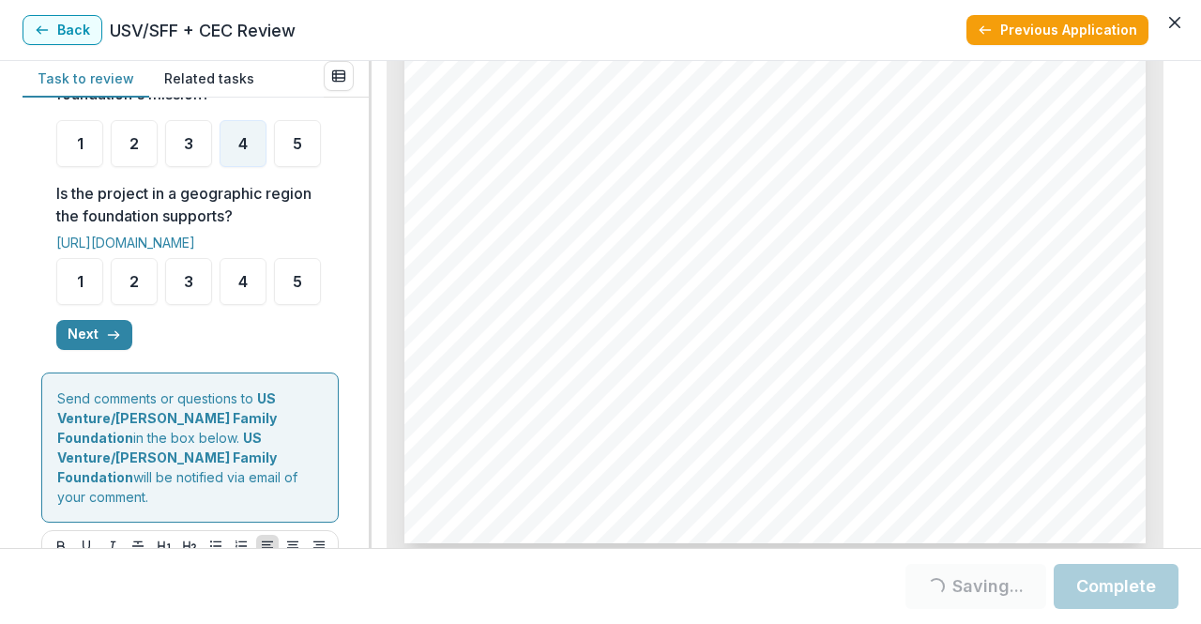
scroll to position [811, 0]
click at [274, 304] on div "5" at bounding box center [297, 280] width 47 height 47
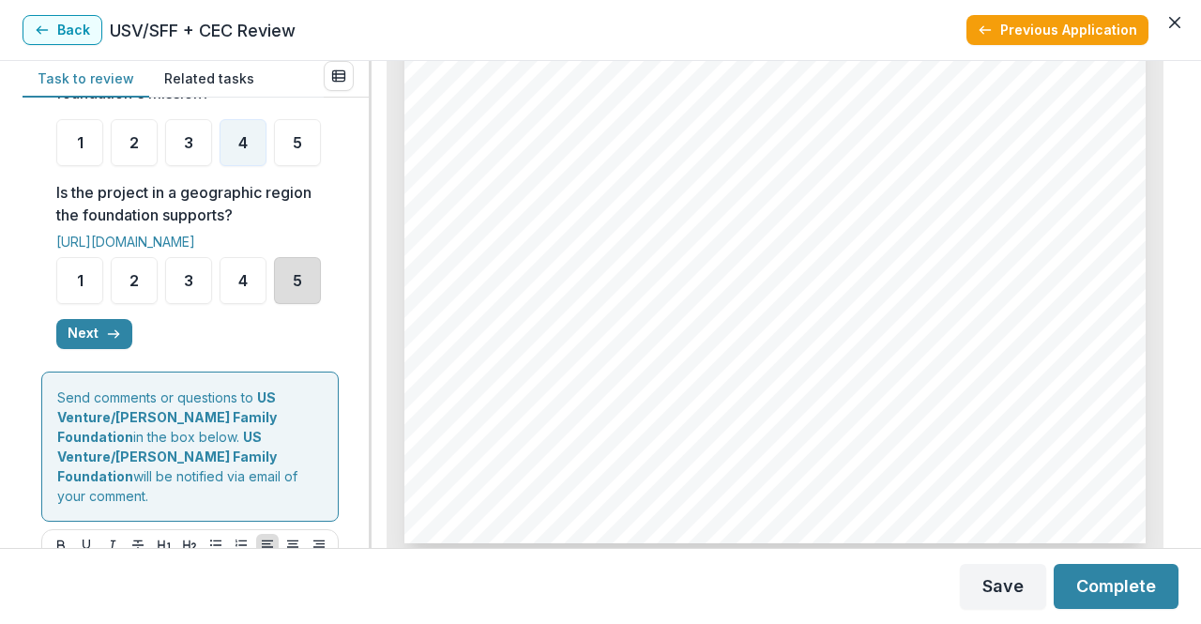
click at [274, 304] on div "5" at bounding box center [297, 280] width 47 height 47
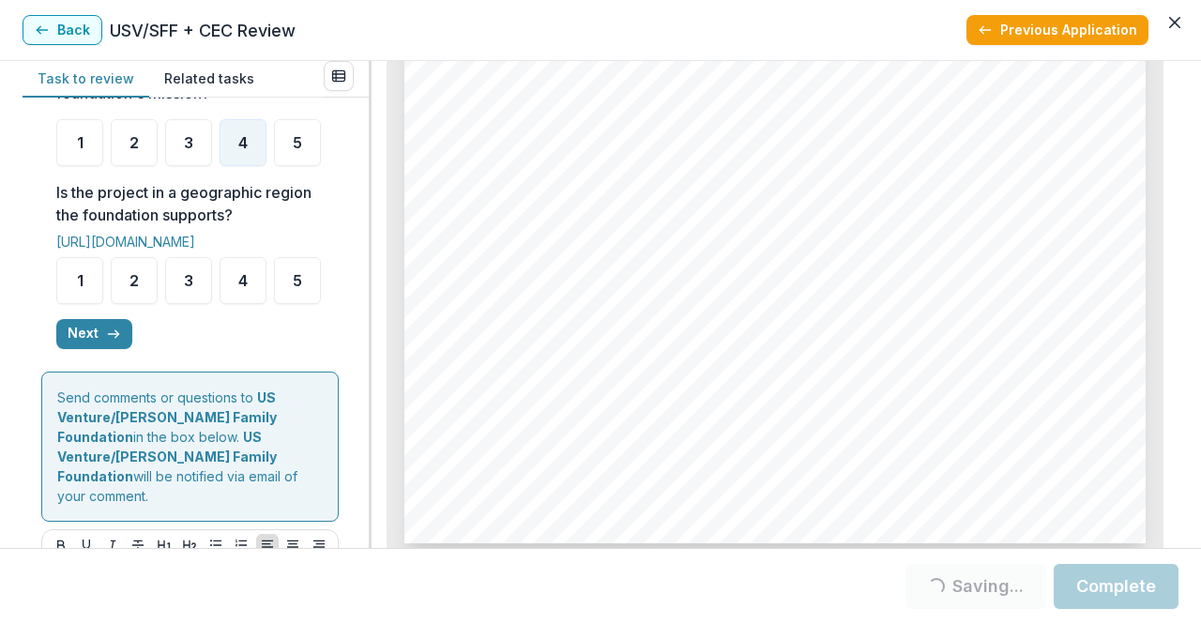
click at [103, 349] on button "Next" at bounding box center [94, 334] width 76 height 30
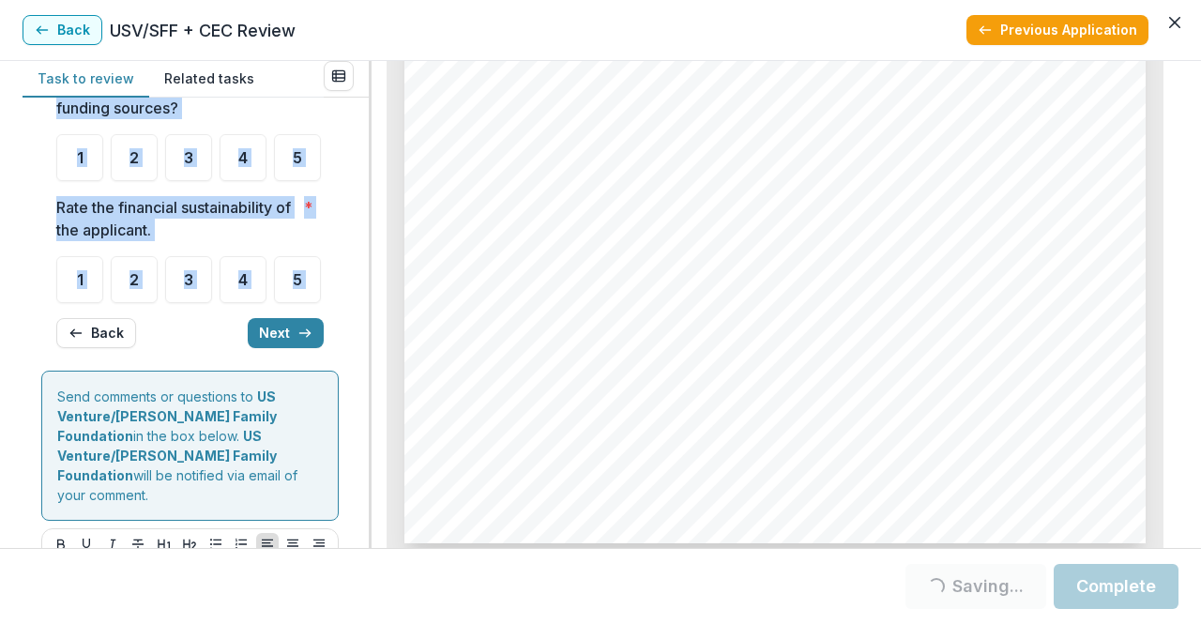
click at [103, 348] on button "Back" at bounding box center [96, 333] width 80 height 30
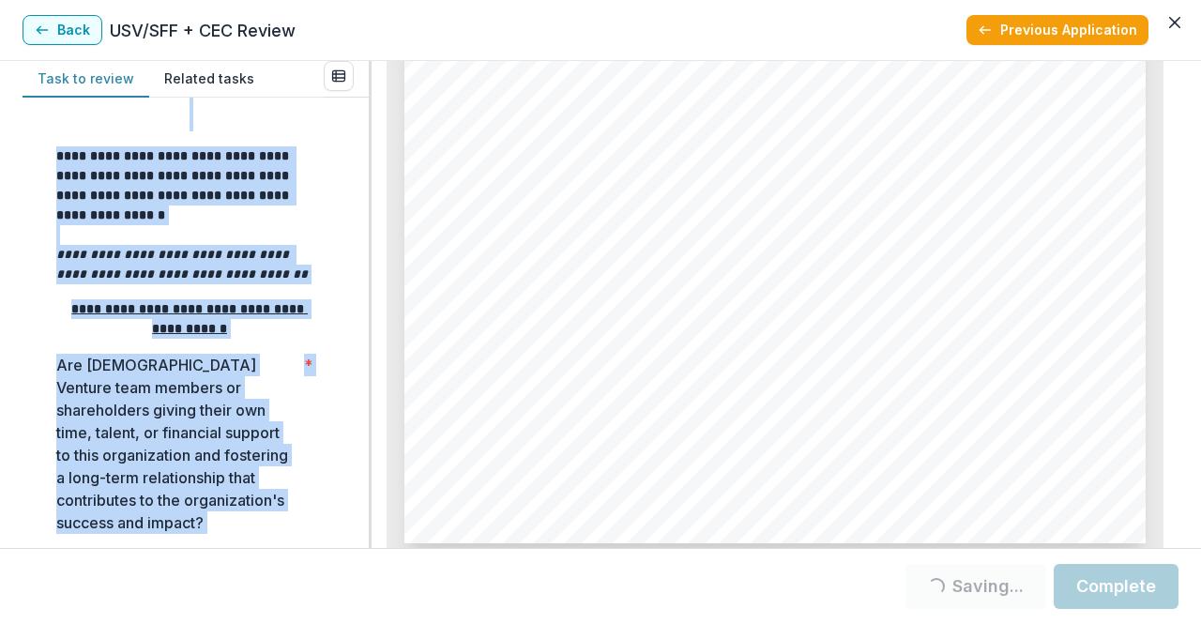
scroll to position [811, 0]
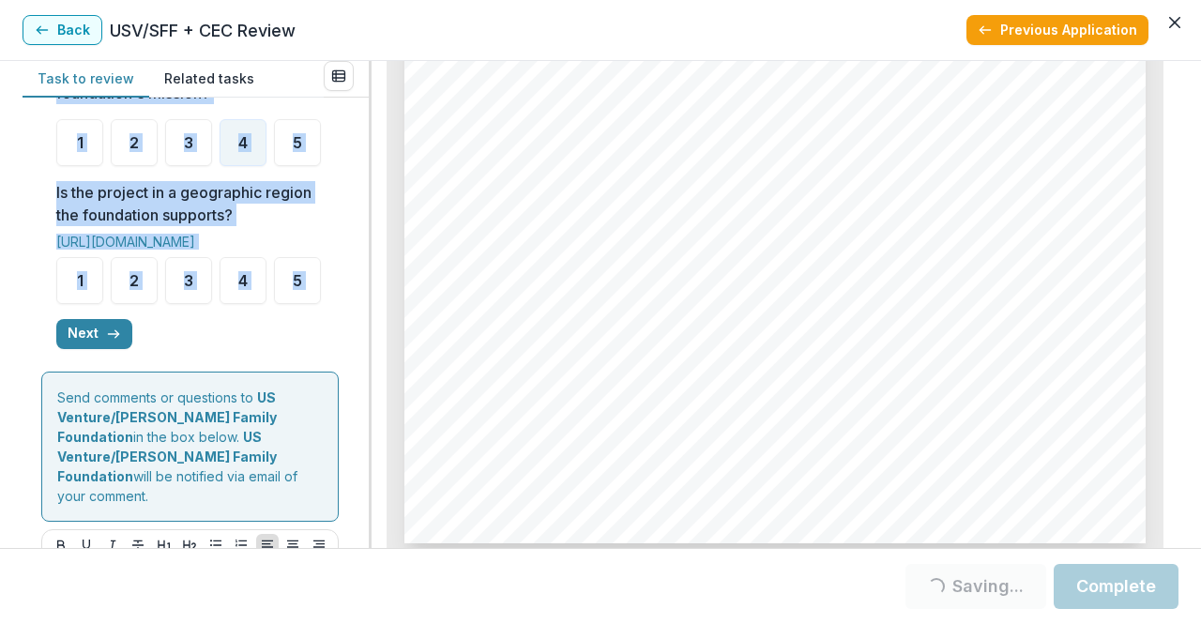
click at [148, 304] on ul "1 2 3 4 5" at bounding box center [189, 280] width 267 height 47
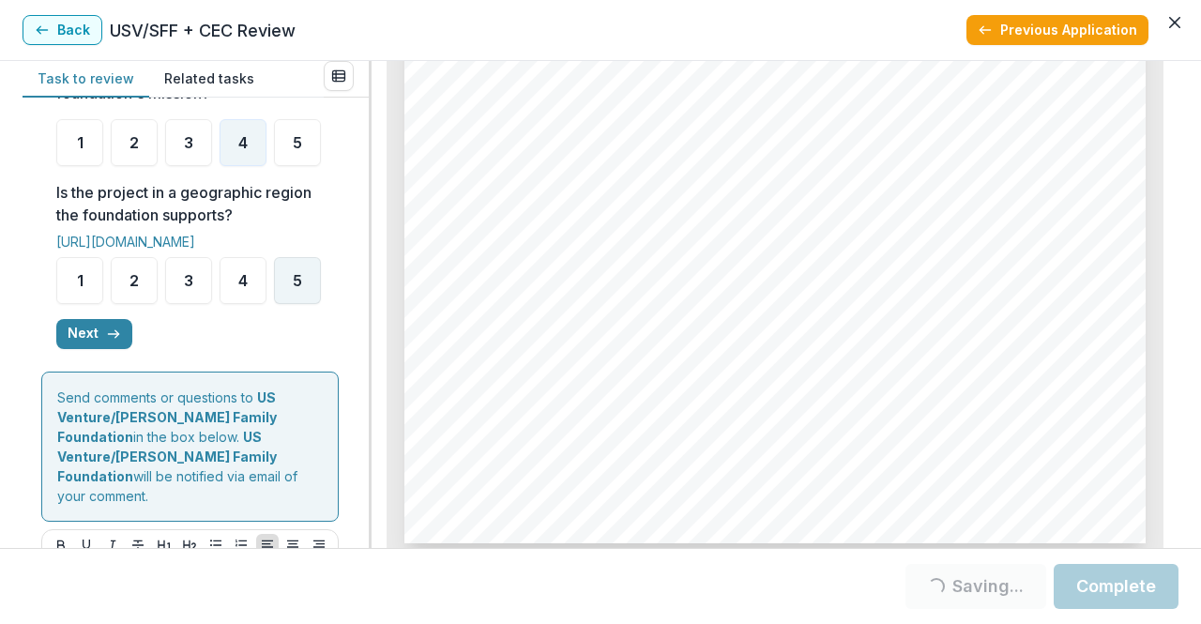
click at [274, 304] on div "5" at bounding box center [297, 280] width 47 height 47
click at [40, 454] on div "**********" at bounding box center [196, 14] width 316 height 1425
click at [92, 349] on button "Next" at bounding box center [94, 334] width 76 height 30
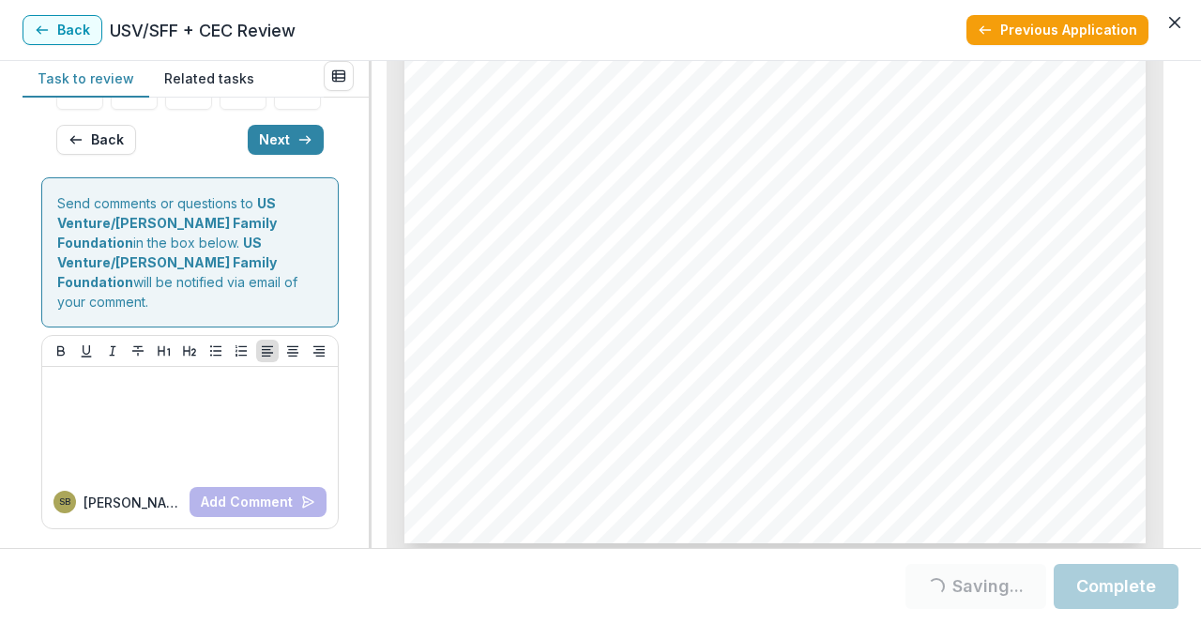
scroll to position [214, 0]
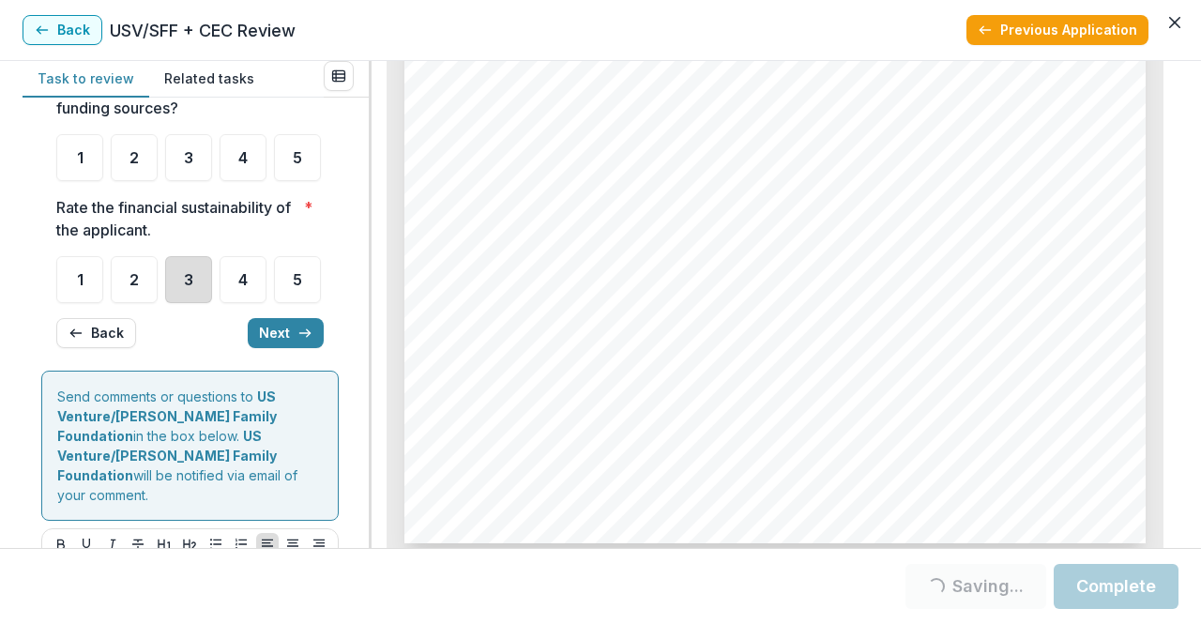
click at [187, 303] on div "3" at bounding box center [188, 279] width 47 height 47
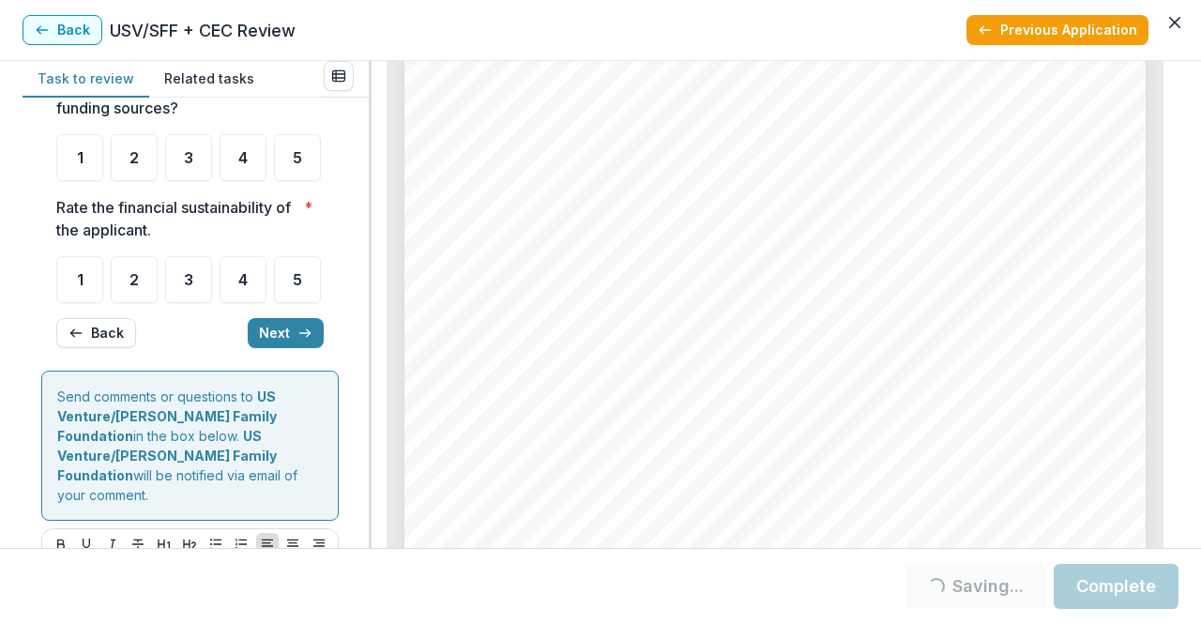
scroll to position [0, 0]
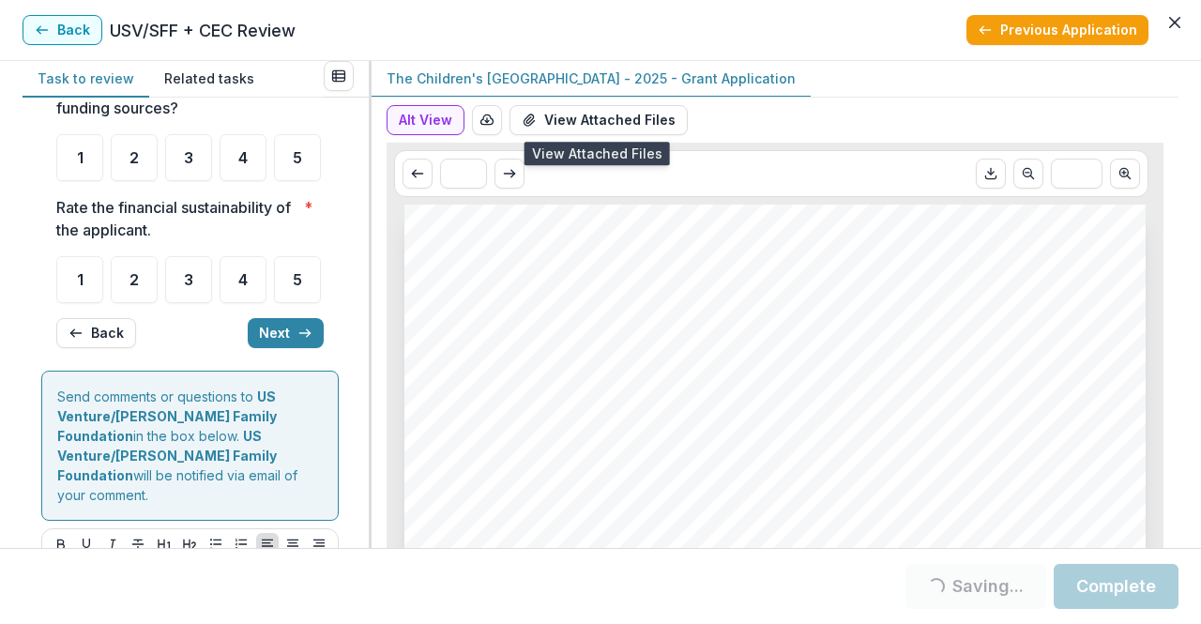
click at [554, 125] on button "View Attached Files" at bounding box center [598, 120] width 178 height 30
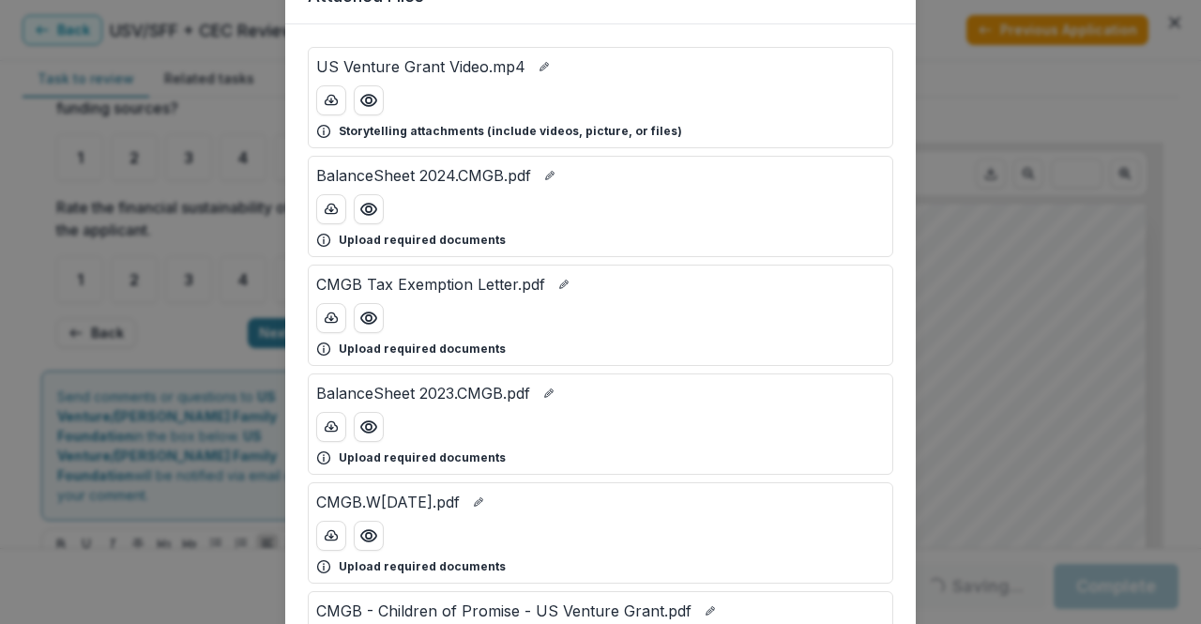
scroll to position [243, 0]
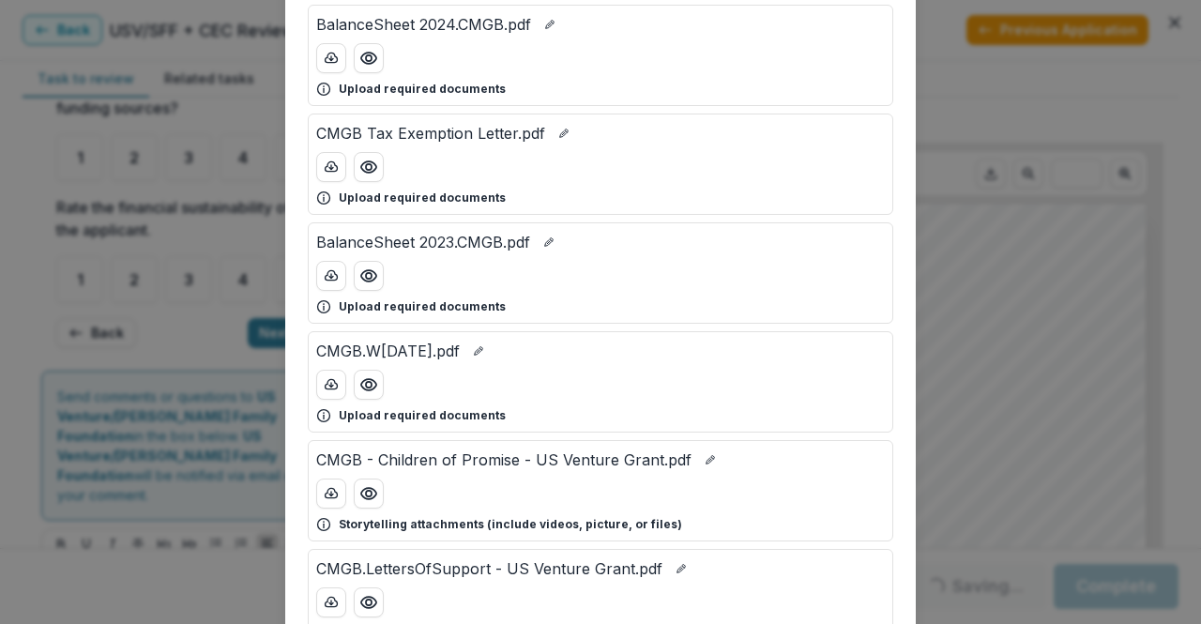
click at [354, 271] on button "Preview BalanceSheet 2023.CMGB.pdf" at bounding box center [369, 276] width 30 height 30
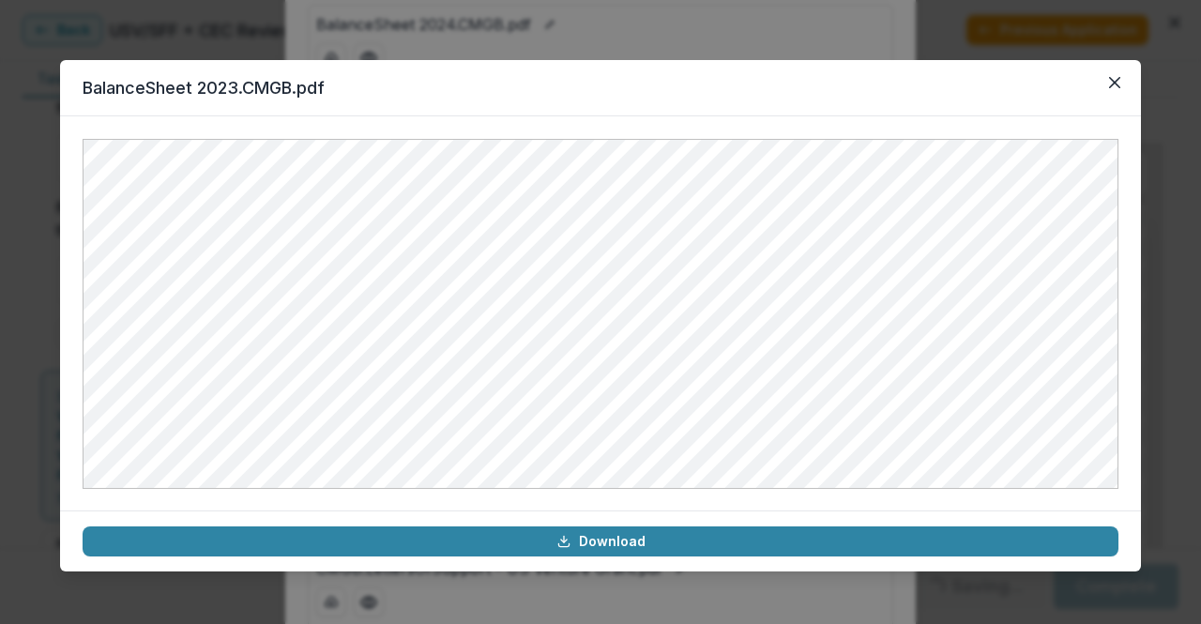
click at [1109, 89] on button "Close" at bounding box center [1115, 83] width 30 height 30
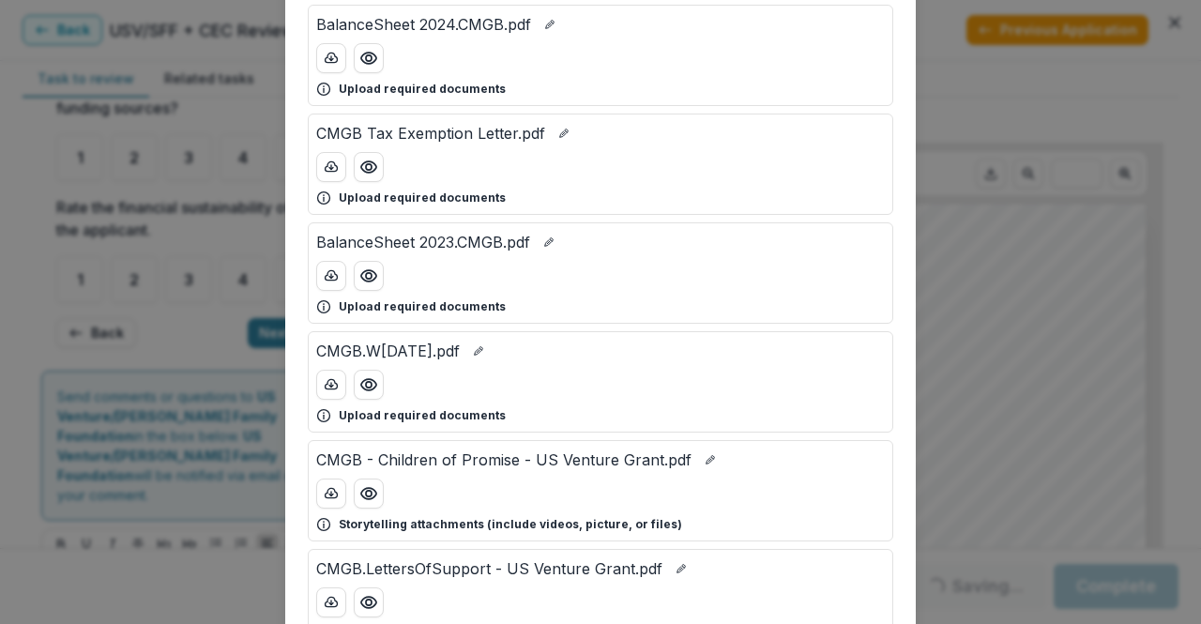
scroll to position [0, 0]
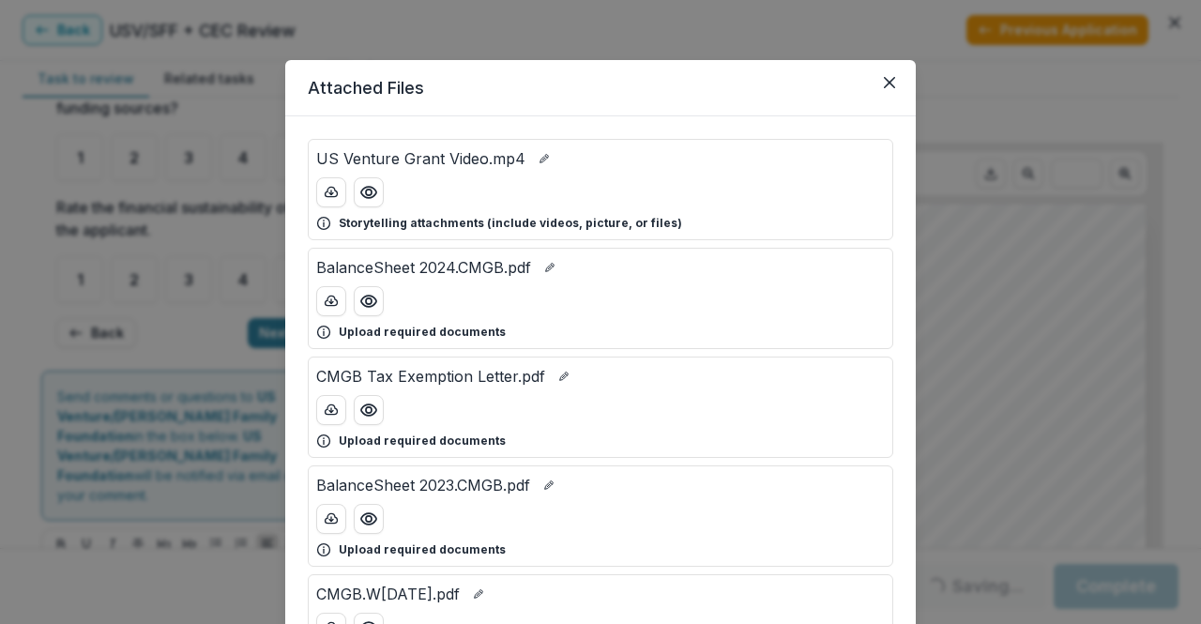
click at [884, 80] on icon "Close" at bounding box center [889, 82] width 11 height 11
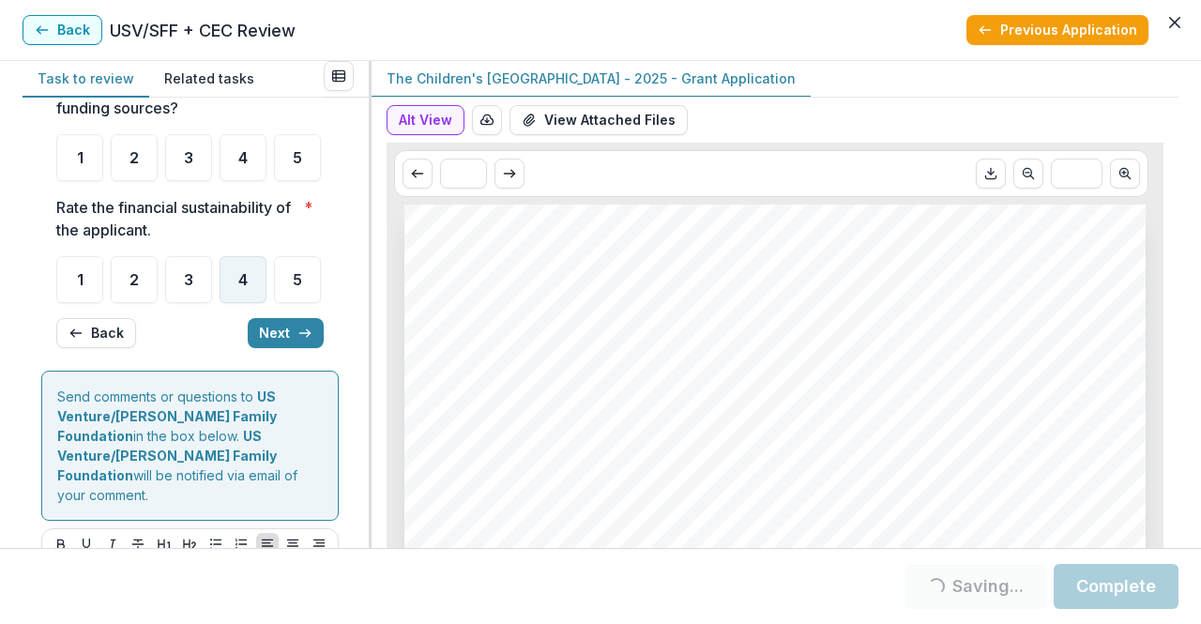
click at [251, 303] on div "4" at bounding box center [243, 279] width 47 height 47
click at [238, 181] on div "4" at bounding box center [243, 157] width 47 height 47
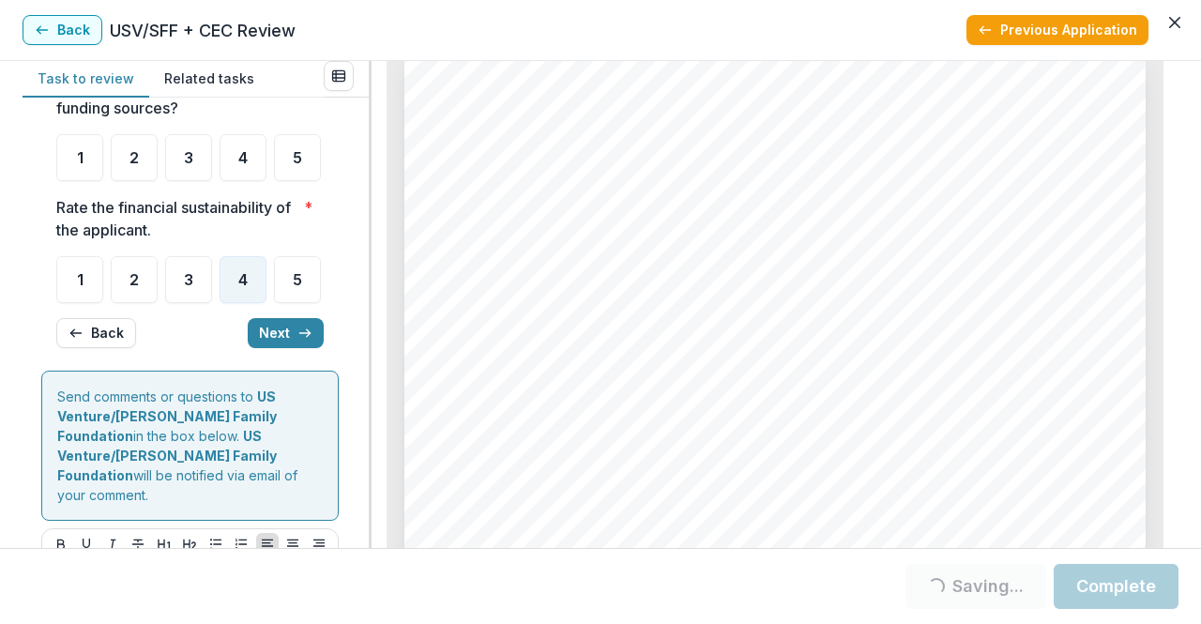
scroll to position [4394, 0]
click at [73, 181] on div "1" at bounding box center [79, 157] width 47 height 47
click at [284, 348] on button "Next" at bounding box center [286, 333] width 76 height 30
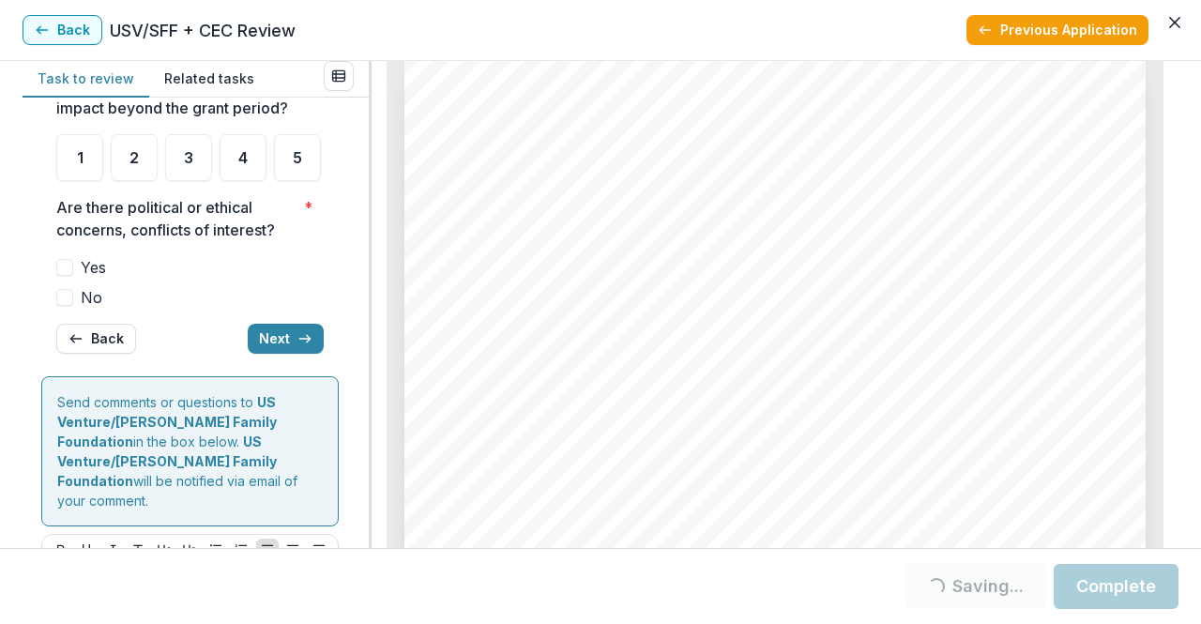
scroll to position [188, 0]
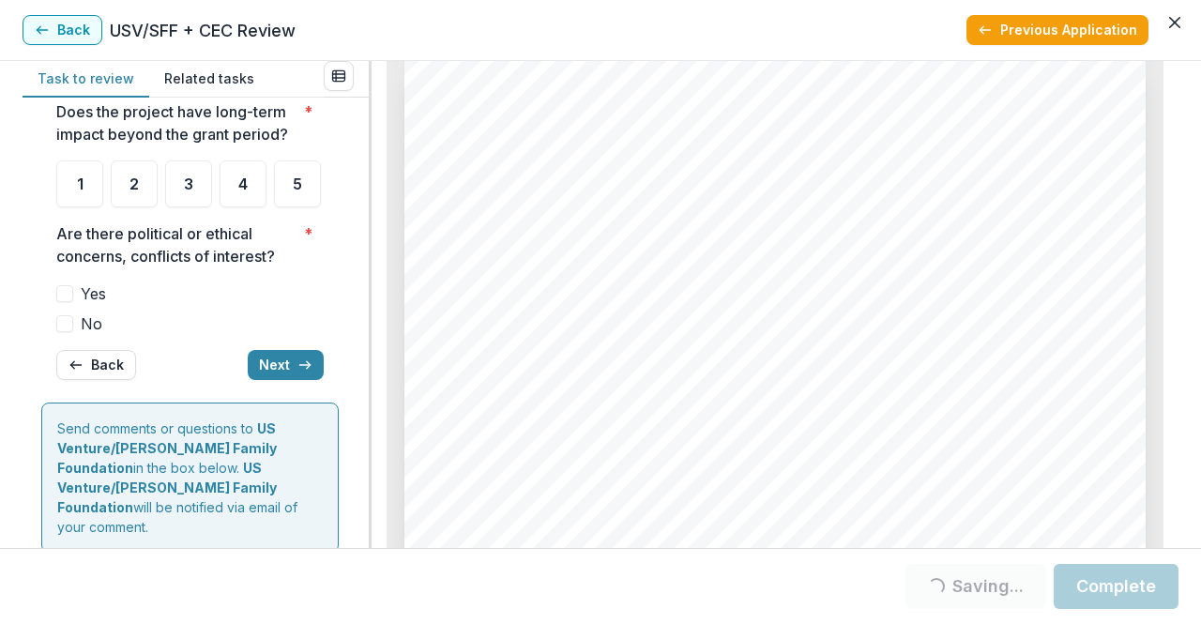
click at [66, 332] on span at bounding box center [64, 323] width 17 height 17
click at [57, 335] on label "No" at bounding box center [189, 323] width 267 height 23
click at [231, 207] on div "4" at bounding box center [243, 183] width 47 height 47
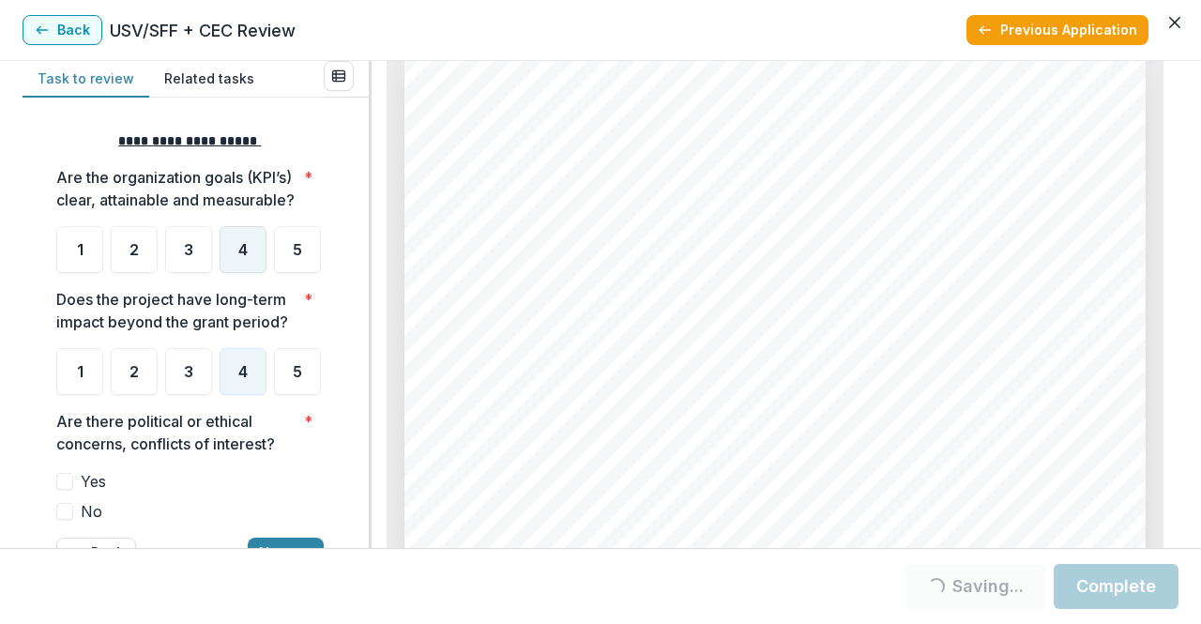
click at [230, 262] on div "4" at bounding box center [243, 249] width 47 height 47
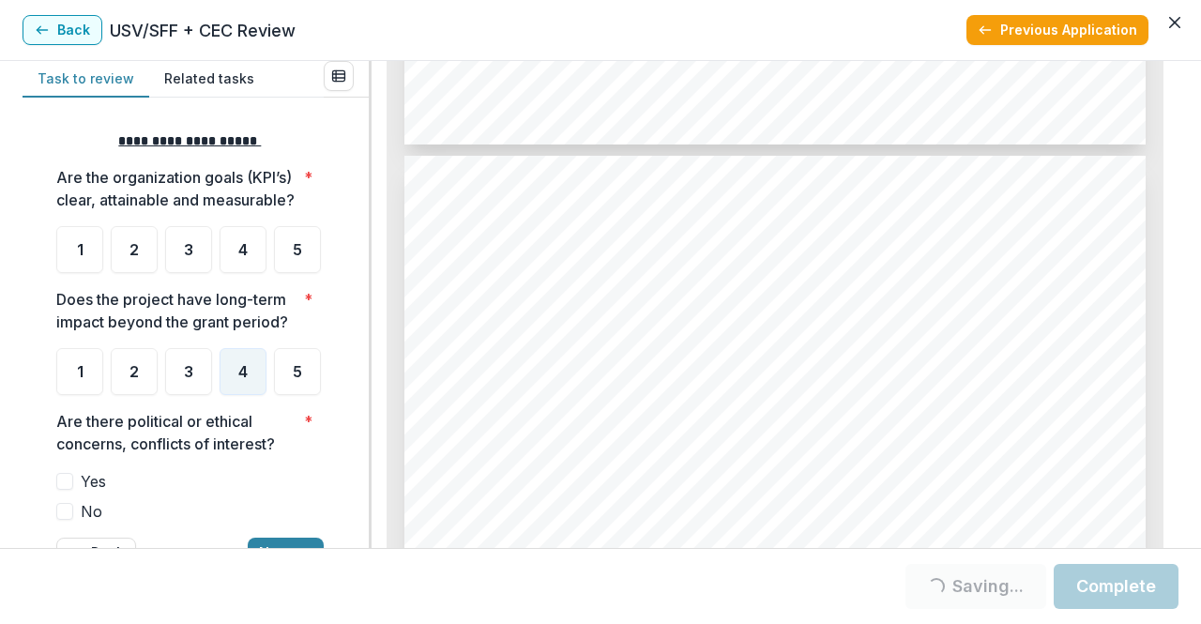
scroll to position [5346, 0]
click at [223, 264] on div "4" at bounding box center [243, 249] width 47 height 47
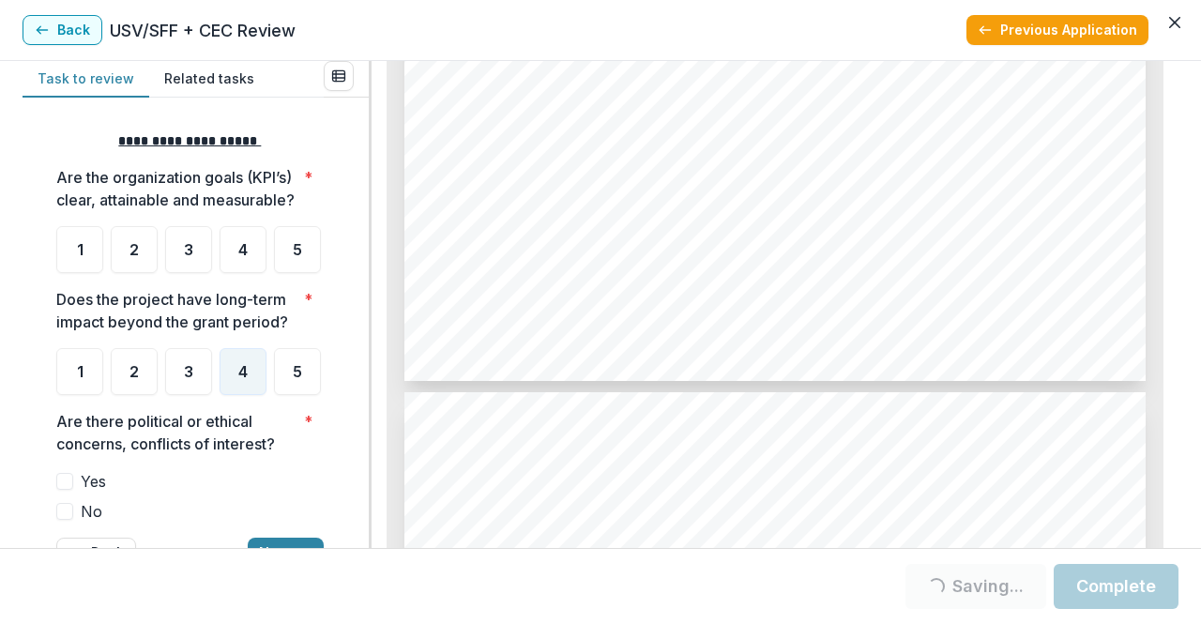
scroll to position [5109, 0]
click at [234, 258] on div "4" at bounding box center [243, 249] width 47 height 47
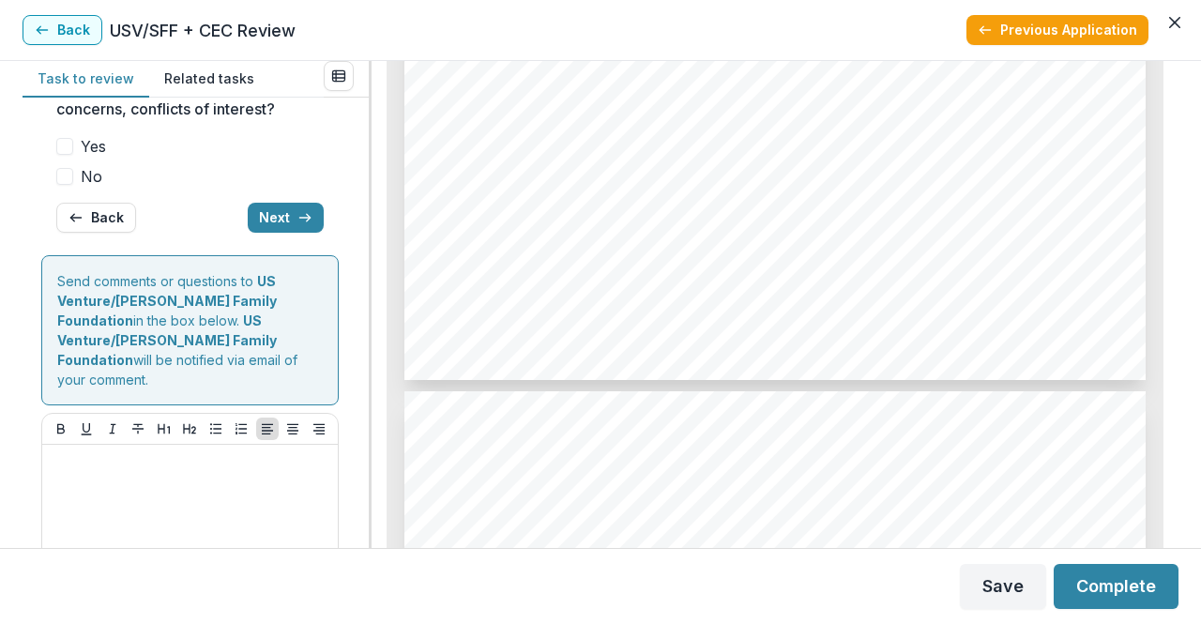
scroll to position [336, 0]
click at [253, 232] on button "Next" at bounding box center [286, 217] width 76 height 30
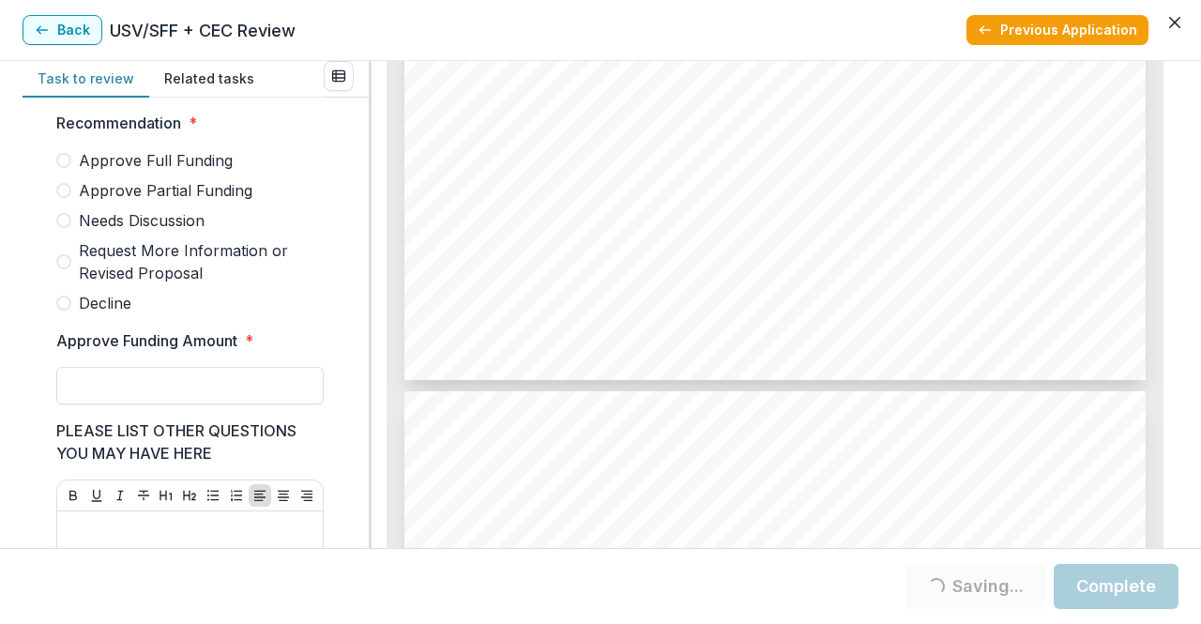
scroll to position [531, 0]
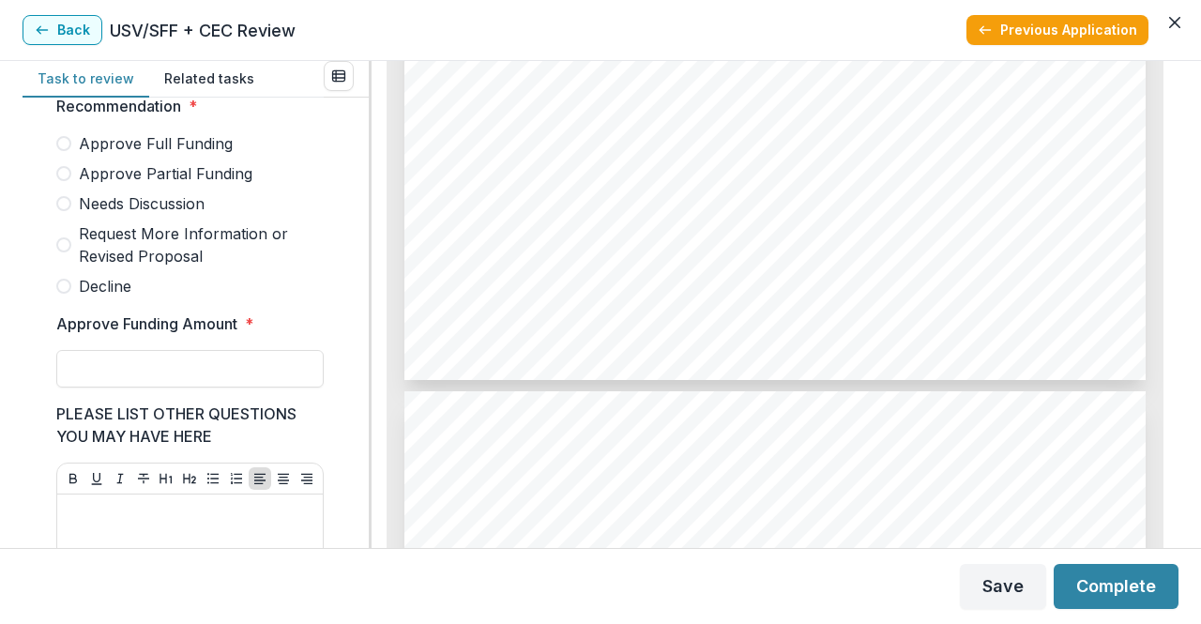
click at [154, 212] on span "Needs Discussion" at bounding box center [142, 203] width 126 height 23
click at [178, 382] on input "Approve Funding Amount *" at bounding box center [189, 369] width 267 height 38
type input "*******"
click at [158, 371] on input "*******" at bounding box center [189, 369] width 267 height 38
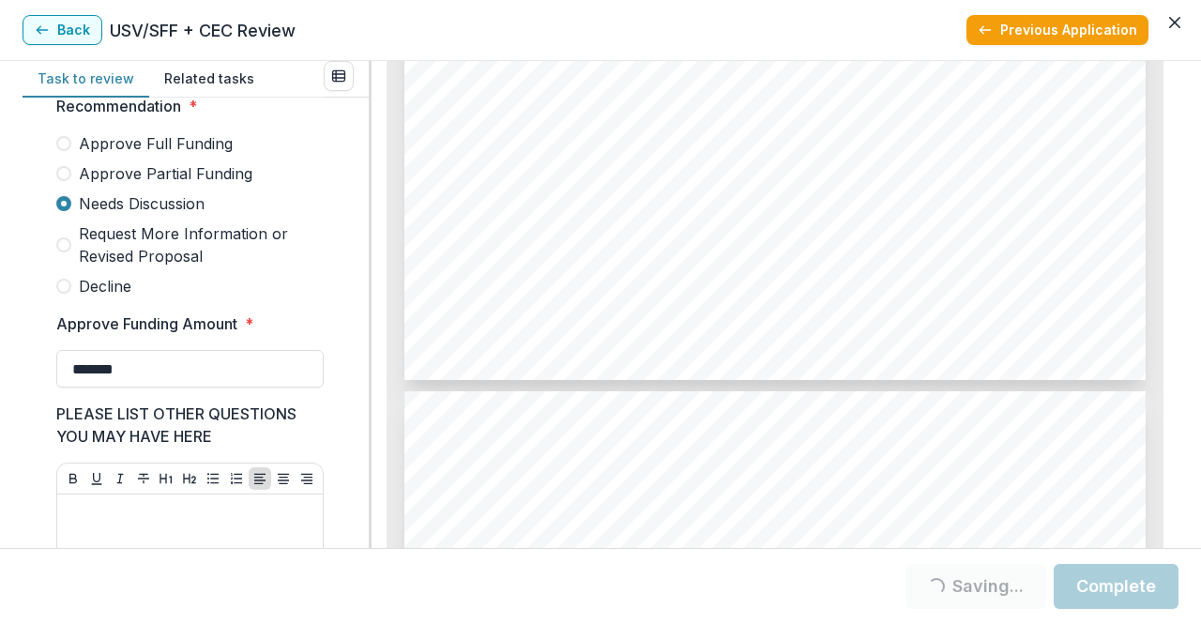
click at [134, 234] on span "Request More Information or Revised Proposal" at bounding box center [201, 244] width 245 height 45
click at [140, 207] on span "Needs Discussion" at bounding box center [142, 203] width 126 height 23
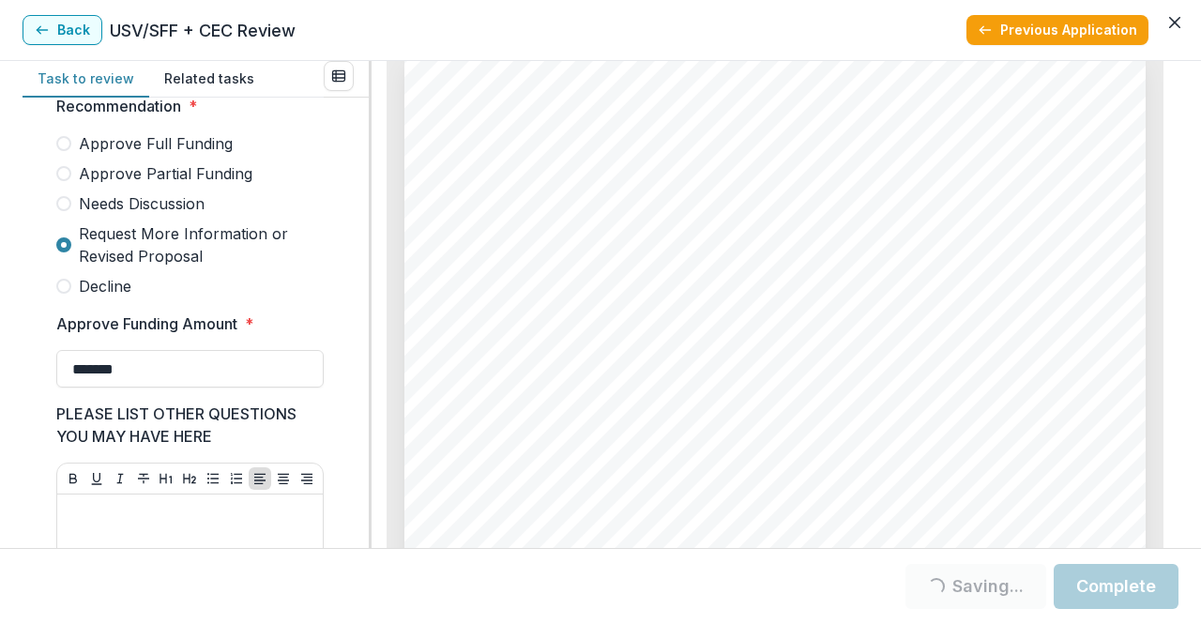
scroll to position [0, 0]
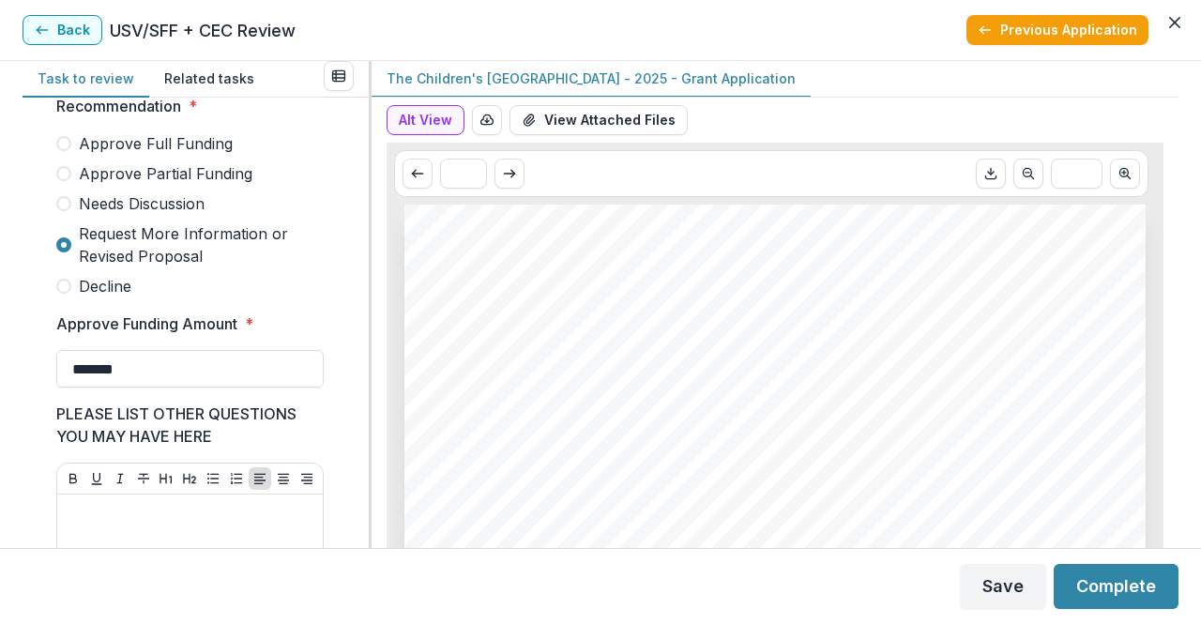
click at [1114, 594] on button "Complete" at bounding box center [1116, 586] width 125 height 45
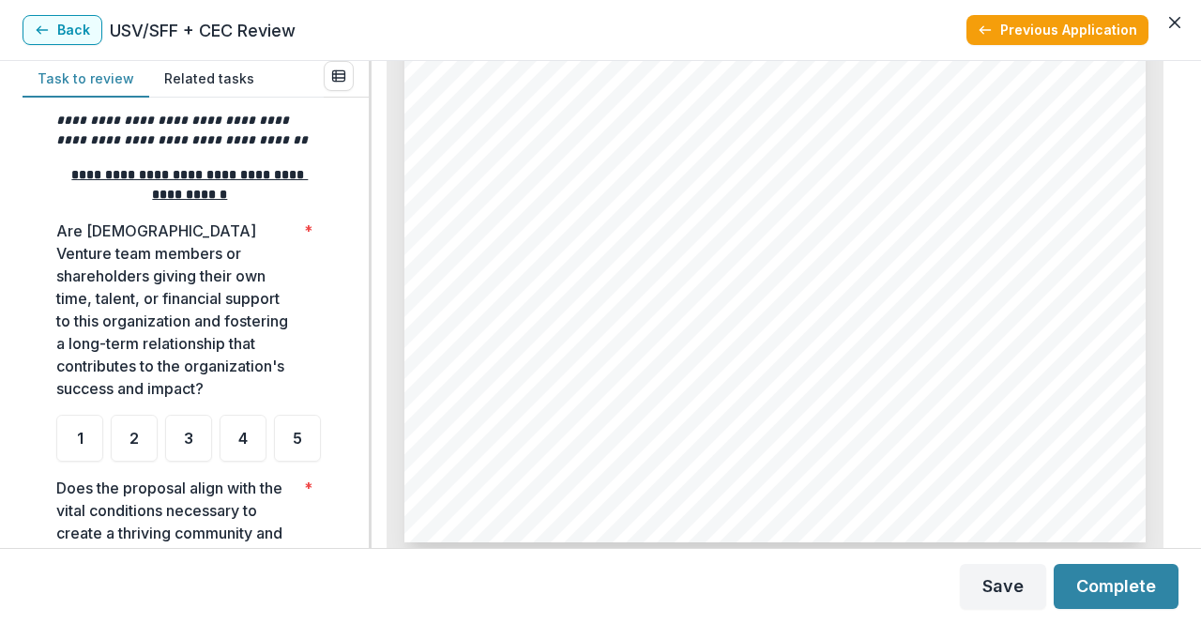
scroll to position [348, 0]
click at [203, 436] on div "3" at bounding box center [188, 438] width 47 height 47
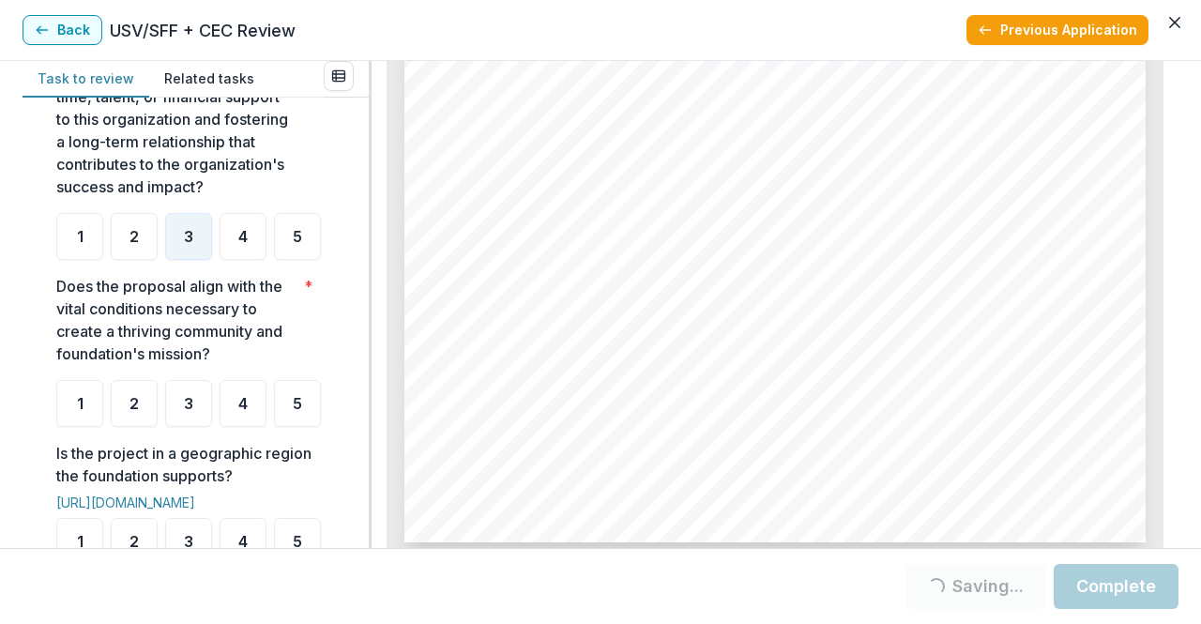
scroll to position [552, 0]
click at [237, 425] on div "4" at bounding box center [243, 401] width 47 height 47
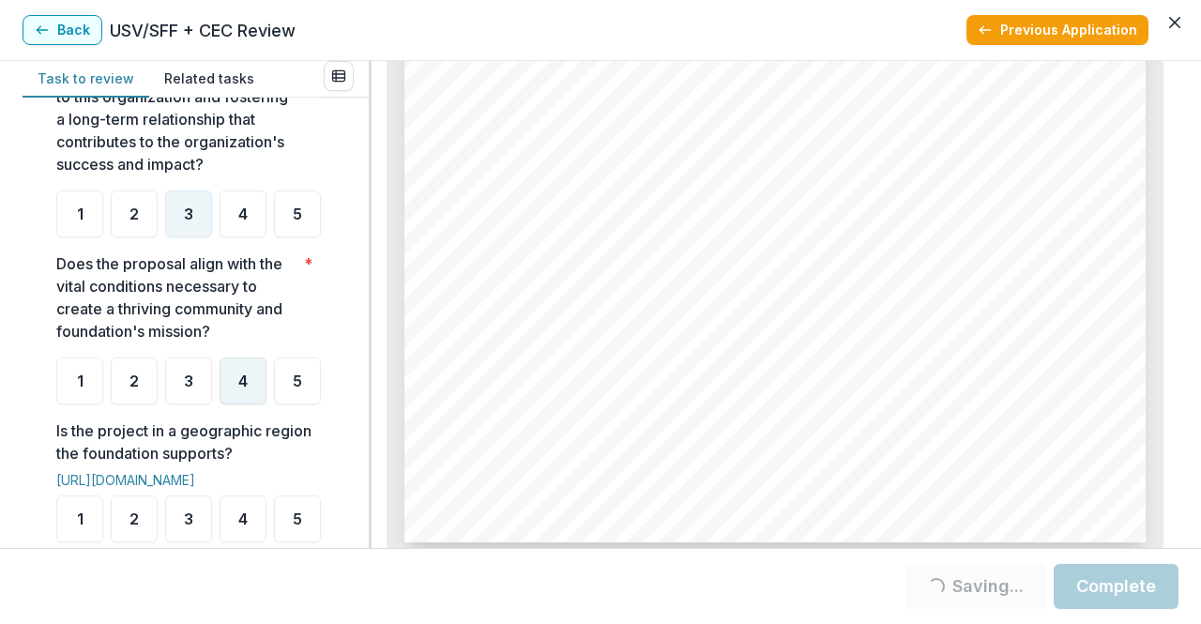
click at [253, 404] on div "4" at bounding box center [243, 380] width 47 height 47
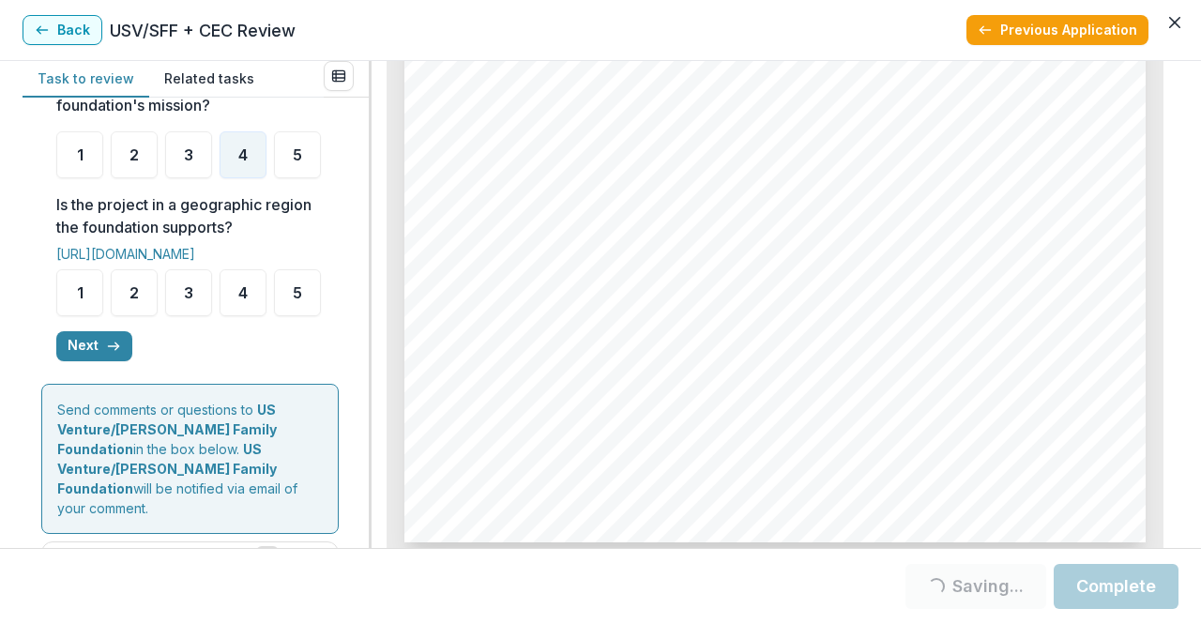
scroll to position [799, 0]
click at [251, 315] on div "4" at bounding box center [243, 291] width 47 height 47
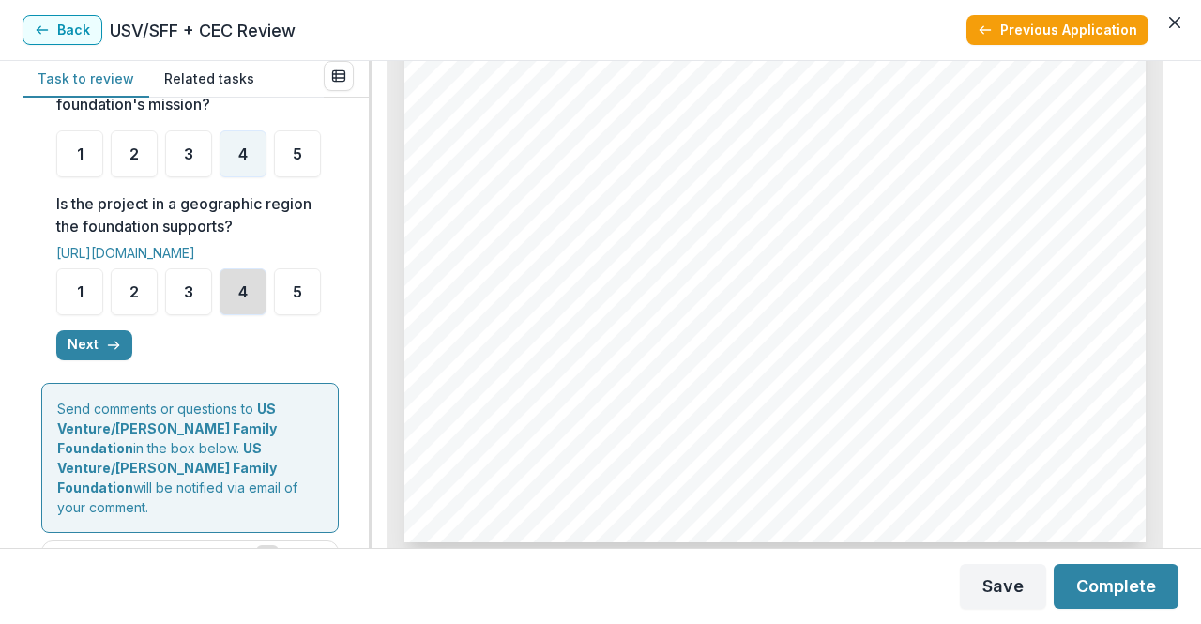
click at [251, 315] on div "4" at bounding box center [243, 291] width 47 height 47
click at [274, 315] on div "5" at bounding box center [297, 291] width 47 height 47
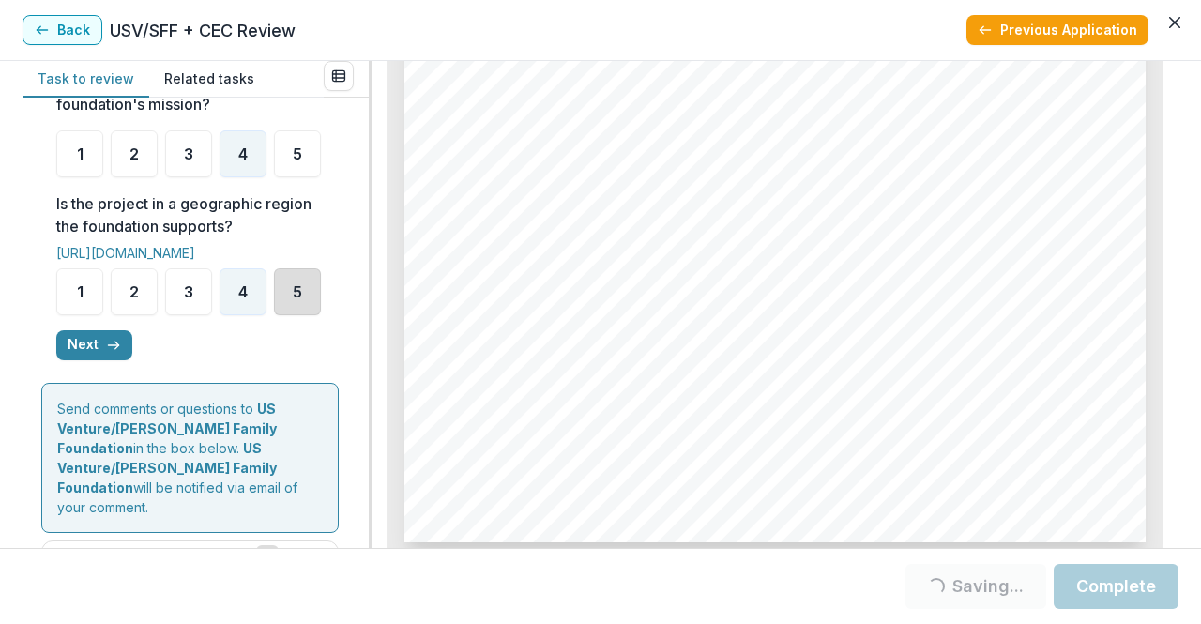
click at [274, 315] on div "5" at bounding box center [297, 291] width 47 height 47
click at [293, 299] on span "5" at bounding box center [297, 291] width 9 height 15
click at [98, 360] on button "Next" at bounding box center [94, 345] width 76 height 30
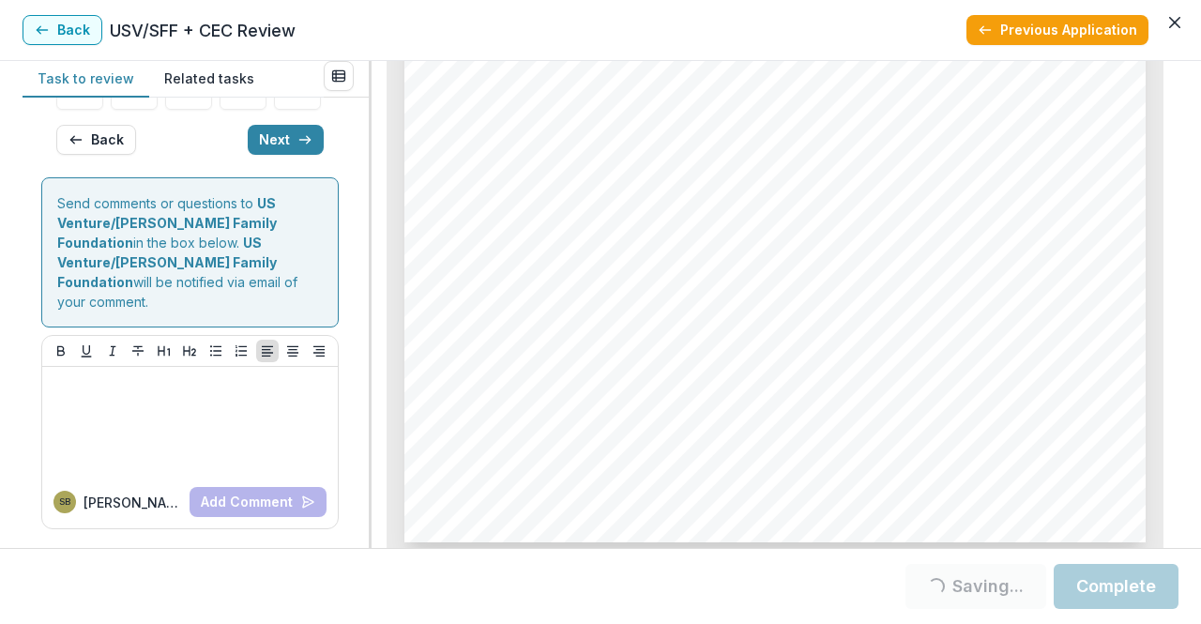
scroll to position [203, 0]
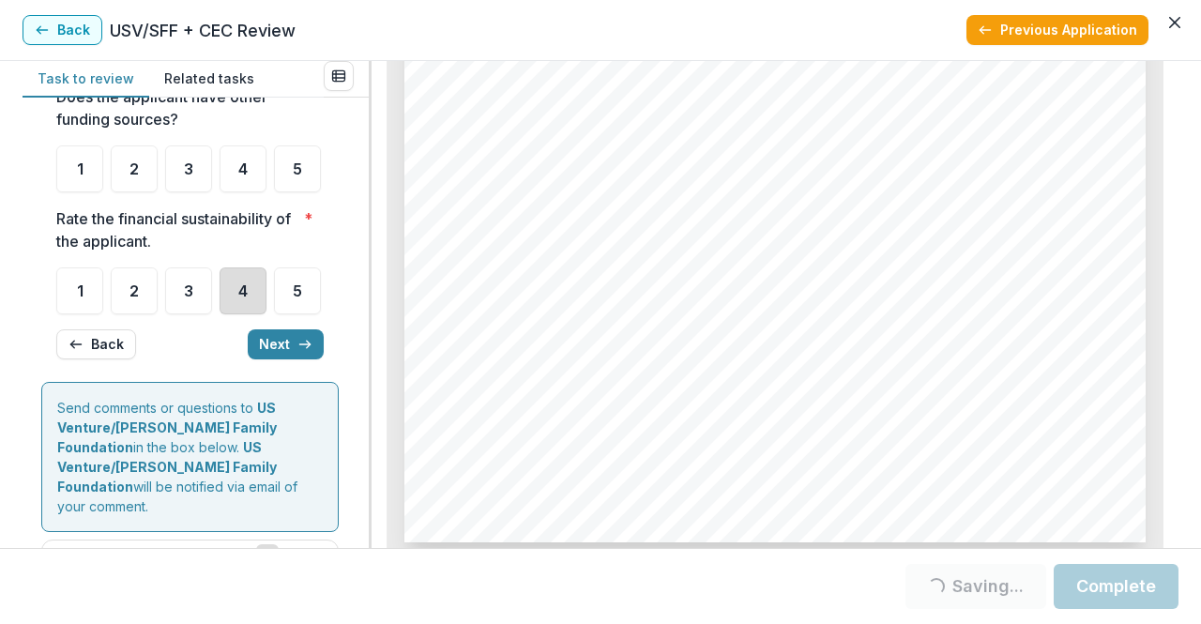
click at [221, 314] on div "4" at bounding box center [243, 290] width 47 height 47
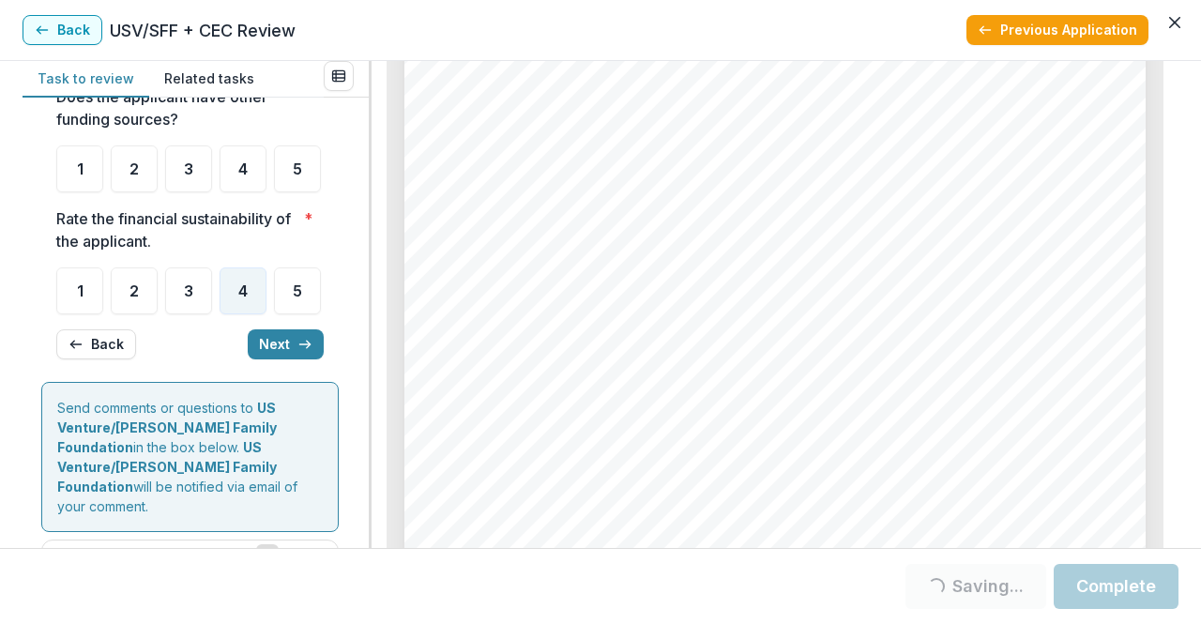
scroll to position [0, 0]
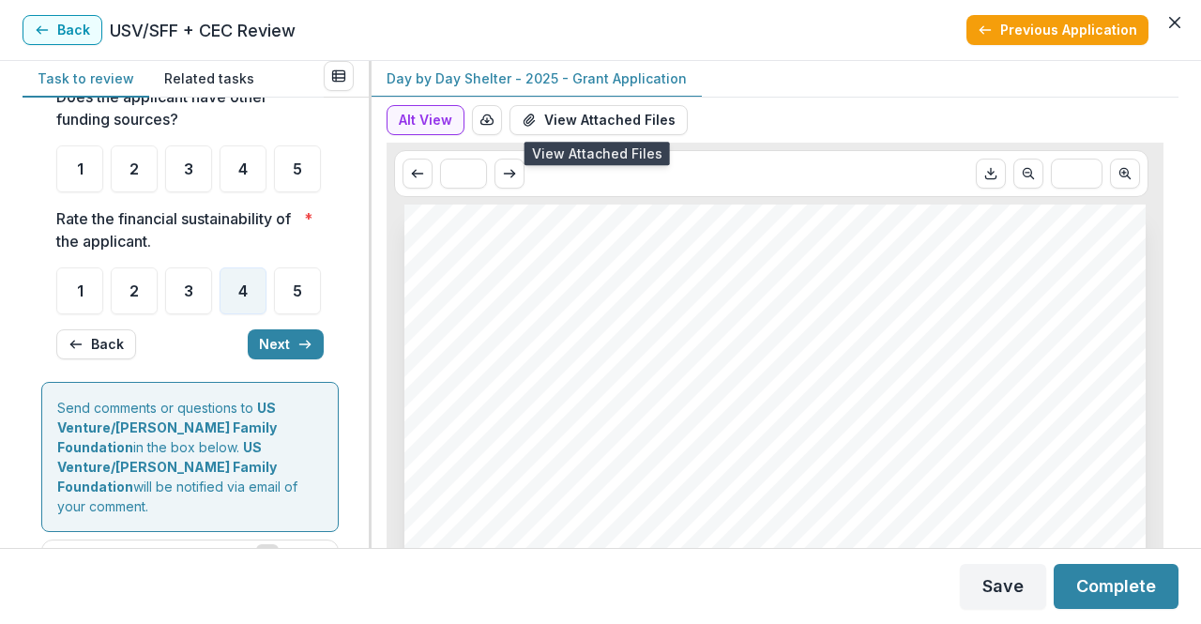
click at [587, 112] on button "View Attached Files" at bounding box center [598, 120] width 178 height 30
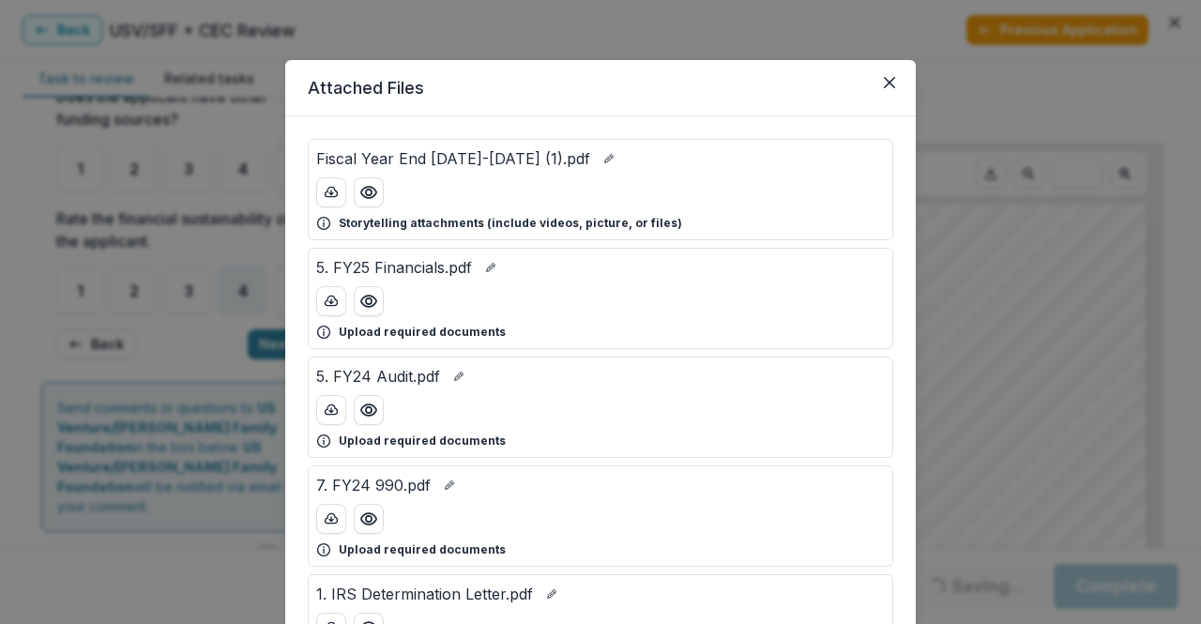
click at [368, 302] on icon "Preview 5. FY25 Financials.pdf" at bounding box center [368, 301] width 19 height 19
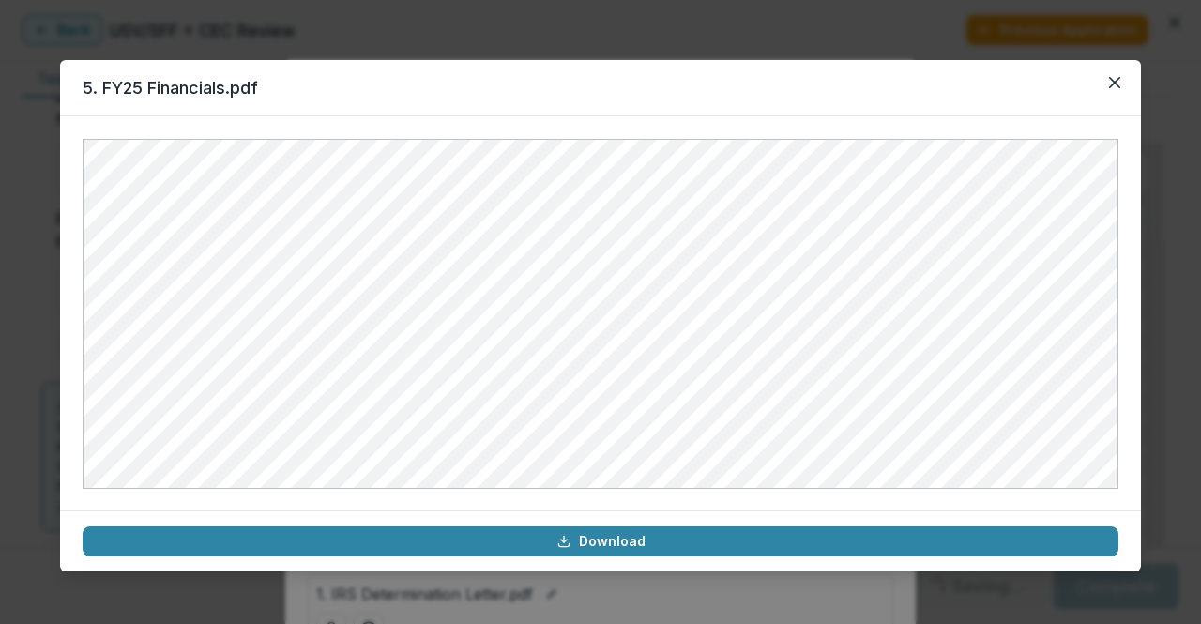
click at [1122, 84] on button "Close" at bounding box center [1115, 83] width 30 height 30
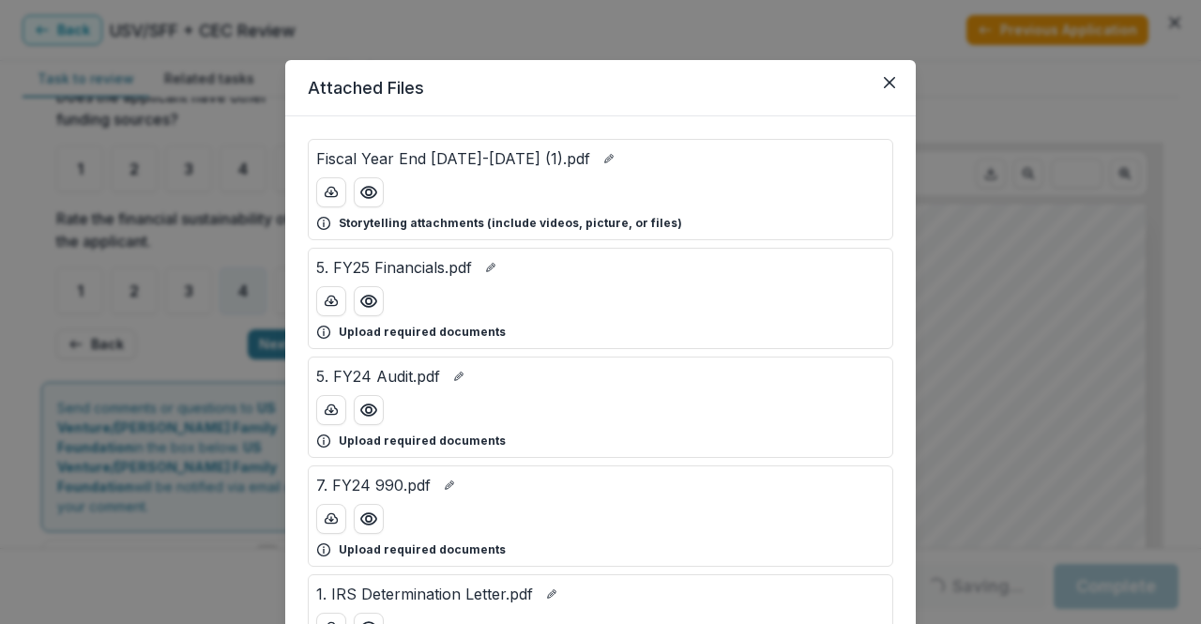
click at [888, 80] on icon "Close" at bounding box center [889, 82] width 11 height 11
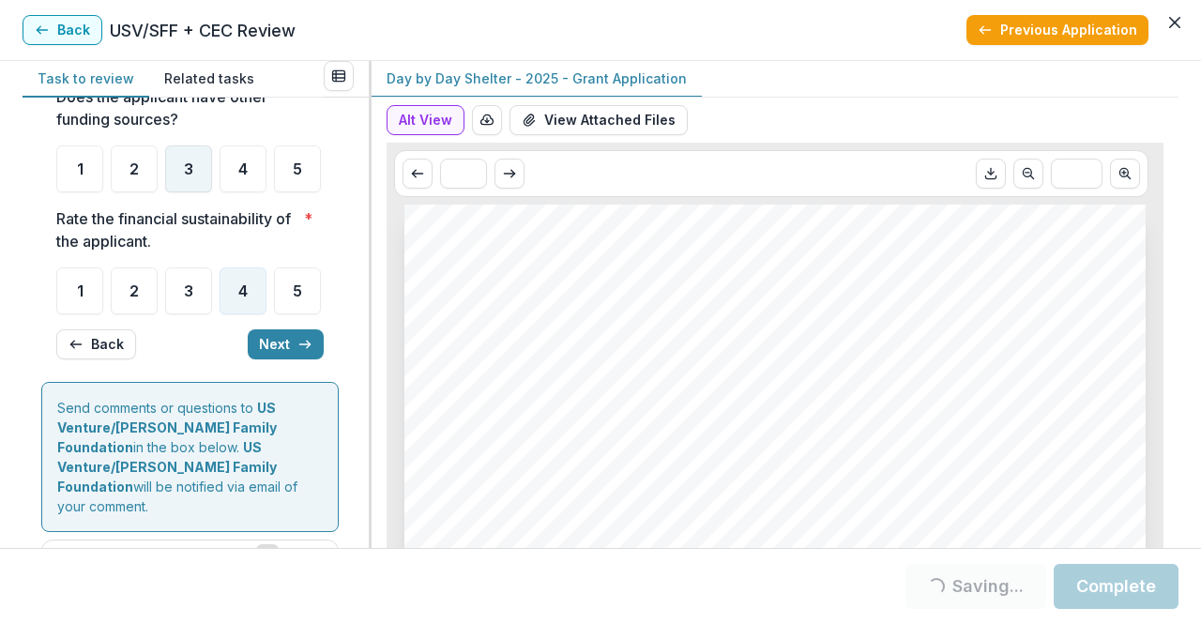
click at [188, 176] on span "3" at bounding box center [188, 168] width 9 height 15
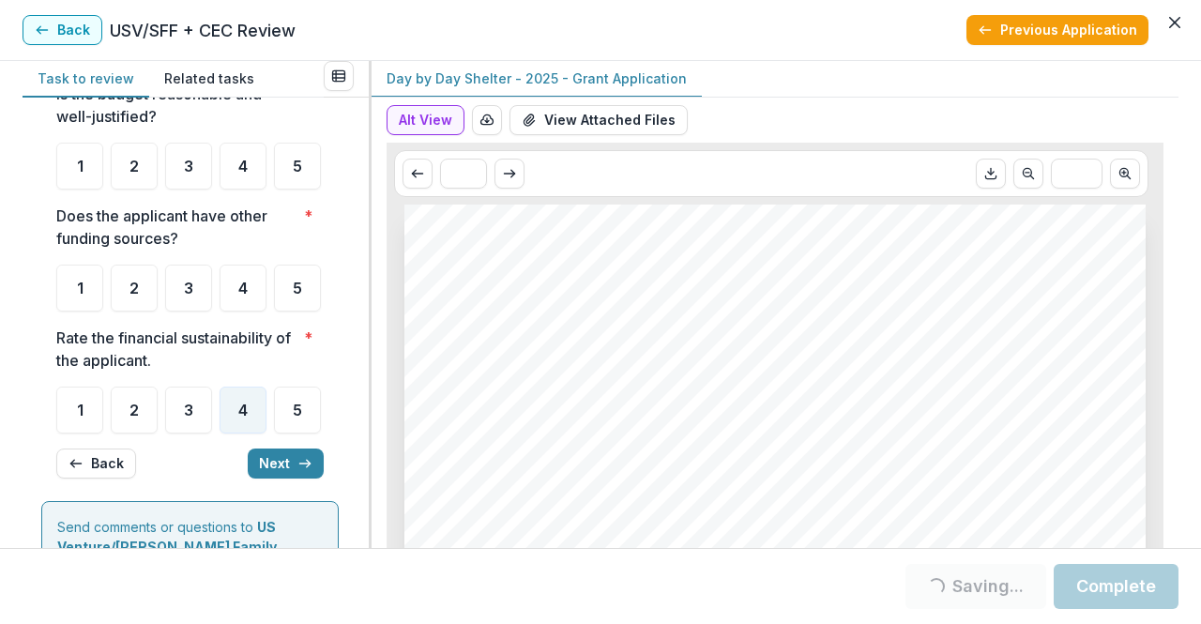
scroll to position [84, 0]
click at [193, 311] on div "3" at bounding box center [188, 287] width 47 height 47
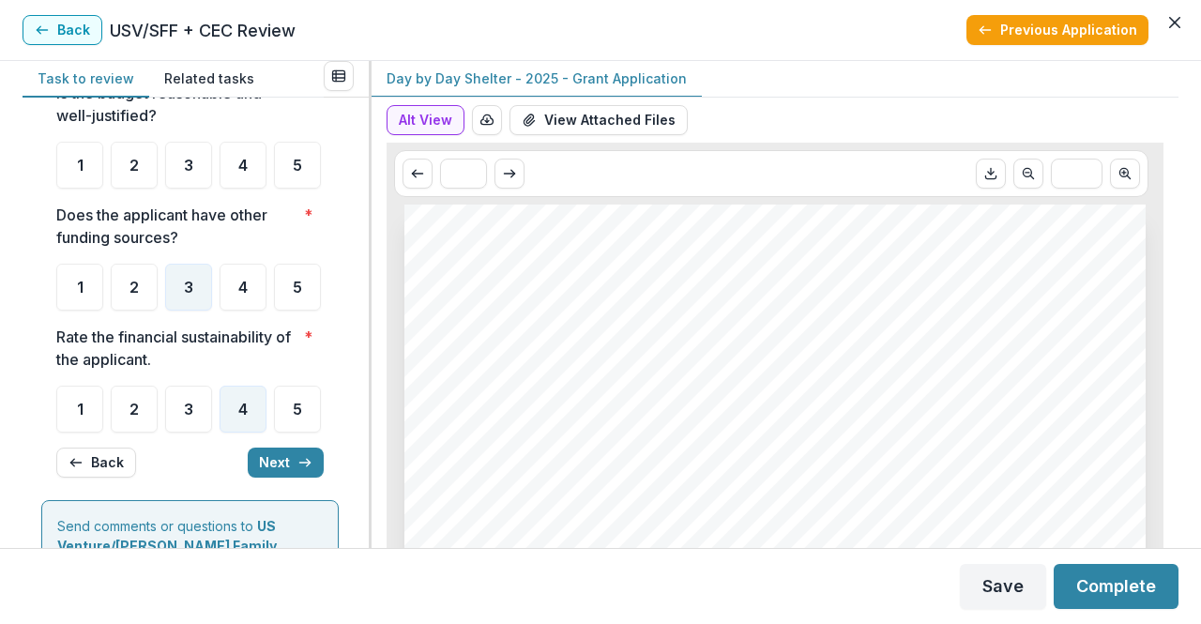
scroll to position [0, 0]
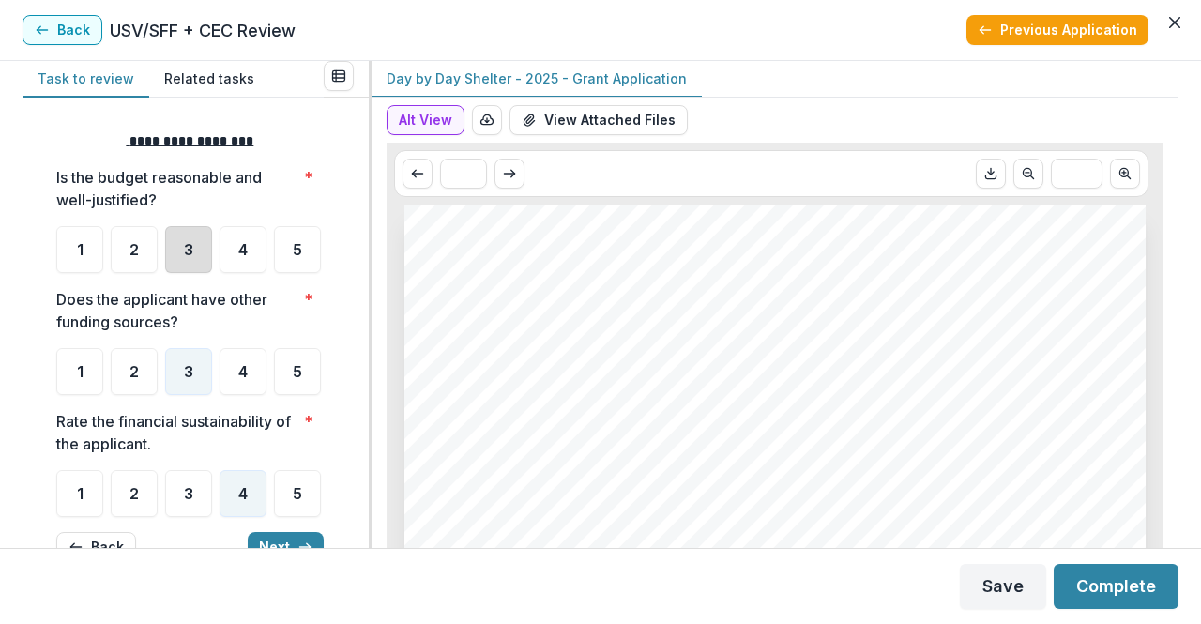
click at [198, 258] on div "3" at bounding box center [188, 249] width 47 height 47
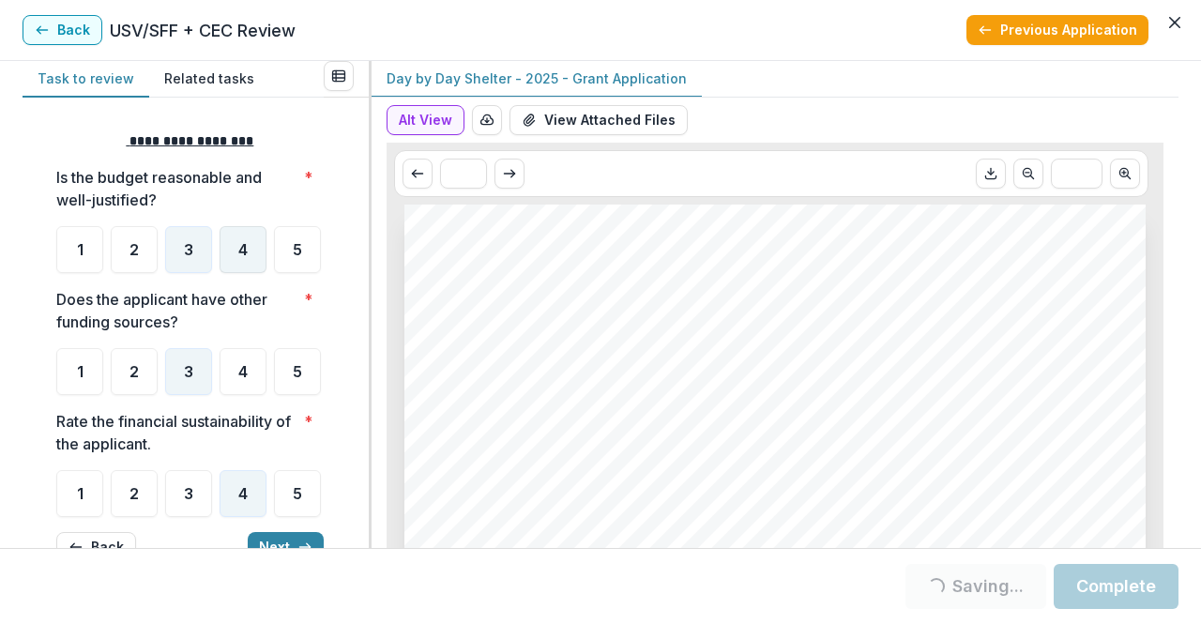
click at [235, 260] on div "4" at bounding box center [243, 249] width 47 height 47
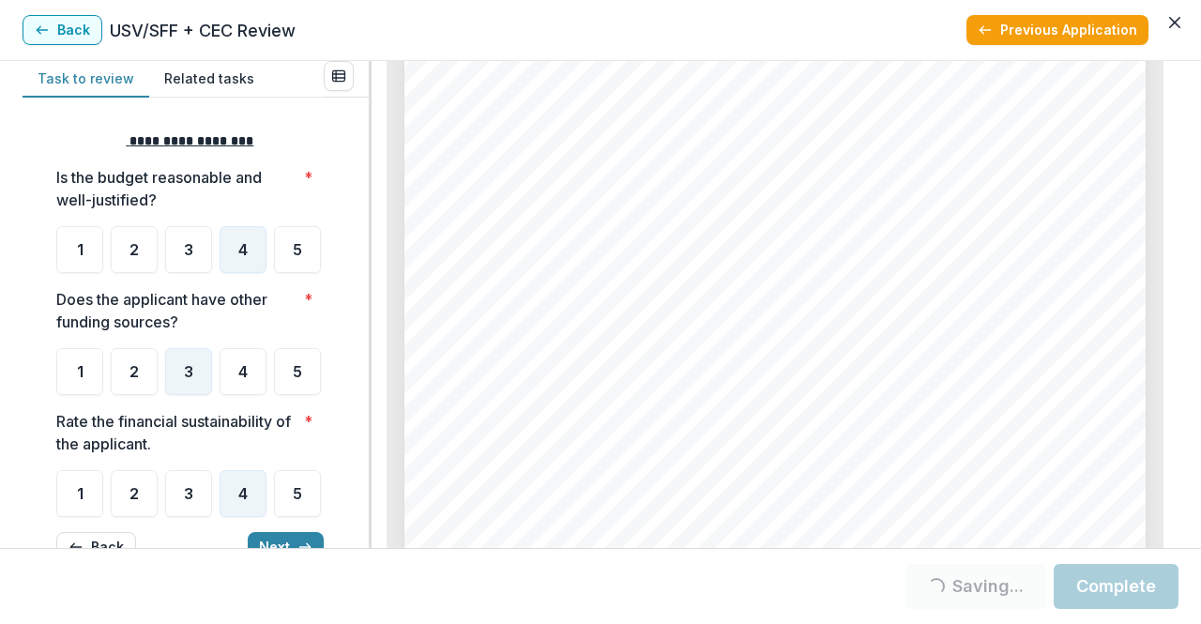
scroll to position [4145, 0]
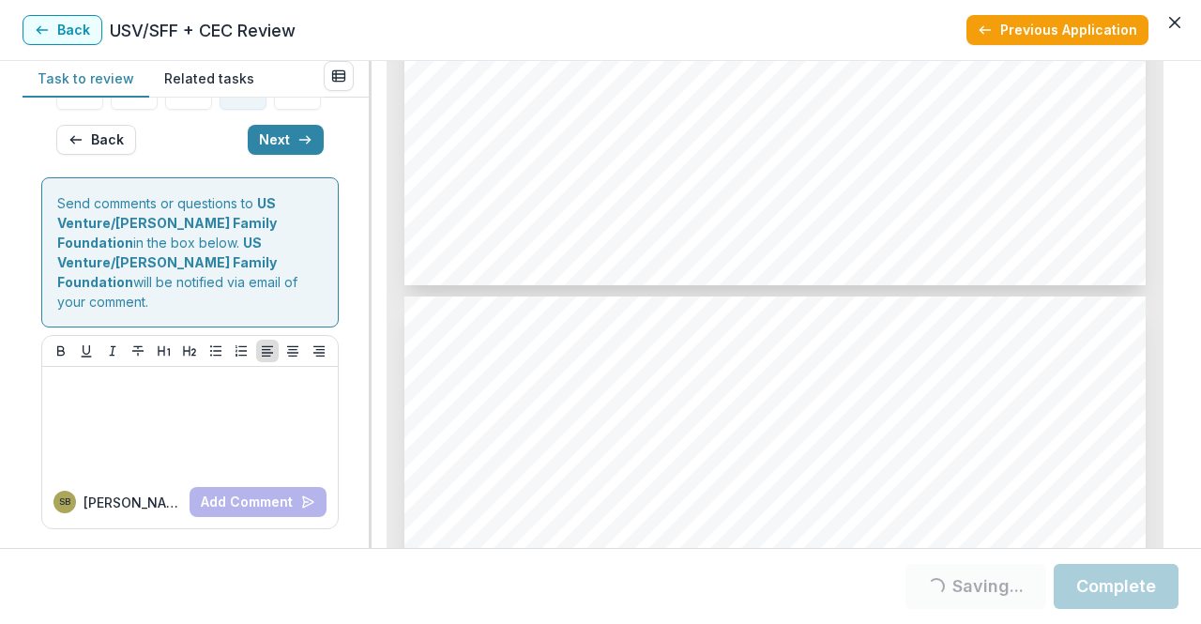
click at [282, 155] on button "Next" at bounding box center [286, 140] width 76 height 30
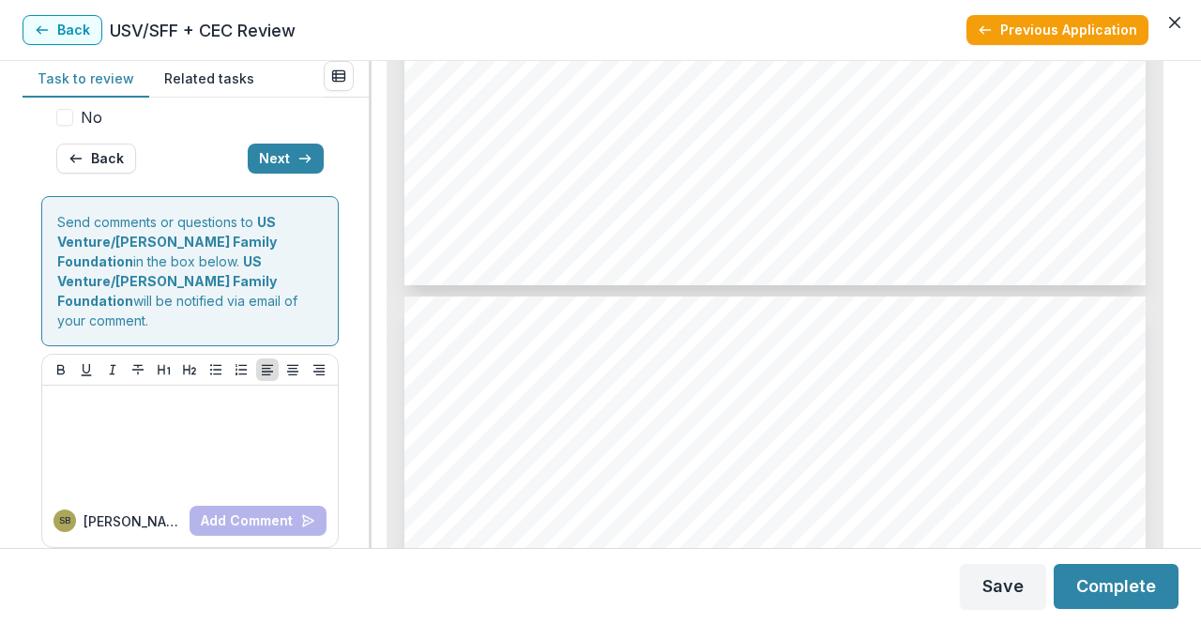
click at [62, 126] on span at bounding box center [64, 117] width 17 height 17
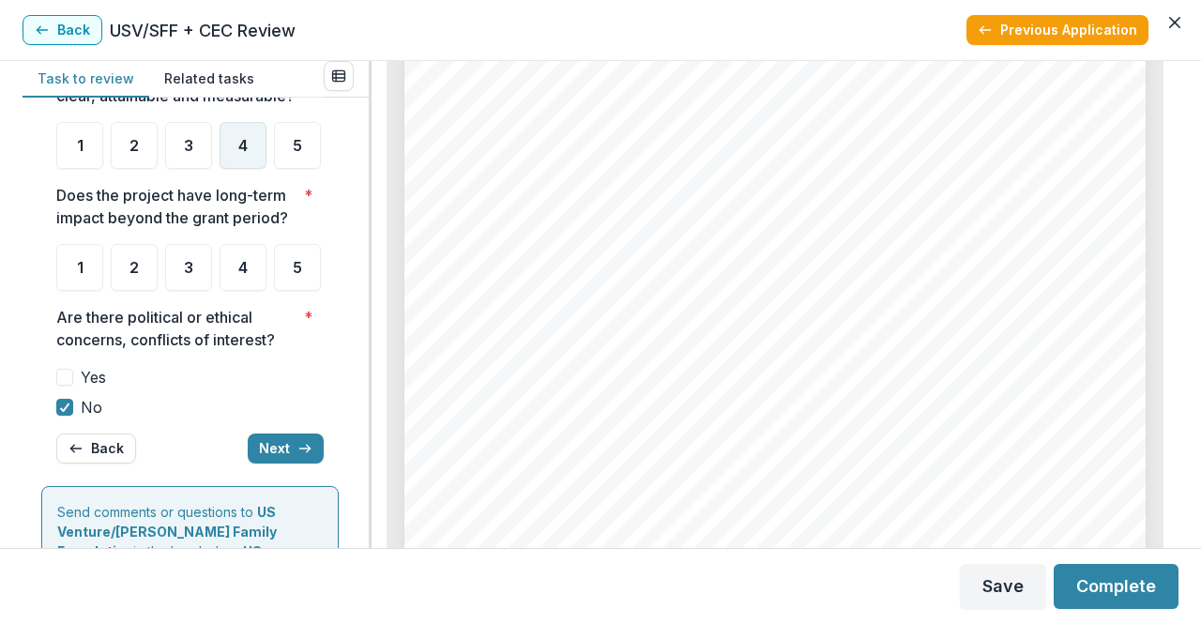
scroll to position [103, 0]
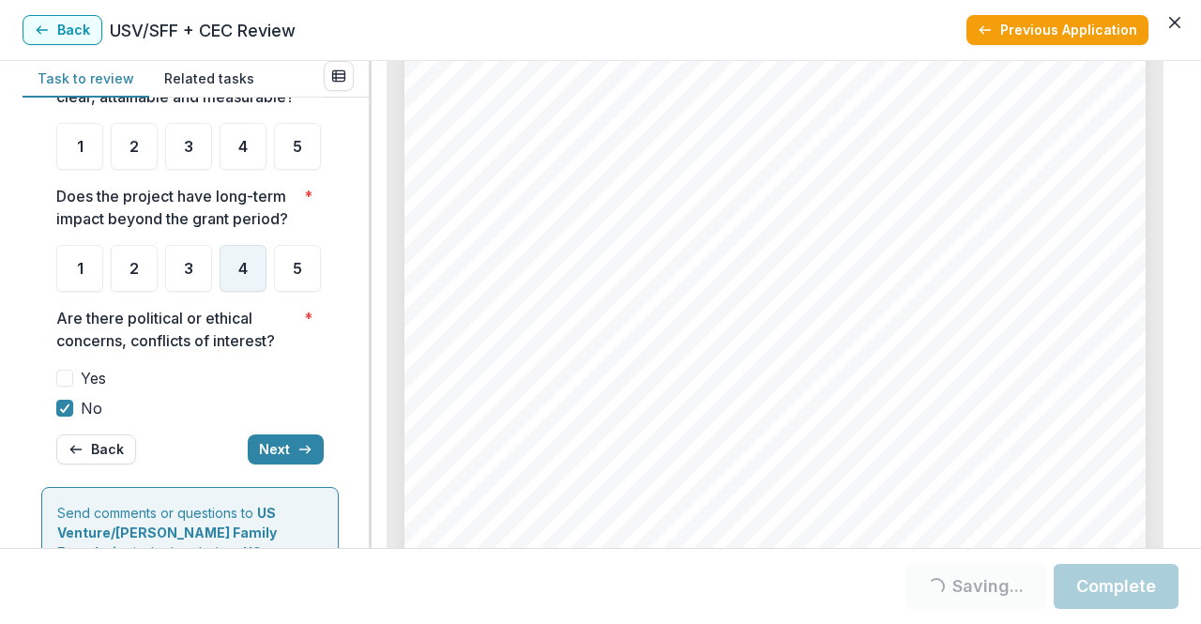
click at [254, 292] on div "4" at bounding box center [243, 268] width 47 height 47
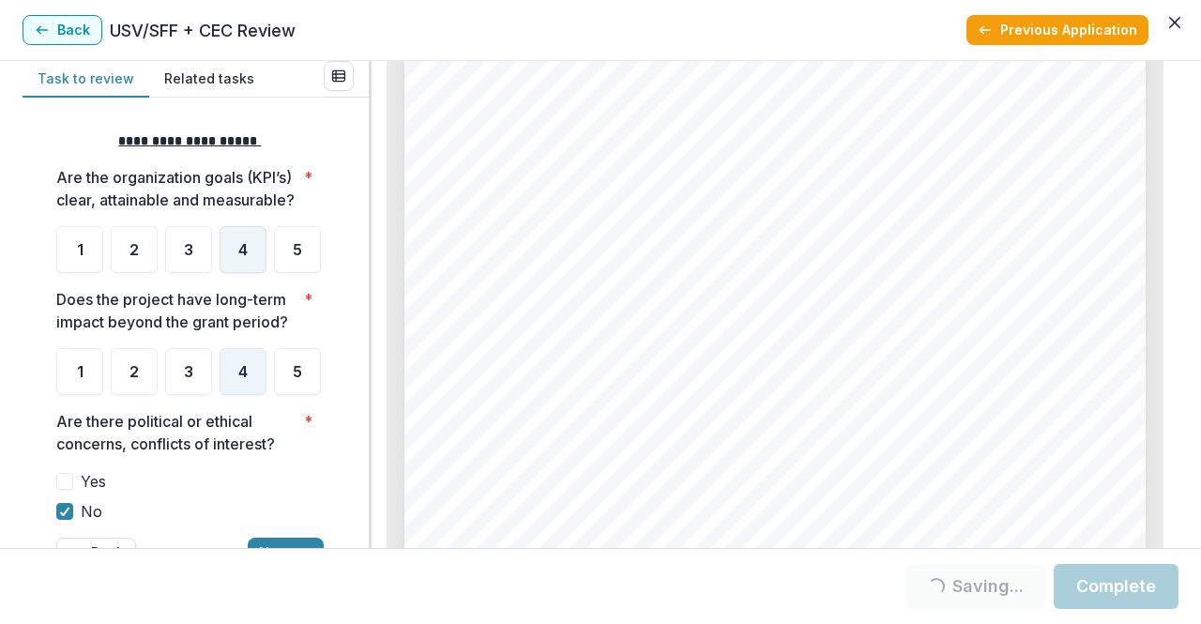
click at [238, 261] on div "4" at bounding box center [243, 249] width 47 height 47
click at [243, 257] on span "4" at bounding box center [242, 249] width 9 height 15
click at [249, 269] on div "4" at bounding box center [243, 249] width 47 height 47
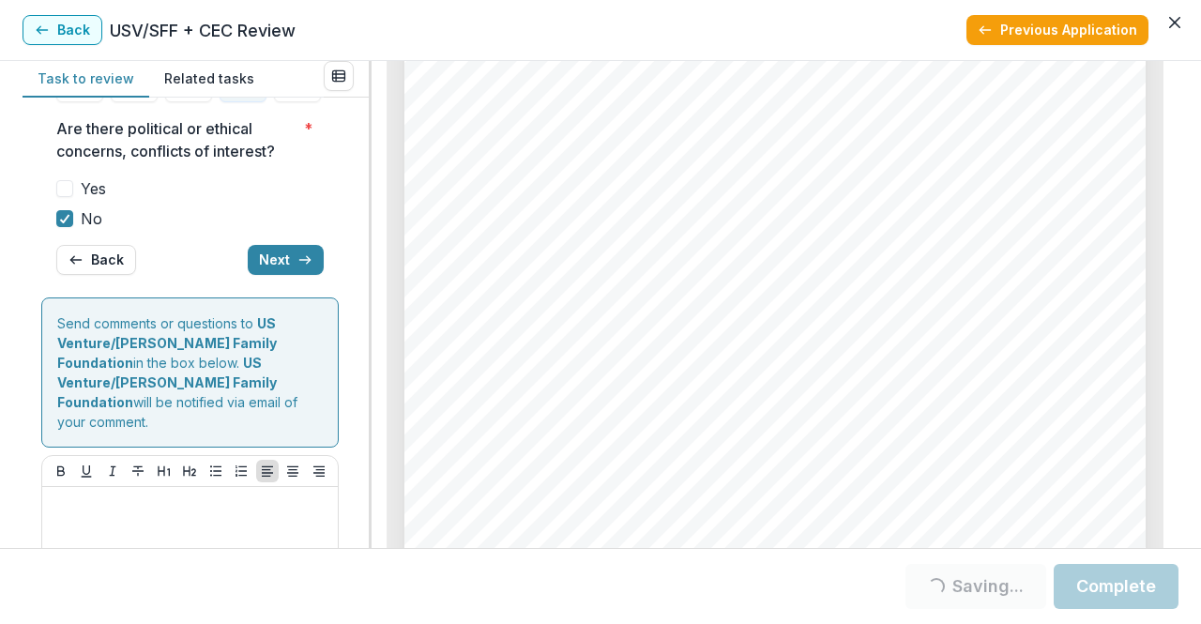
scroll to position [296, 0]
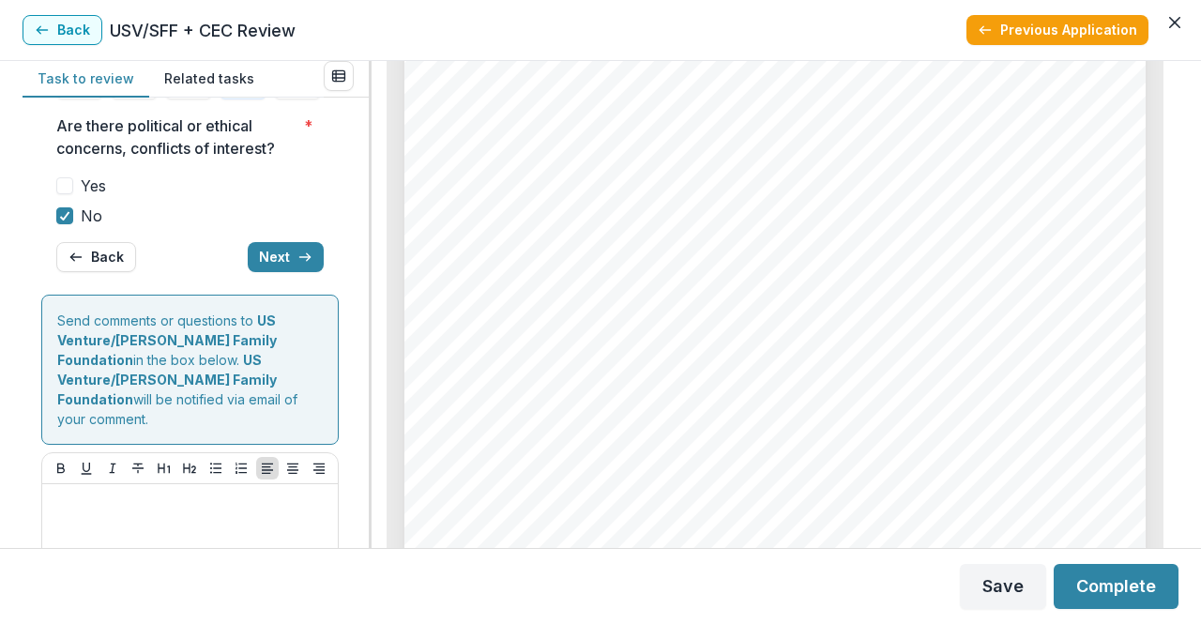
click at [257, 272] on button "Next" at bounding box center [286, 257] width 76 height 30
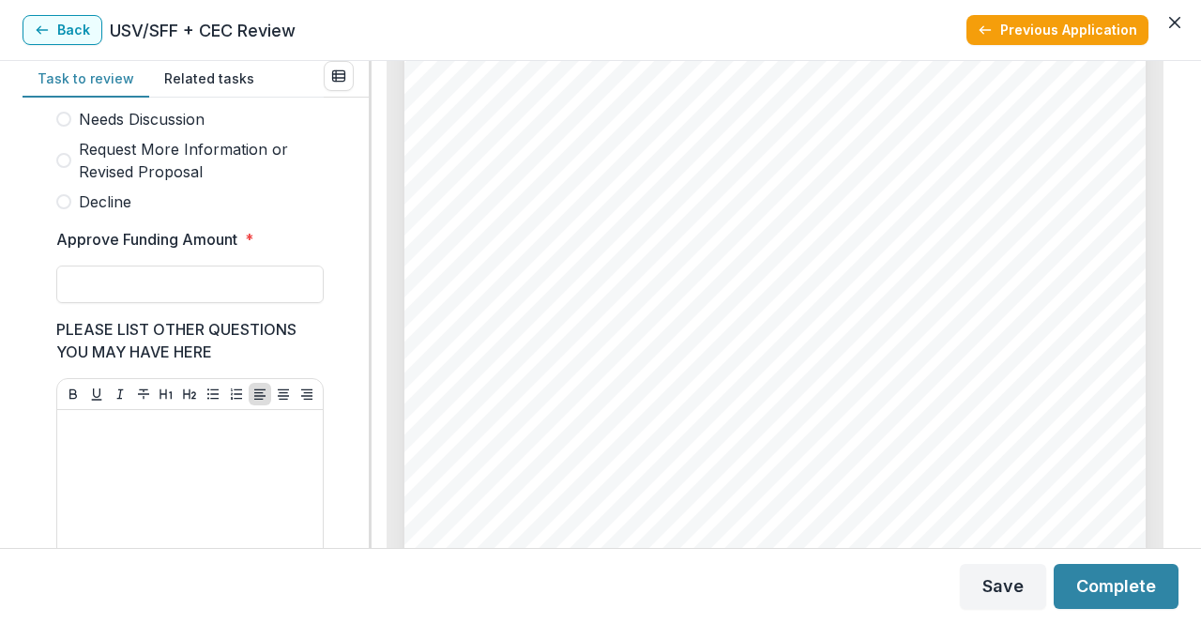
scroll to position [614, 0]
click at [83, 125] on span "Needs Discussion" at bounding box center [142, 121] width 126 height 23
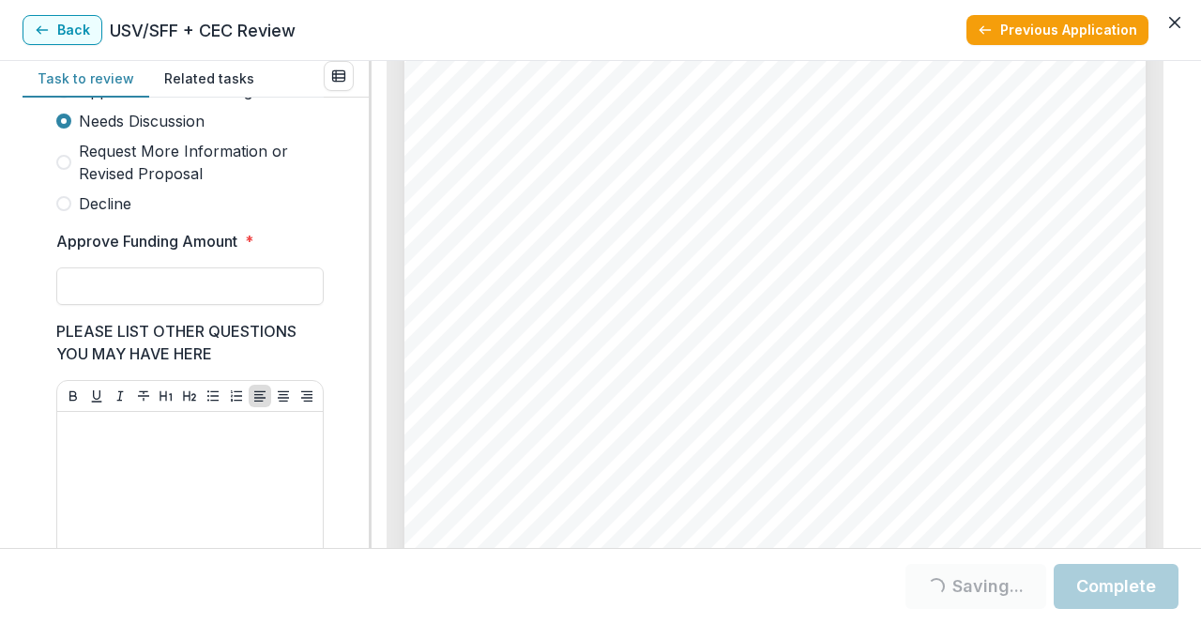
click at [107, 305] on input "Approve Funding Amount *" at bounding box center [189, 286] width 267 height 38
type input "*******"
click at [1103, 572] on button "Complete" at bounding box center [1116, 586] width 125 height 45
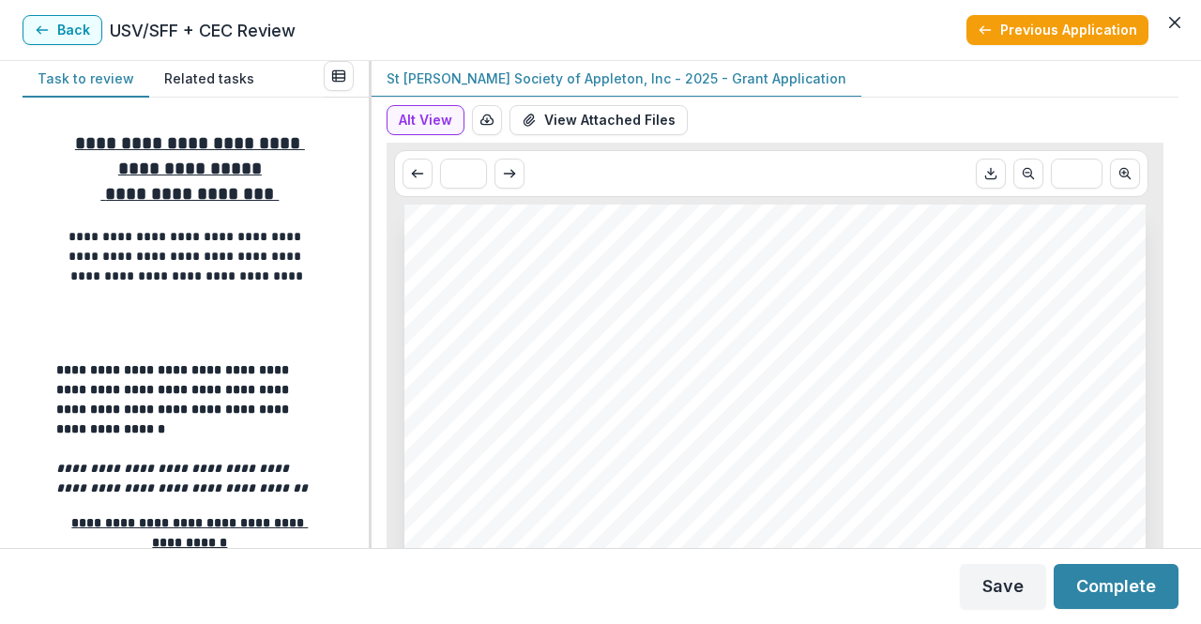
click at [62, 24] on button "Back" at bounding box center [63, 30] width 80 height 30
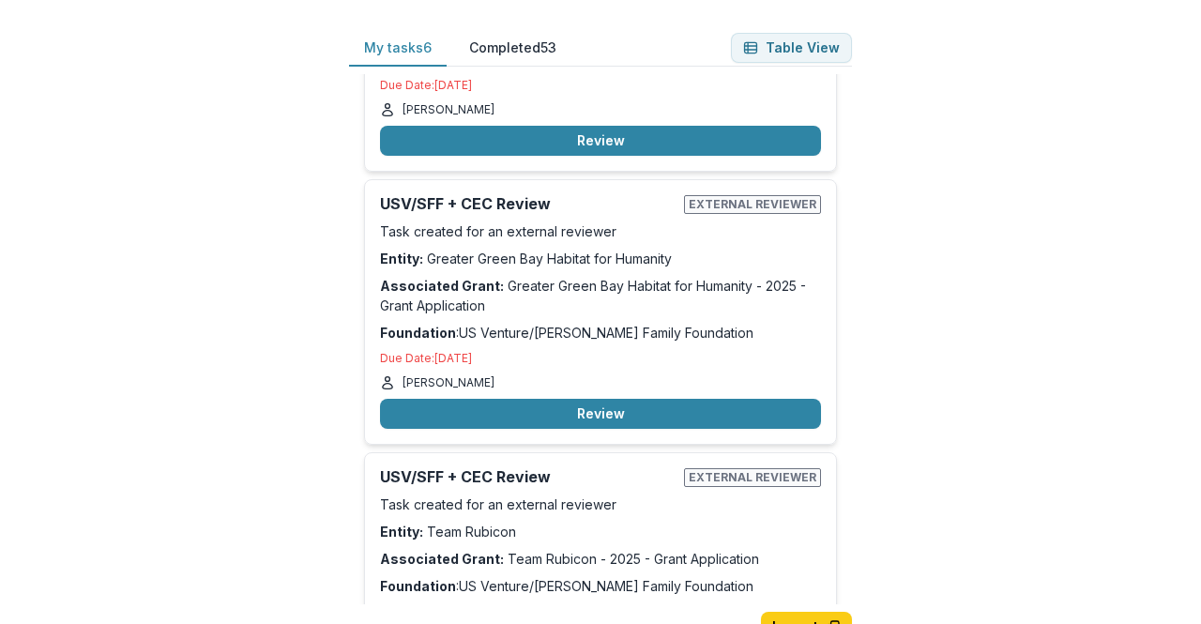
scroll to position [182, 0]
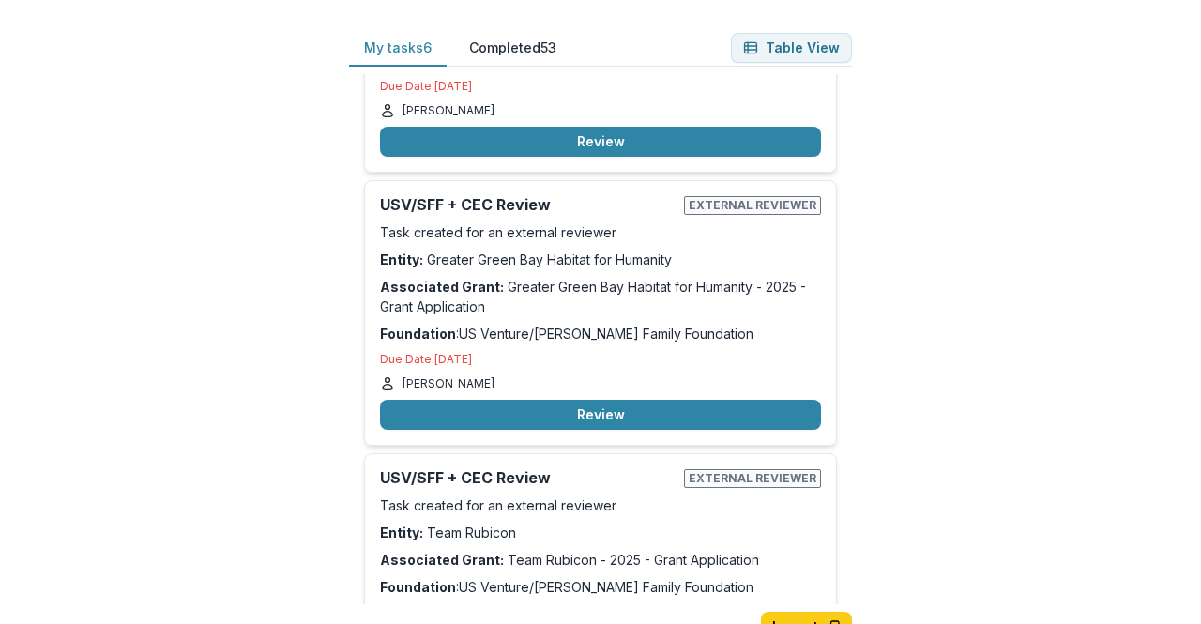
click at [626, 400] on button "Review" at bounding box center [600, 415] width 441 height 30
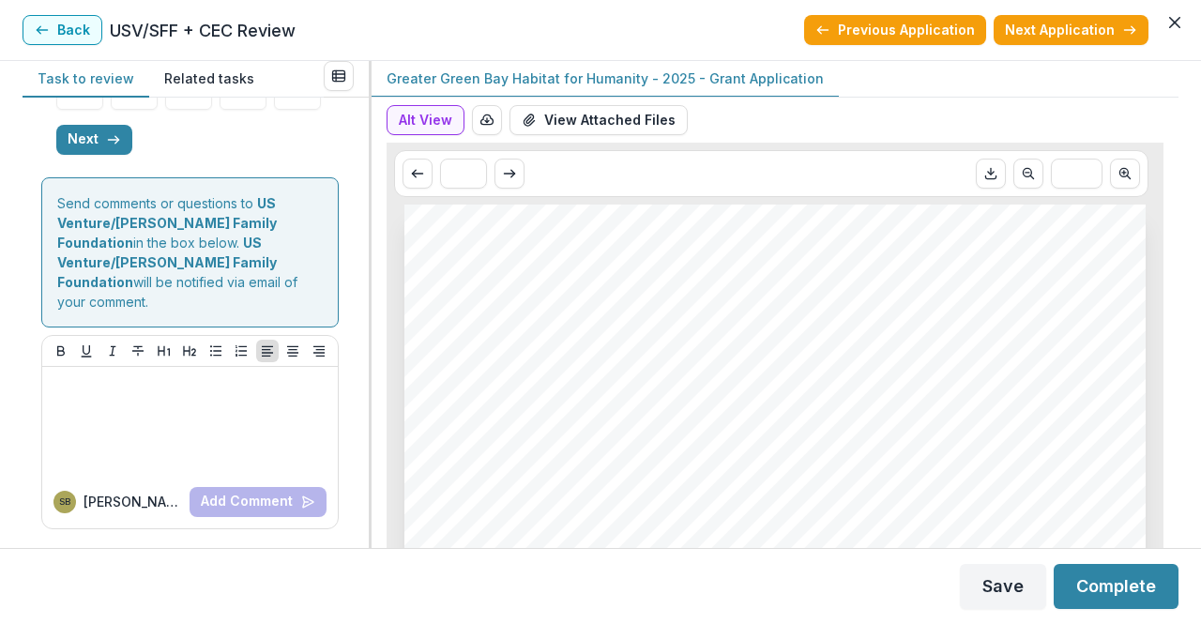
click at [87, 155] on button "Next" at bounding box center [94, 140] width 76 height 30
click at [297, 147] on icon "button" at bounding box center [304, 139] width 15 height 15
click at [255, 155] on button "Next" at bounding box center [286, 140] width 76 height 30
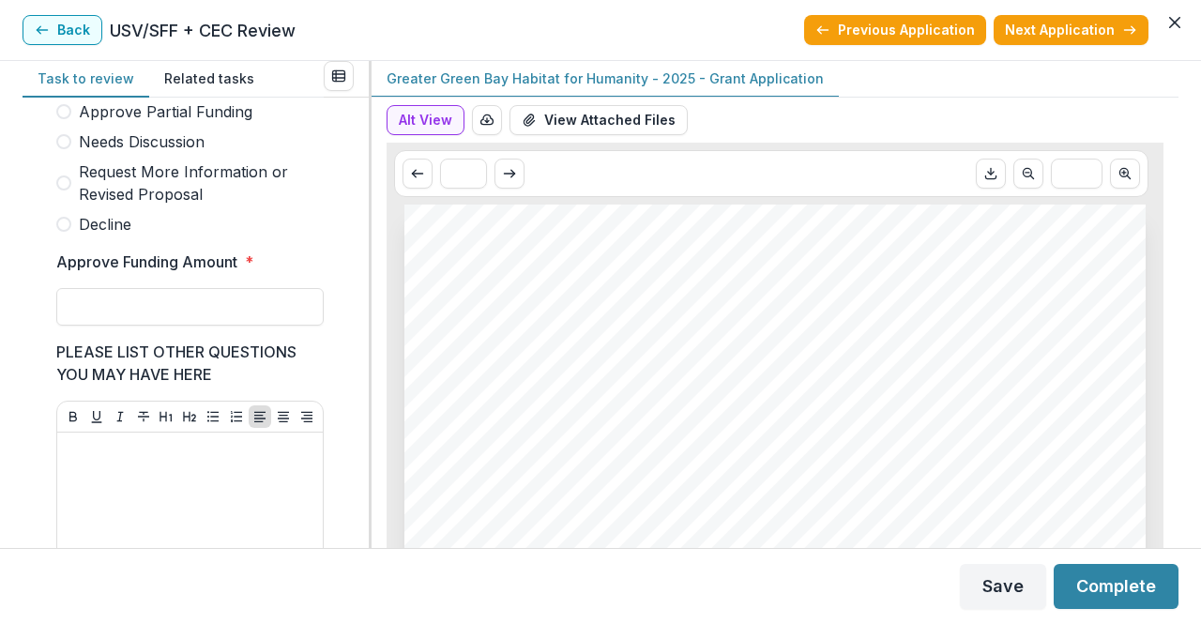
scroll to position [538, 0]
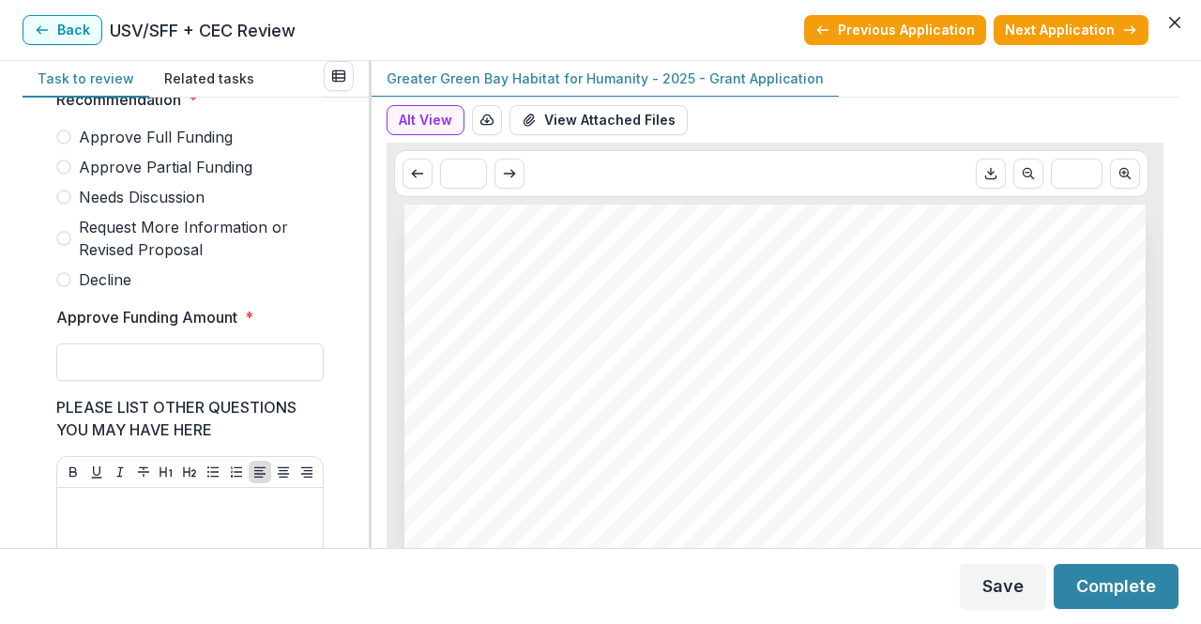
click at [122, 283] on span "Decline" at bounding box center [105, 279] width 53 height 23
click at [123, 372] on input "Approve Funding Amount *" at bounding box center [189, 362] width 267 height 38
type input "**"
click at [1112, 586] on button "Complete" at bounding box center [1116, 586] width 125 height 45
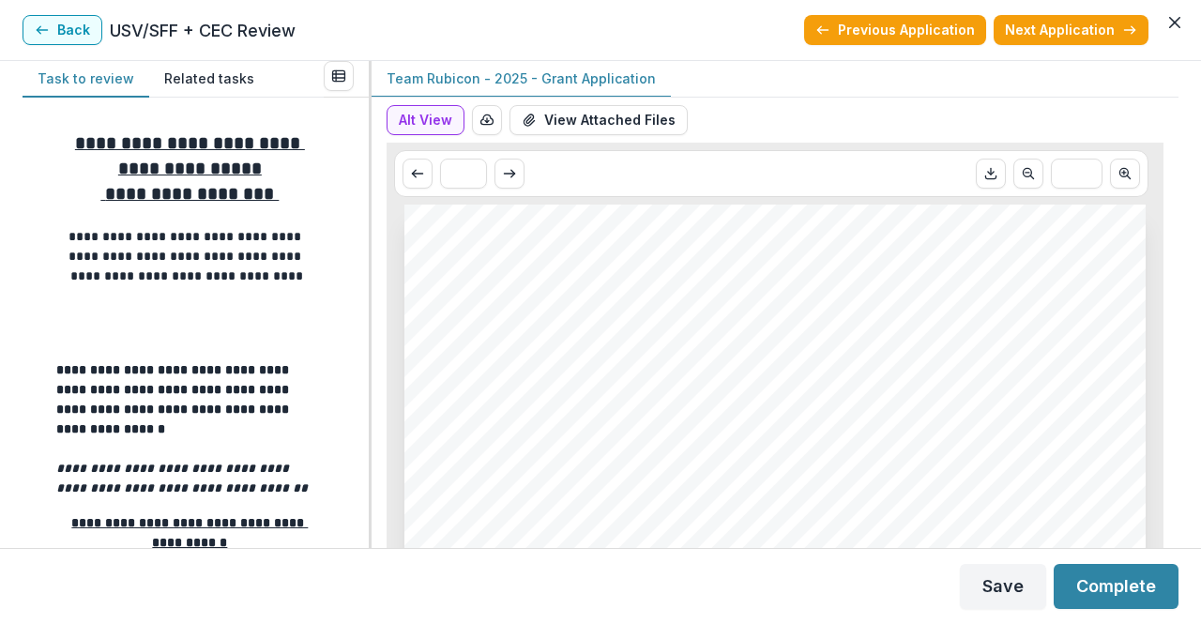
click at [72, 38] on button "Back" at bounding box center [63, 30] width 80 height 30
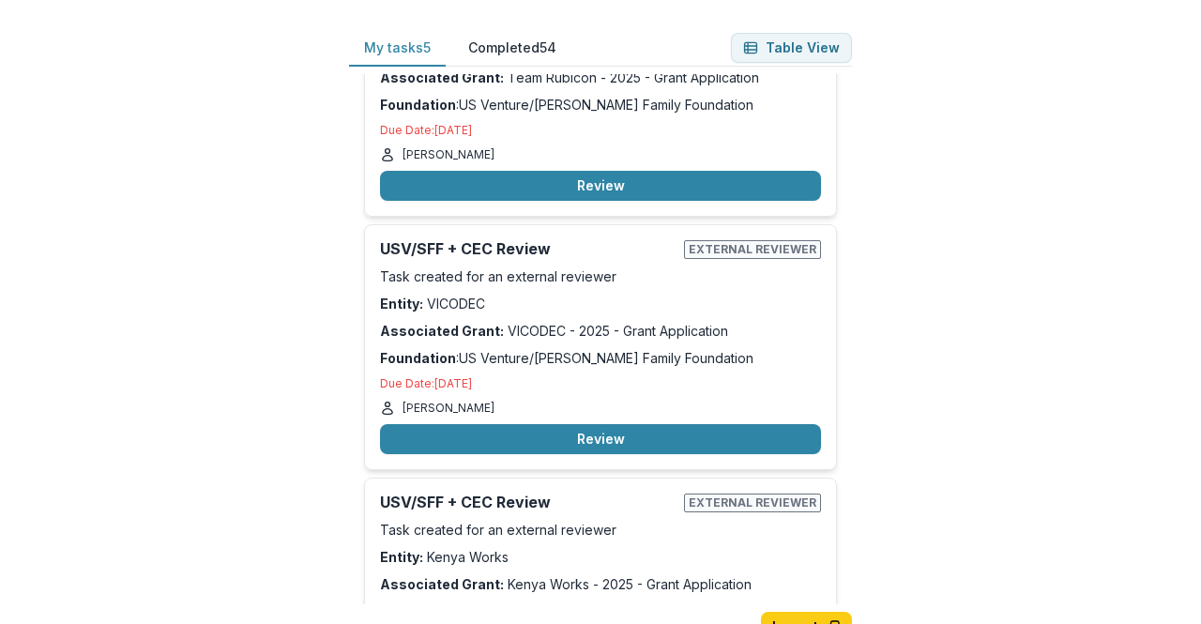
scroll to position [792, 0]
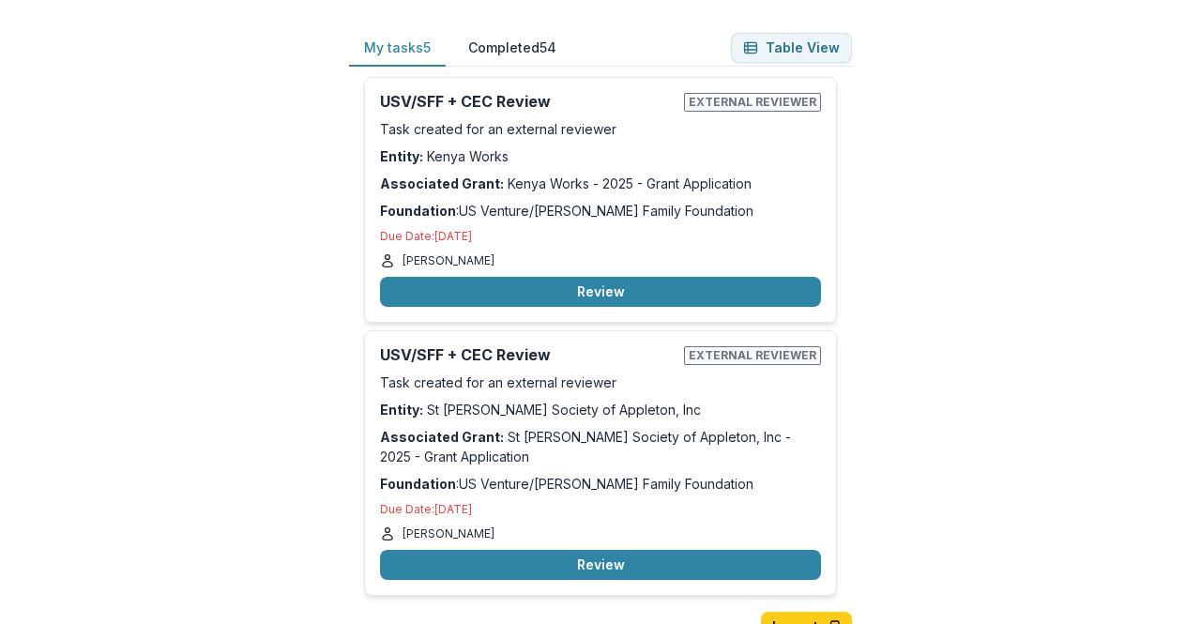
click at [617, 553] on button "Review" at bounding box center [600, 565] width 441 height 30
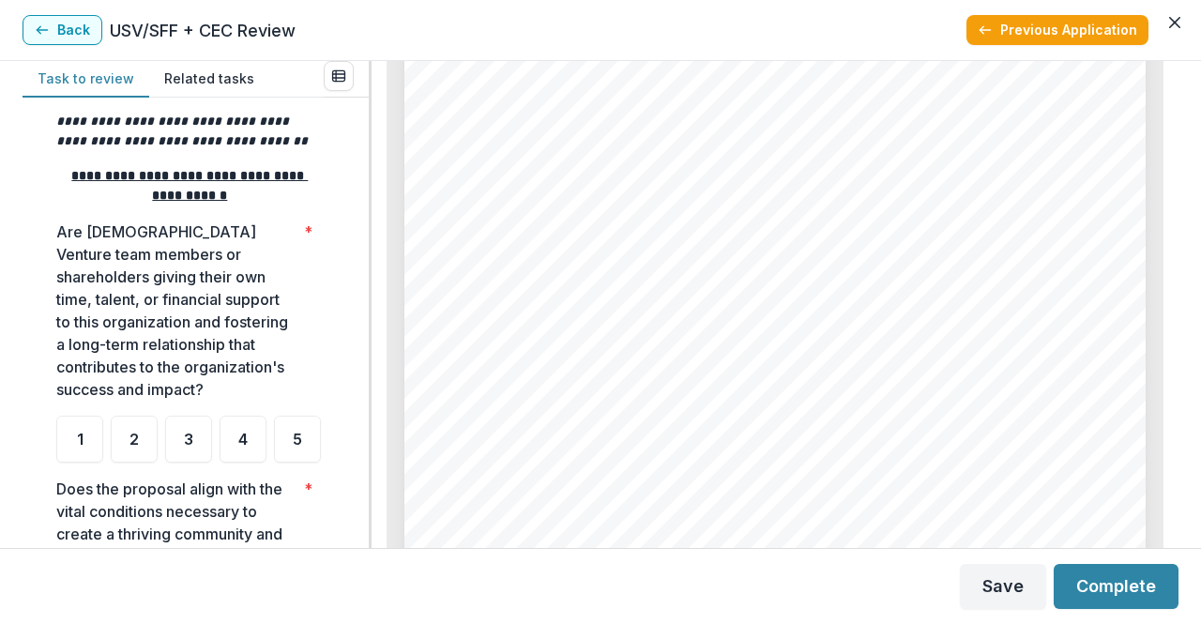
scroll to position [348, 0]
click at [235, 442] on div "4" at bounding box center [243, 438] width 47 height 47
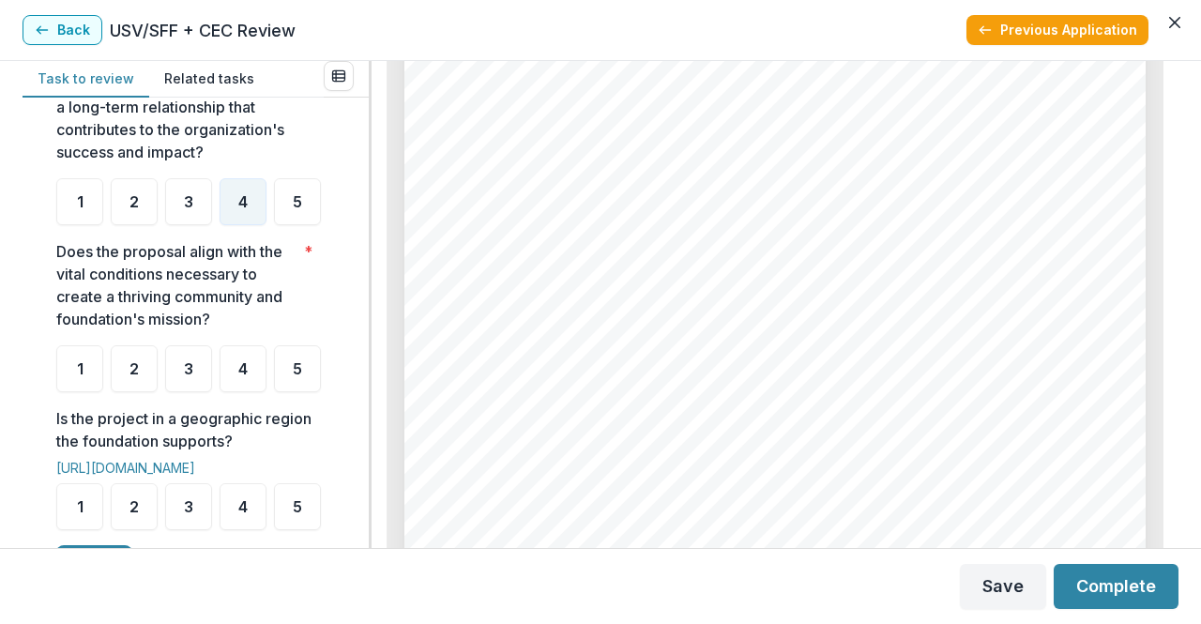
scroll to position [588, 0]
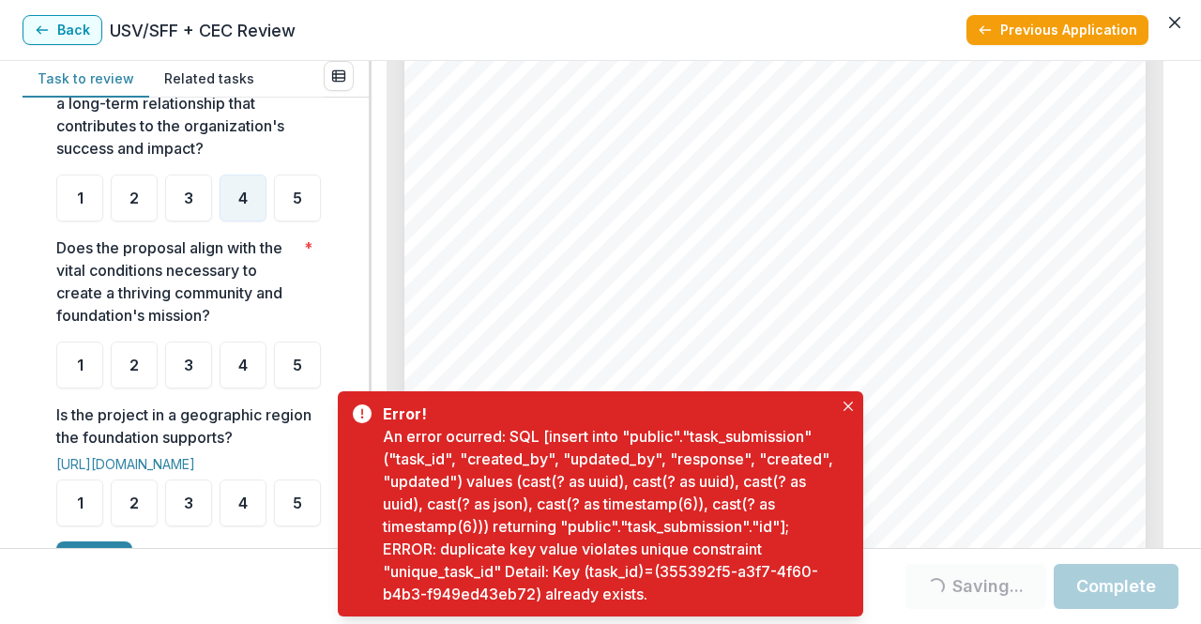
click at [848, 407] on icon "Close" at bounding box center [847, 406] width 9 height 9
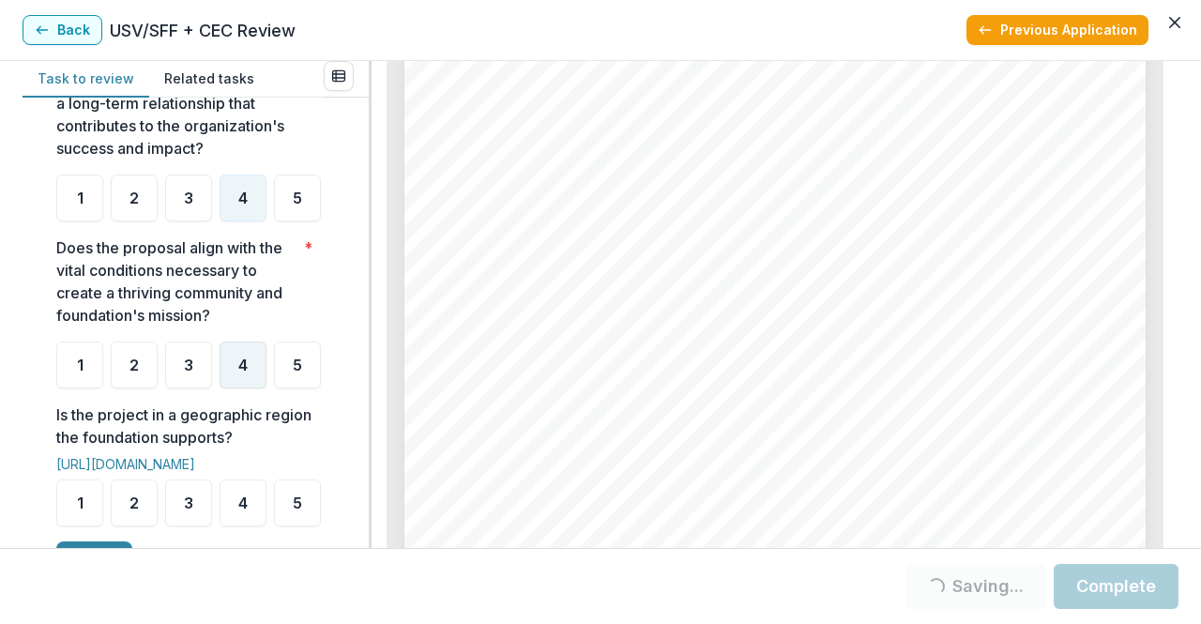
click at [242, 372] on span "4" at bounding box center [242, 364] width 9 height 15
click at [274, 388] on div "5" at bounding box center [297, 365] width 47 height 47
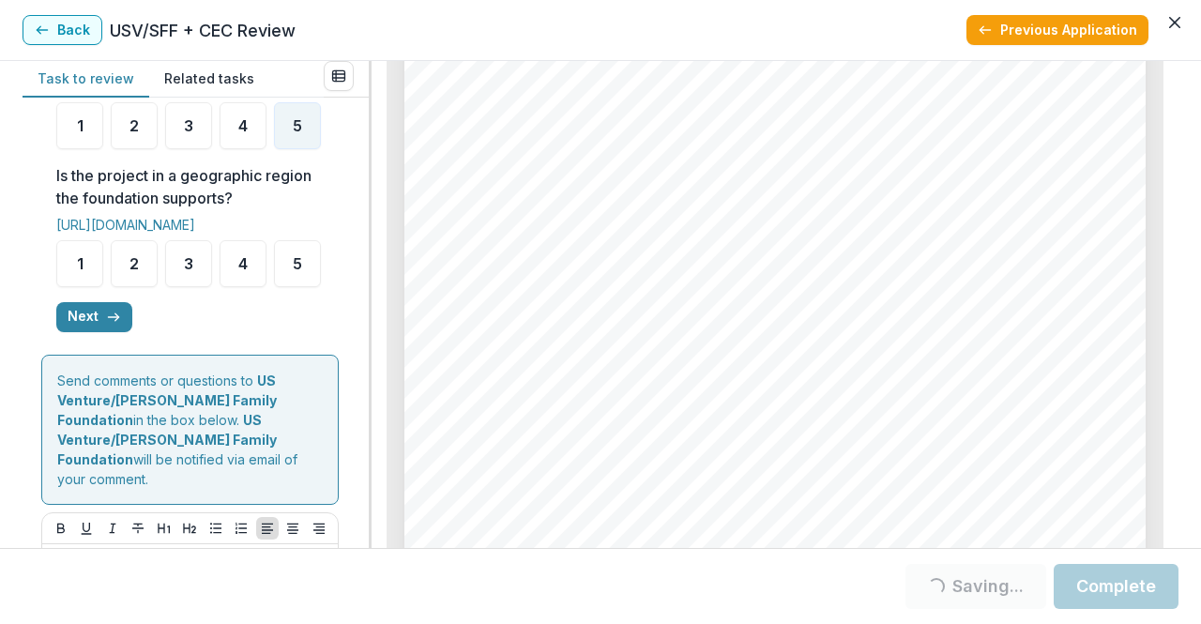
scroll to position [830, 0]
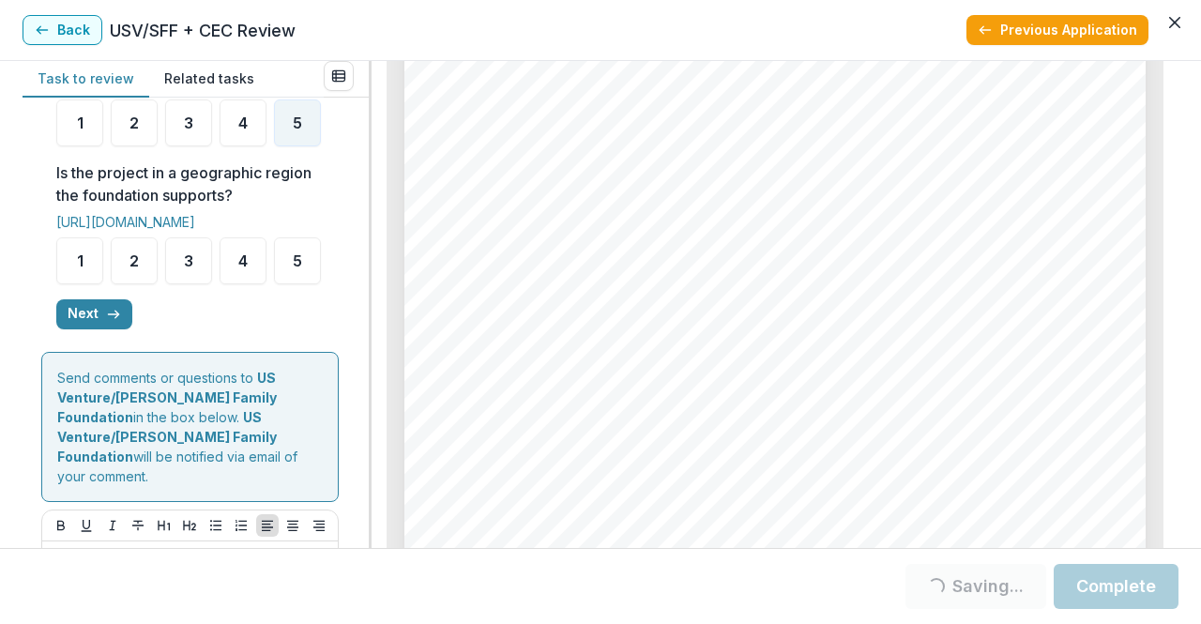
click at [274, 284] on div "5" at bounding box center [297, 260] width 47 height 47
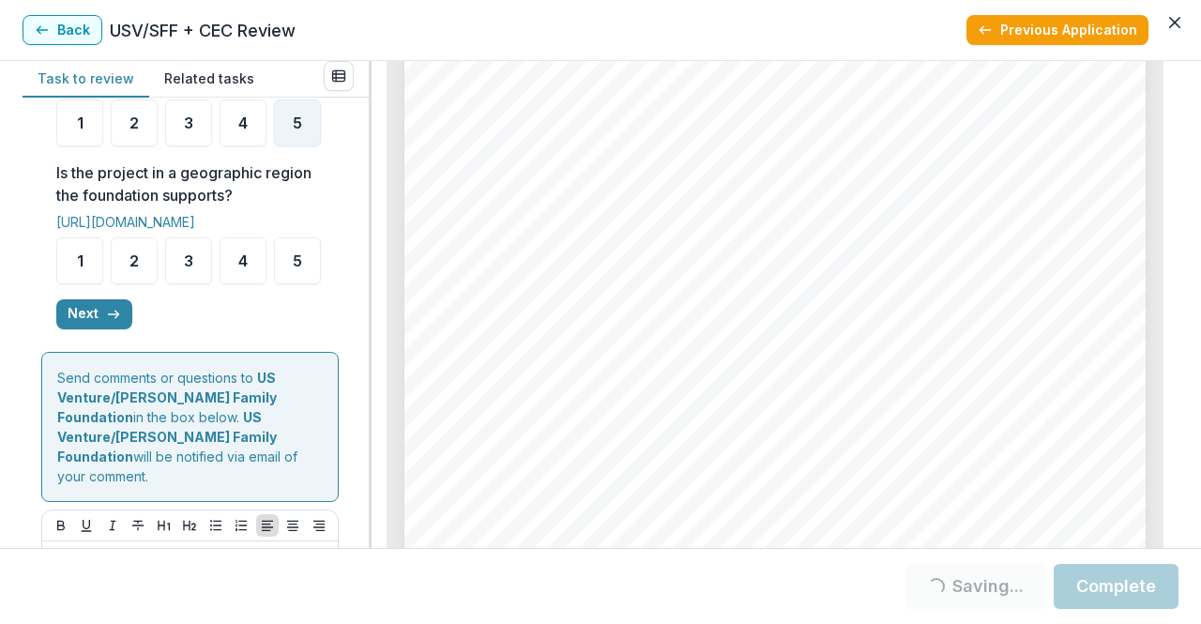
click at [105, 329] on button "Next" at bounding box center [94, 314] width 76 height 30
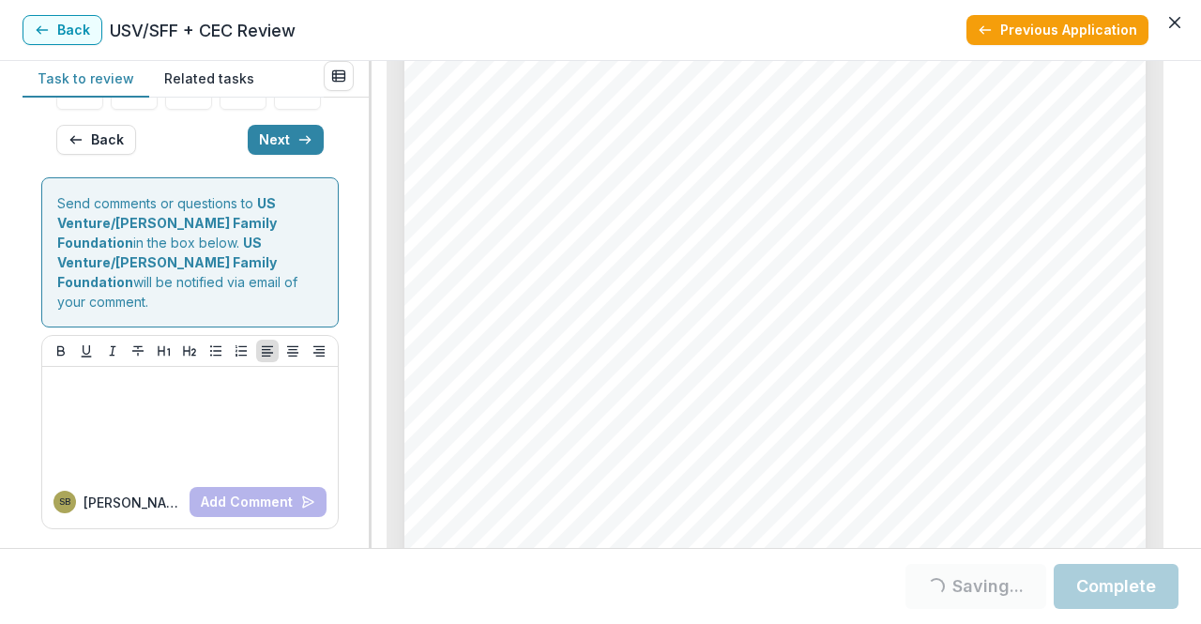
scroll to position [234, 0]
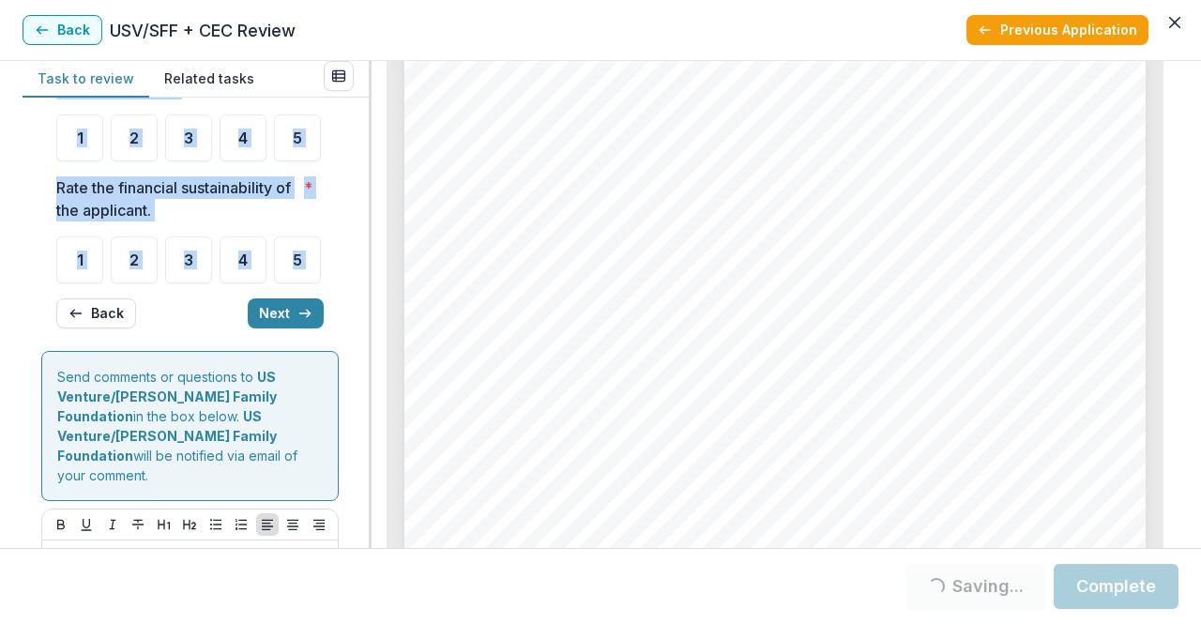
click at [157, 283] on ul "1 2 3 4 5" at bounding box center [189, 259] width 267 height 47
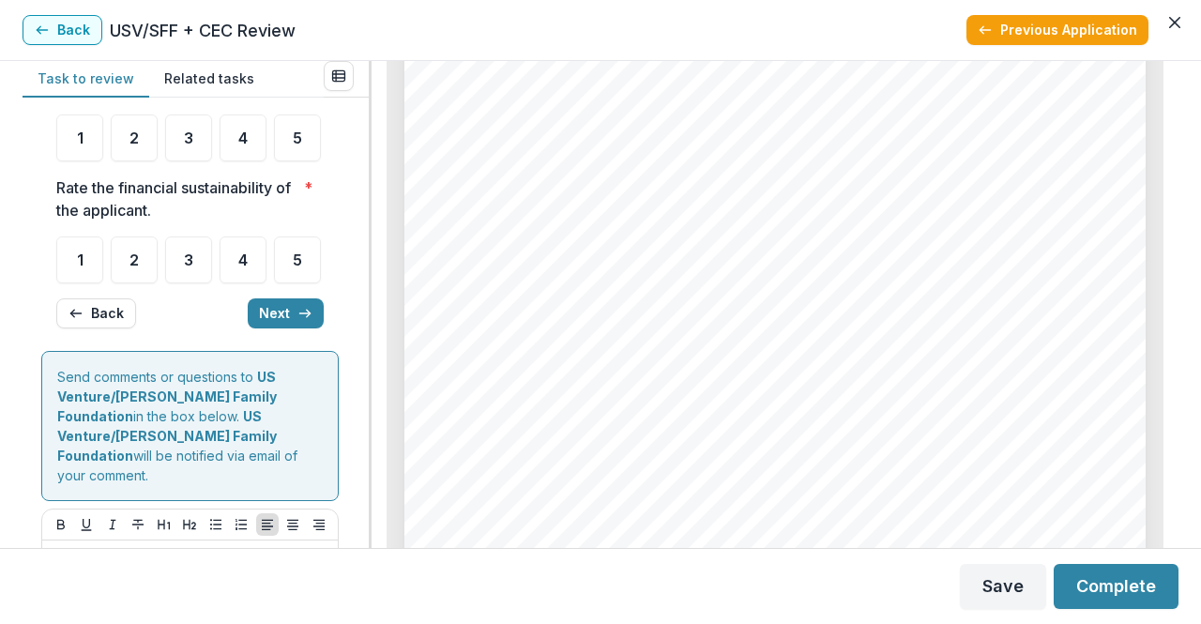
click at [99, 328] on button "Back" at bounding box center [96, 313] width 80 height 30
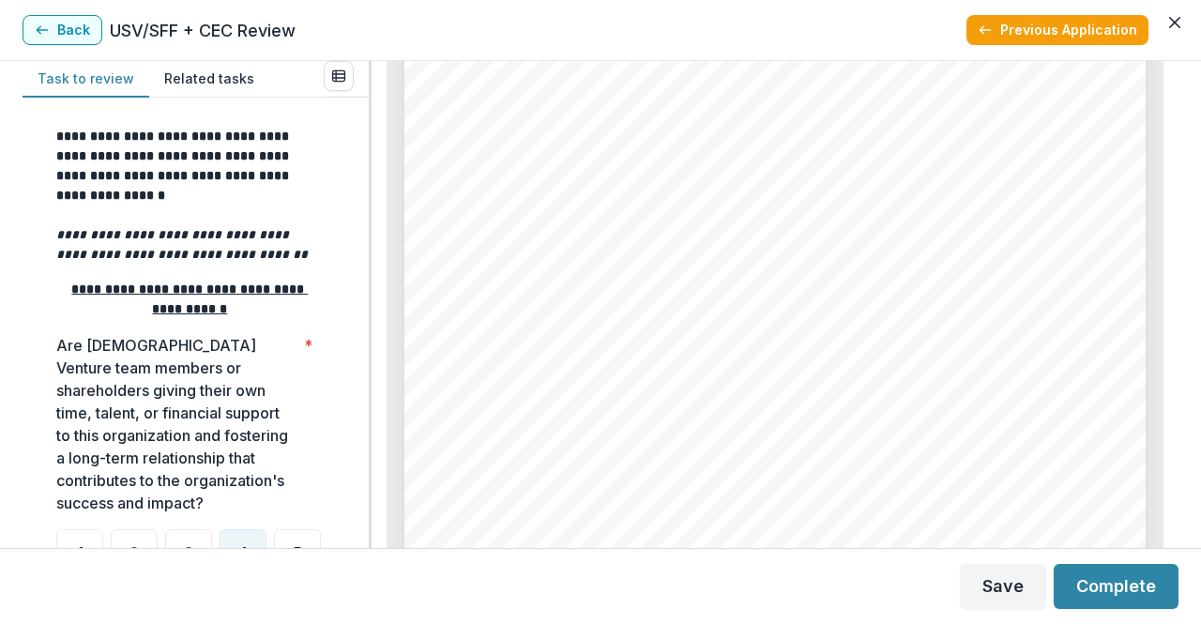
scroll to position [830, 0]
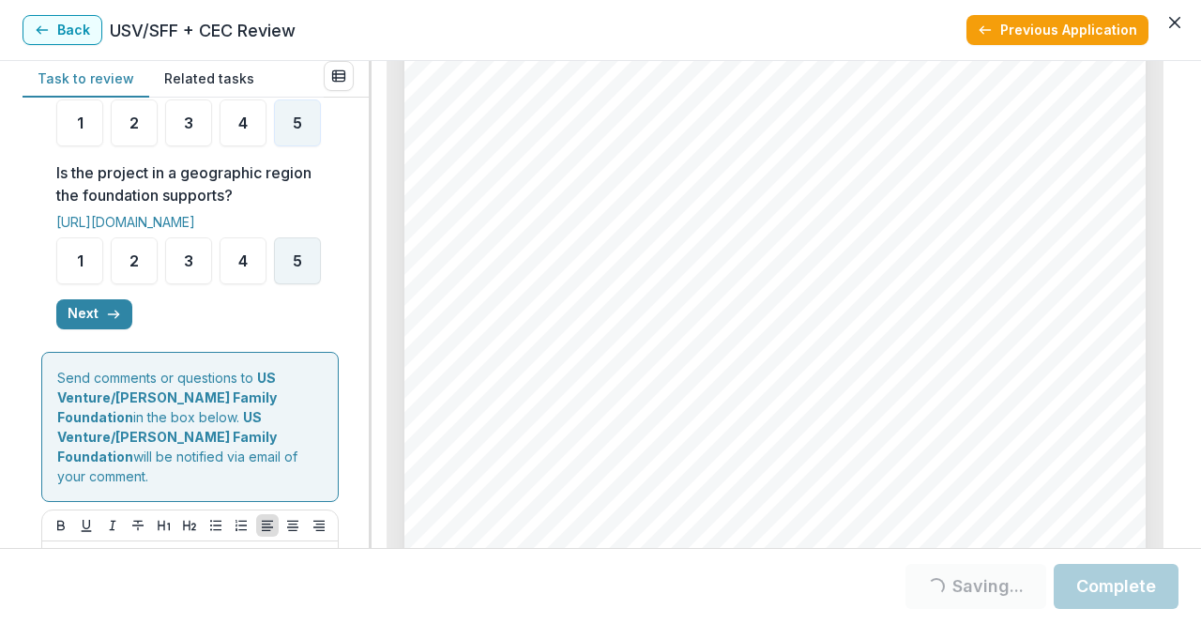
click at [274, 284] on div "5" at bounding box center [297, 260] width 47 height 47
click at [94, 329] on button "Next" at bounding box center [94, 314] width 76 height 30
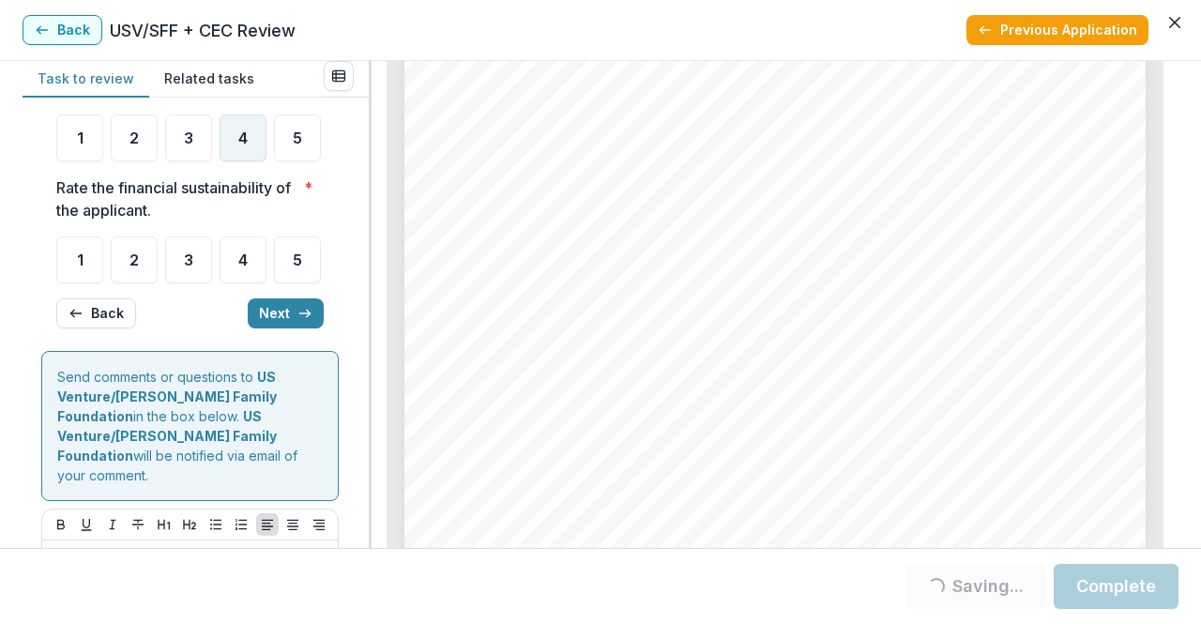
click at [239, 145] on span "4" at bounding box center [242, 137] width 9 height 15
click at [191, 267] on span "3" at bounding box center [188, 259] width 9 height 15
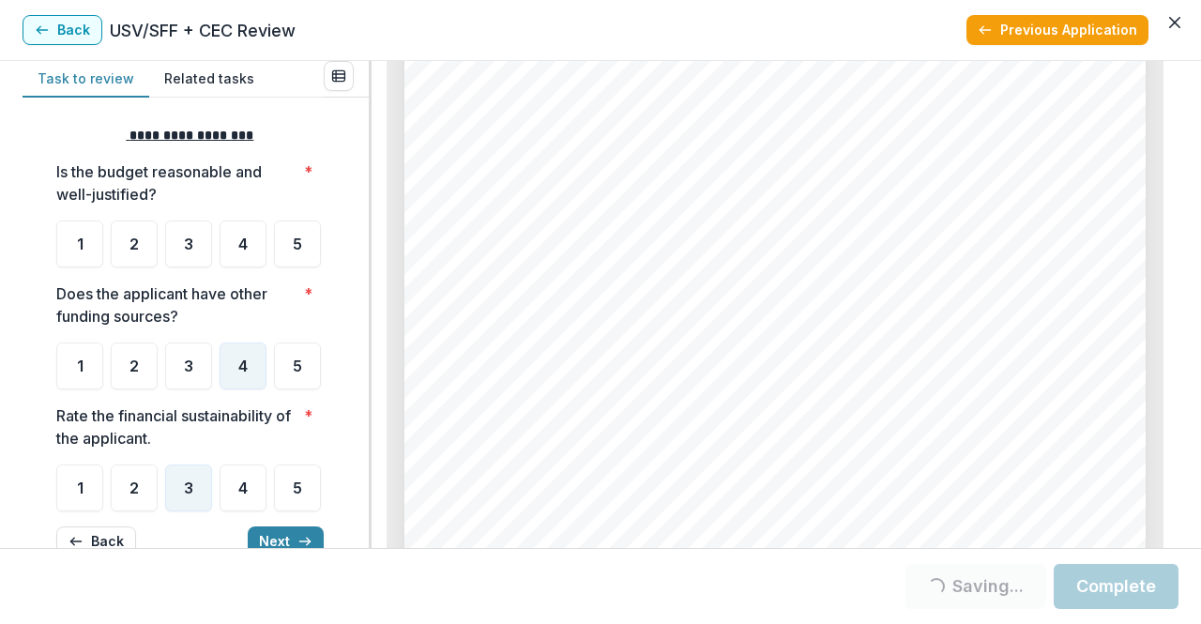
scroll to position [0, 0]
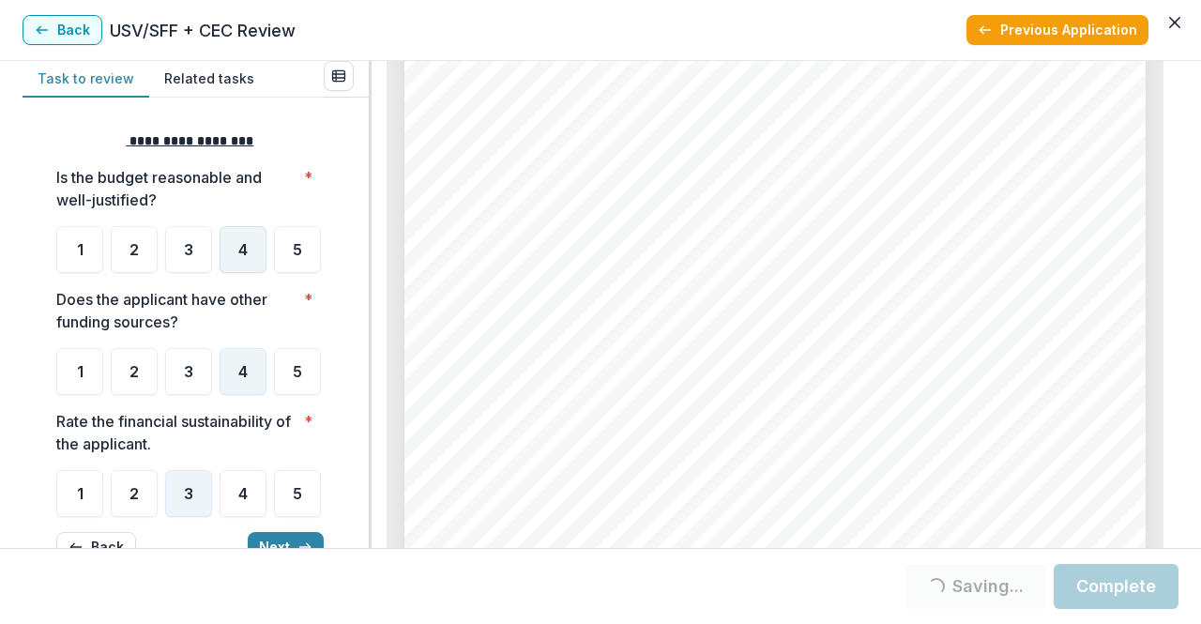
click at [250, 256] on div "4" at bounding box center [243, 249] width 47 height 47
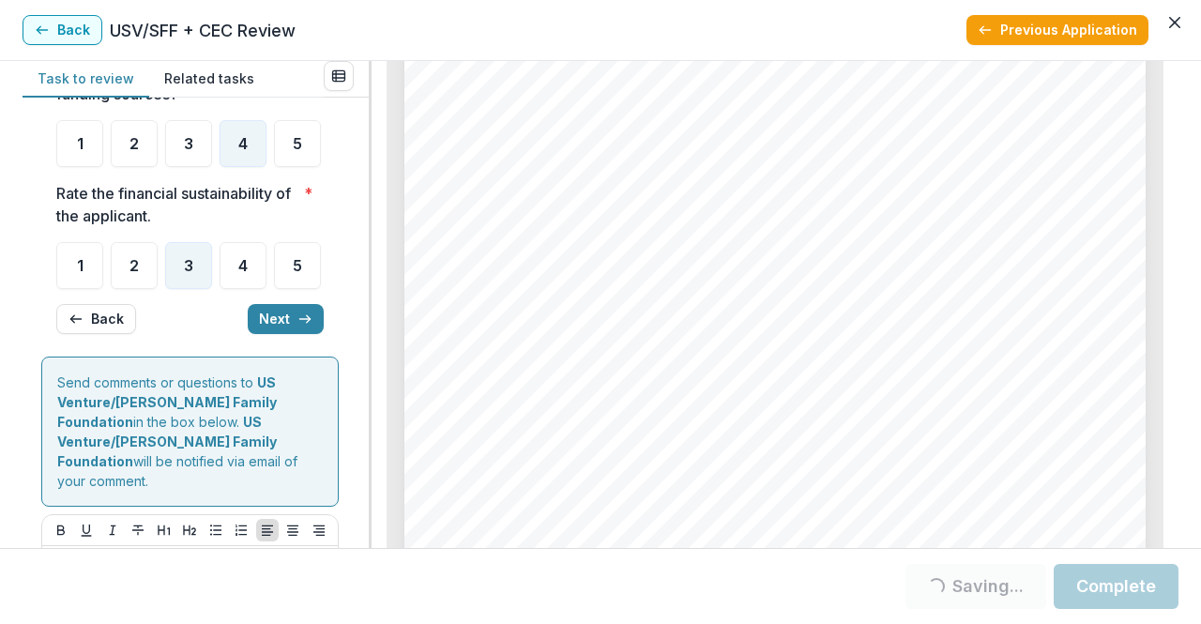
scroll to position [266, 0]
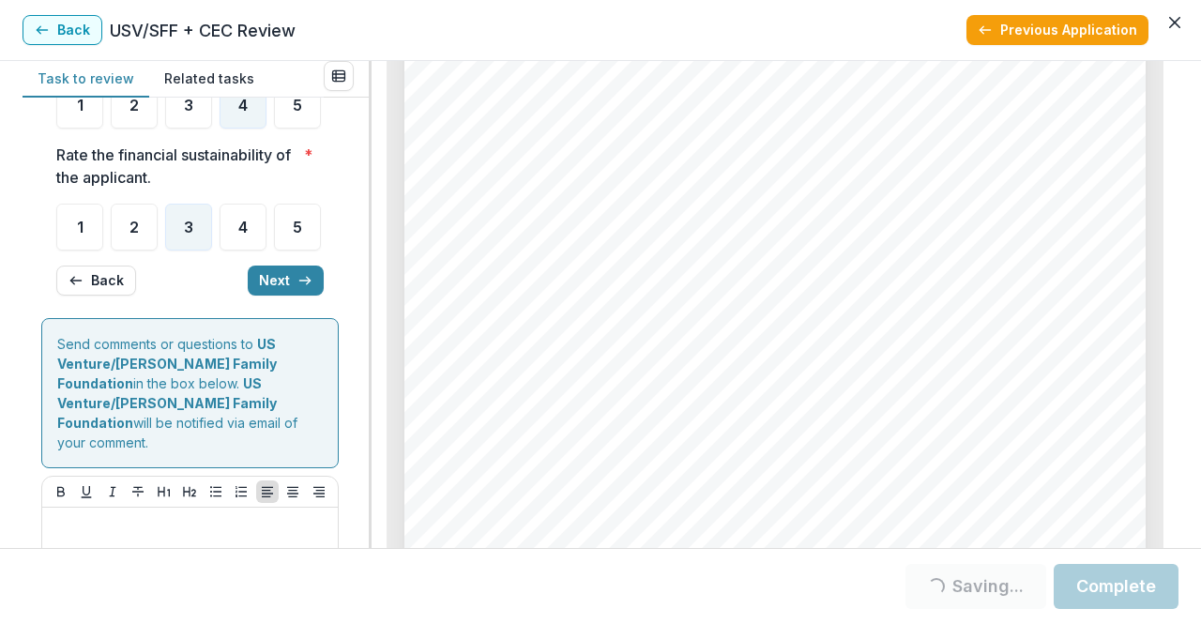
click at [268, 296] on button "Next" at bounding box center [286, 281] width 76 height 30
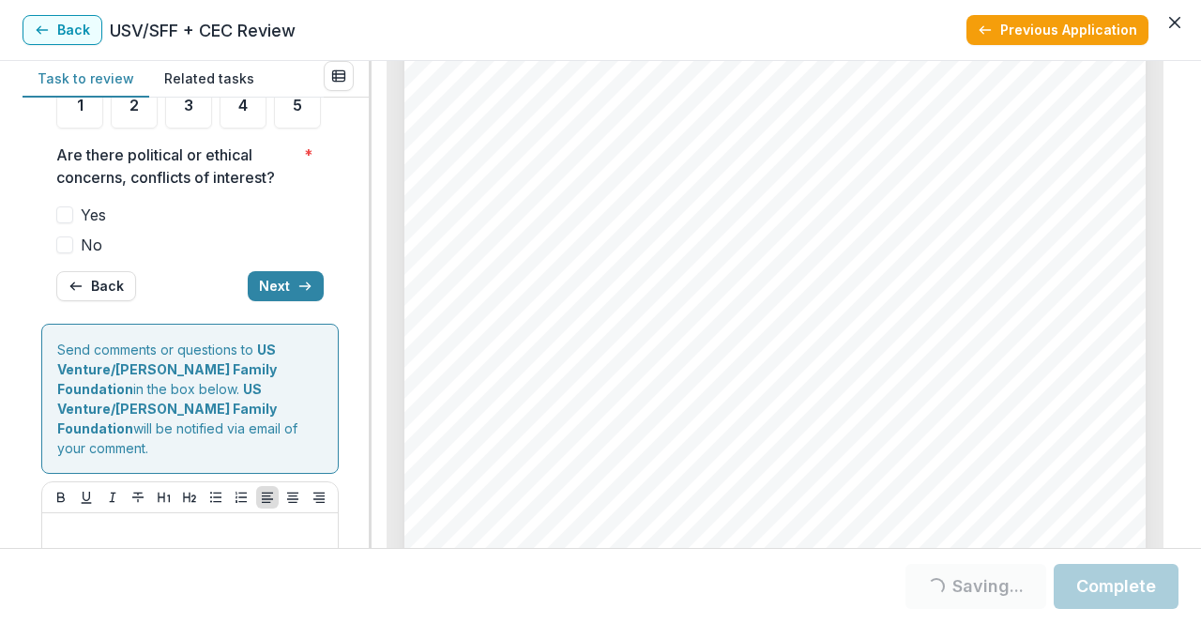
scroll to position [240, 0]
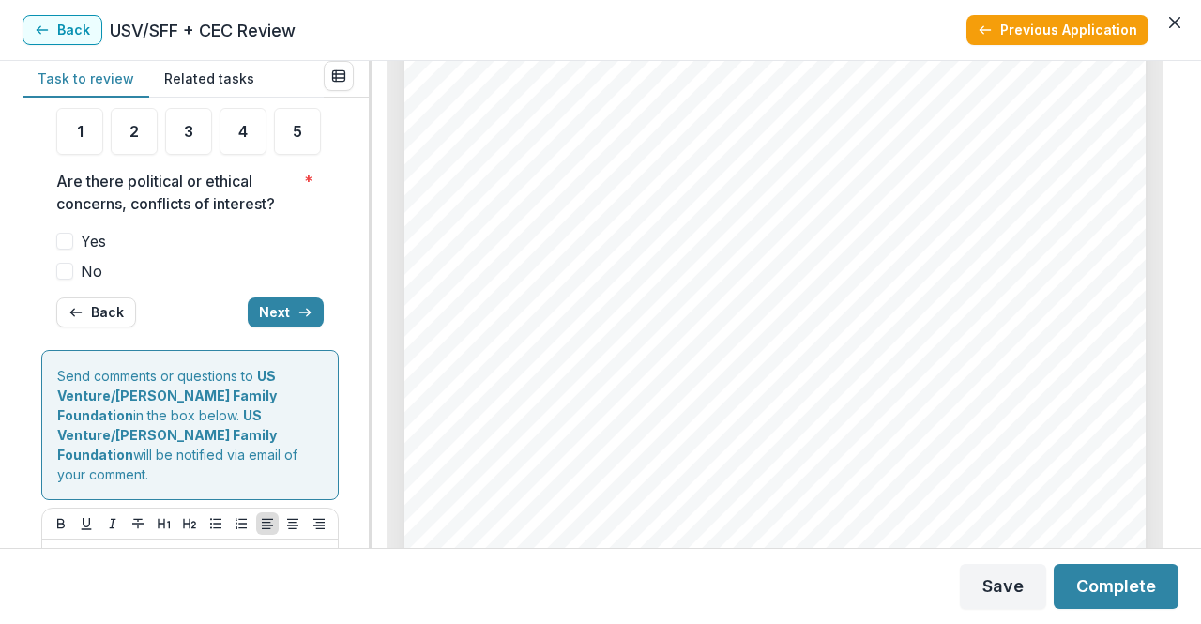
click at [61, 280] on span at bounding box center [64, 271] width 17 height 17
click at [61, 276] on icon at bounding box center [64, 270] width 11 height 9
click at [62, 275] on polyline at bounding box center [65, 271] width 8 height 8
click at [62, 280] on span at bounding box center [64, 271] width 17 height 17
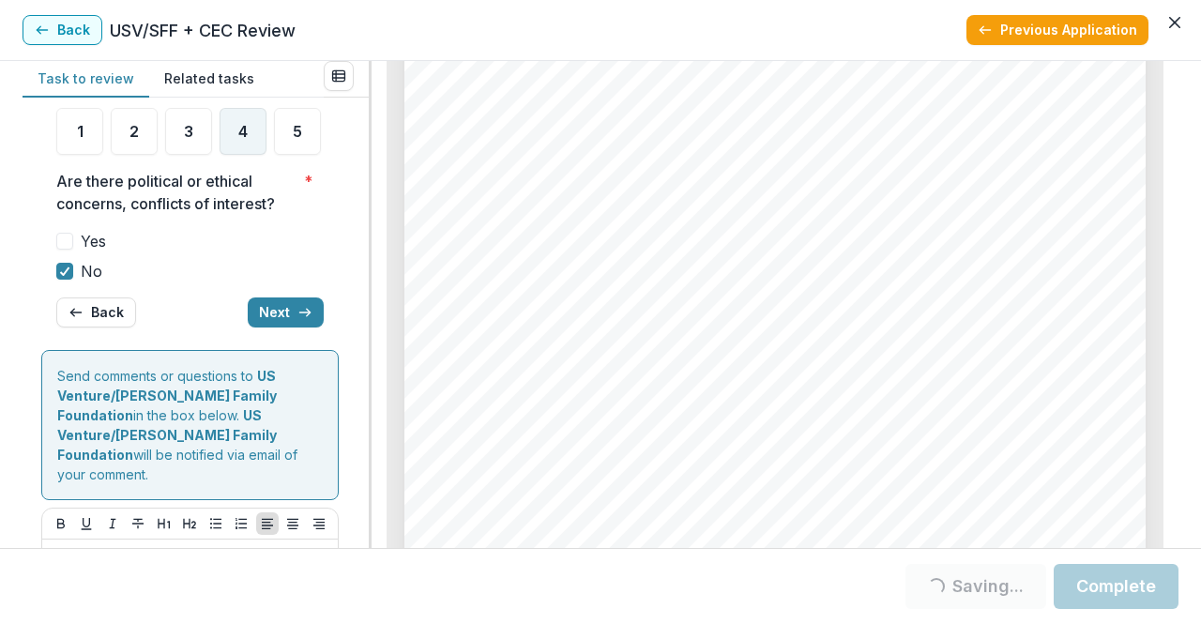
click at [229, 155] on div "4" at bounding box center [243, 131] width 47 height 47
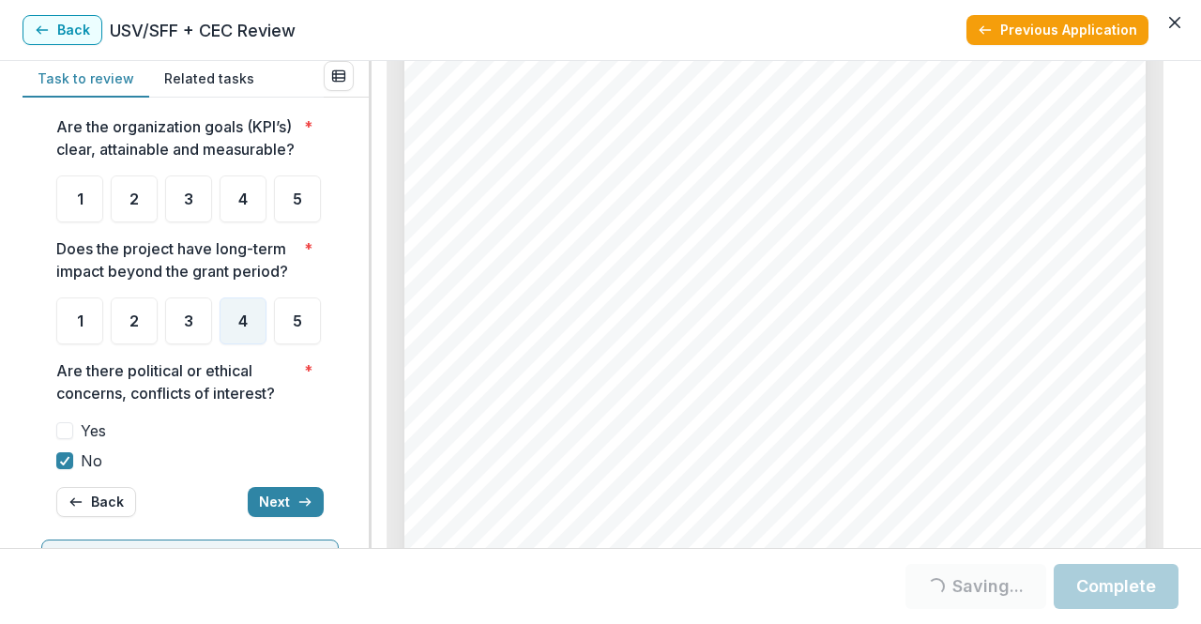
scroll to position [48, 0]
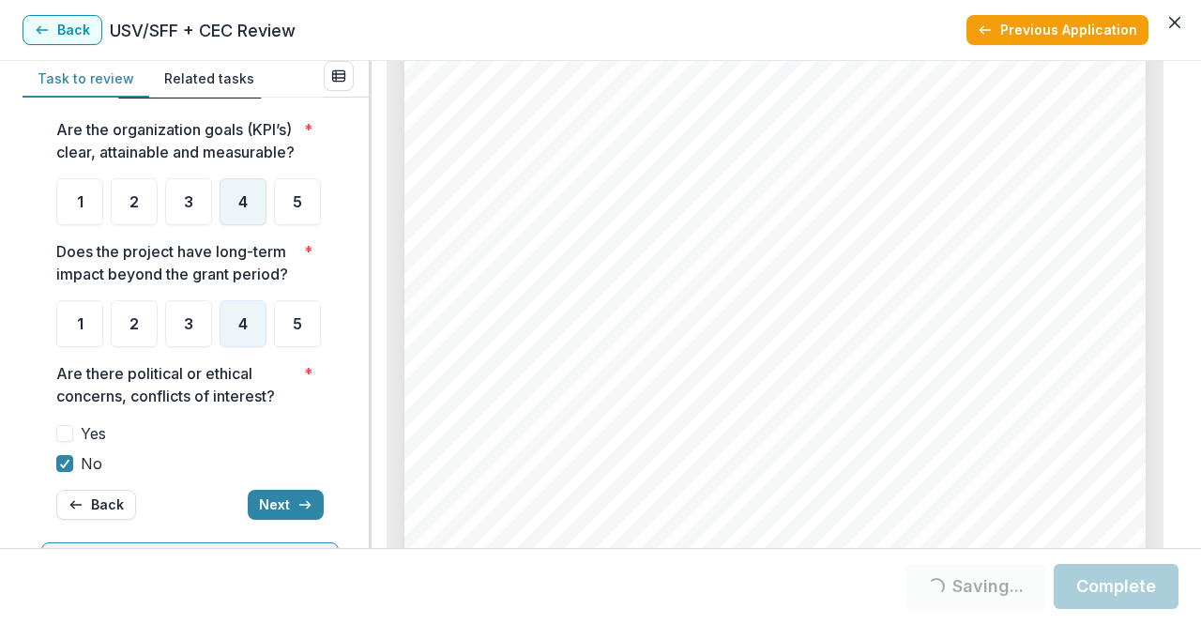
click at [229, 207] on div "4" at bounding box center [243, 201] width 47 height 47
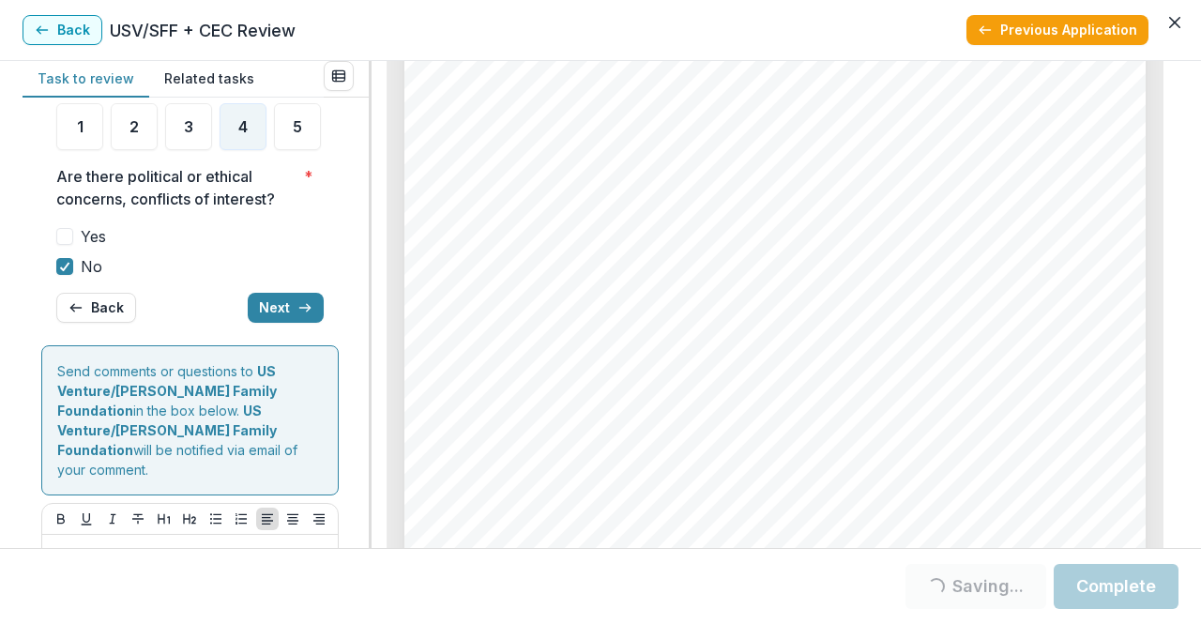
scroll to position [273, 0]
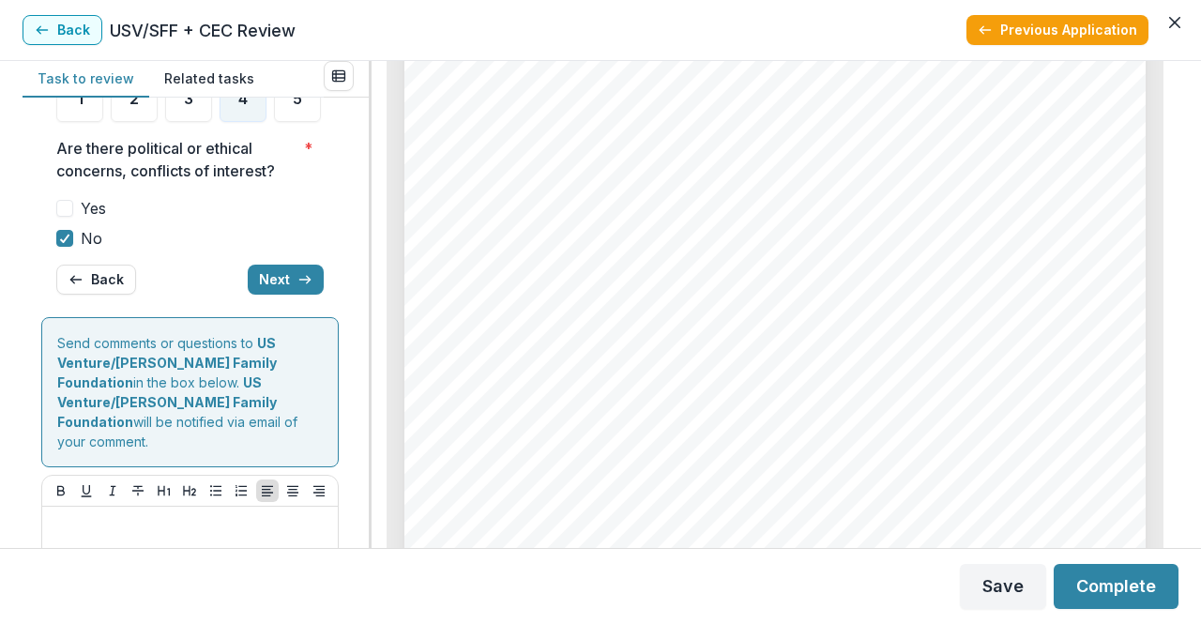
click at [266, 310] on div "**********" at bounding box center [189, 76] width 267 height 466
click at [266, 295] on button "Next" at bounding box center [286, 280] width 76 height 30
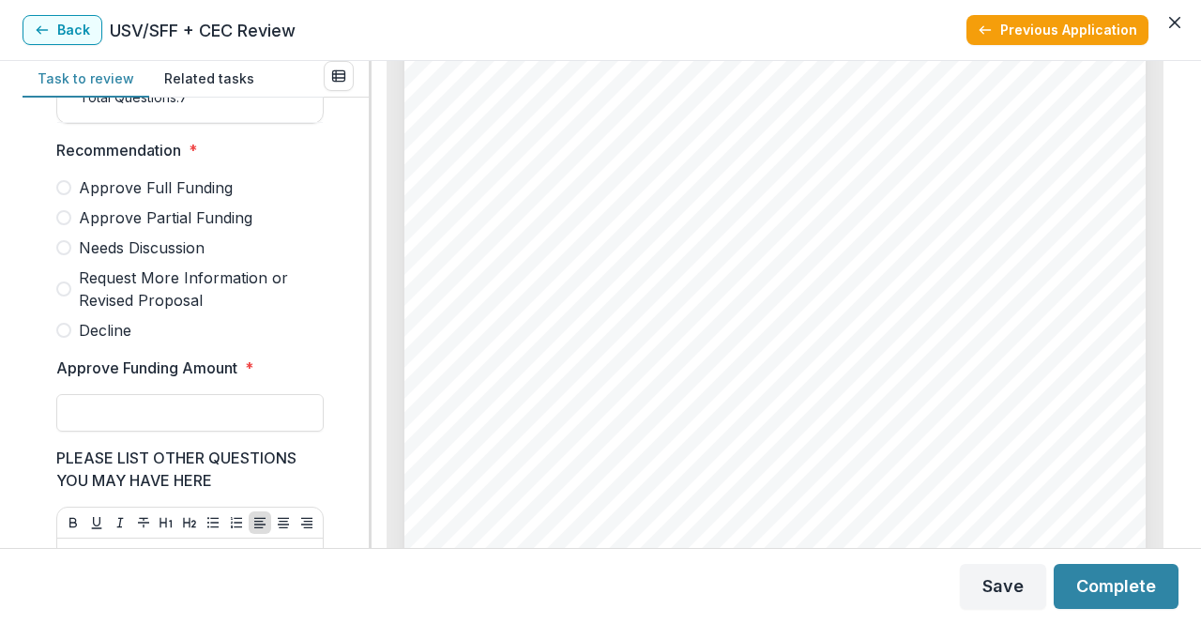
scroll to position [487, 0]
click at [197, 256] on span "Needs Discussion" at bounding box center [142, 247] width 126 height 23
click at [205, 421] on input "Approve Funding Amount *" at bounding box center [189, 413] width 267 height 38
type input "*******"
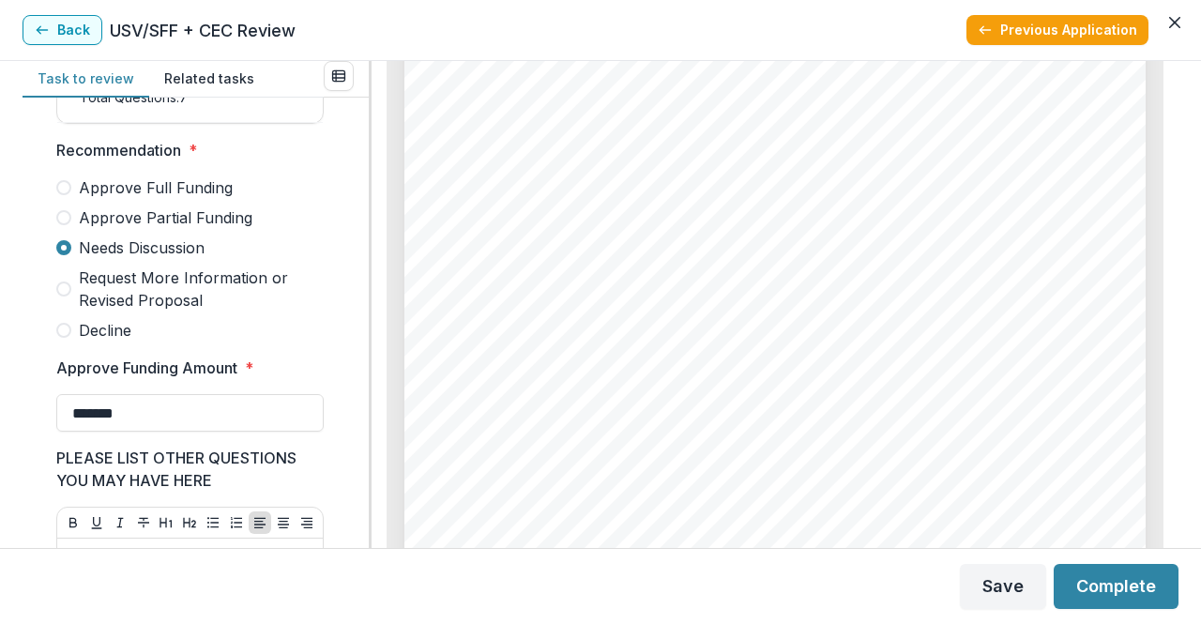
click at [1063, 596] on button "Complete" at bounding box center [1116, 586] width 125 height 45
